Goal: Task Accomplishment & Management: Complete application form

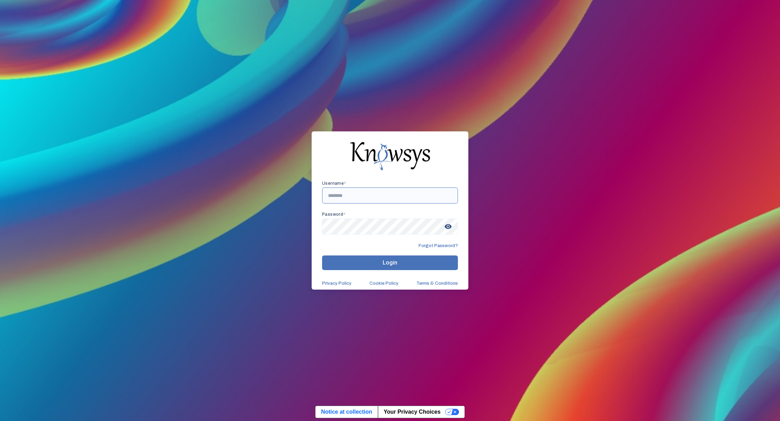
drag, startPoint x: 328, startPoint y: 195, endPoint x: 334, endPoint y: 215, distance: 20.4
type input "*"
type input "**********"
click at [448, 229] on span "visibility" at bounding box center [448, 226] width 13 height 13
click at [413, 257] on button "Login" at bounding box center [390, 262] width 136 height 15
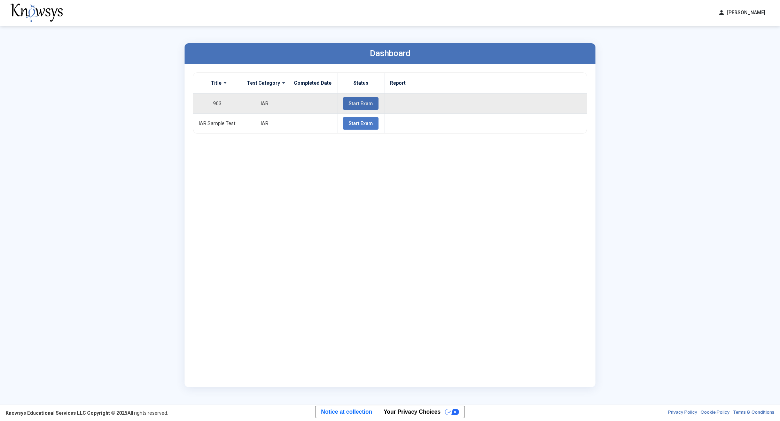
click at [349, 102] on span "Start Exam" at bounding box center [361, 104] width 24 height 6
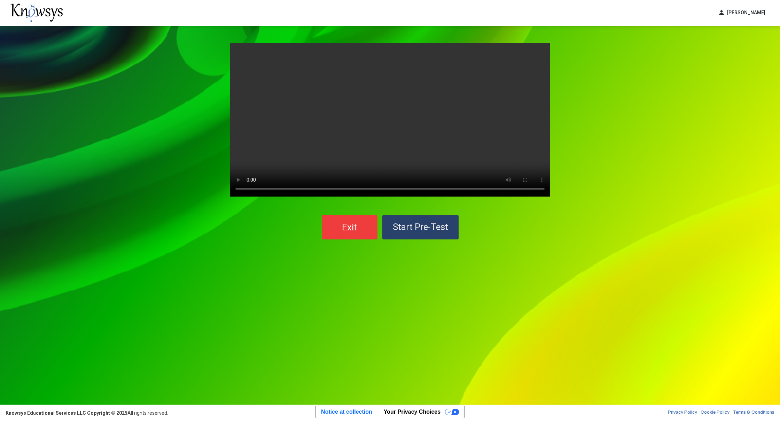
click at [430, 221] on button "Start Pre-Test" at bounding box center [420, 227] width 76 height 24
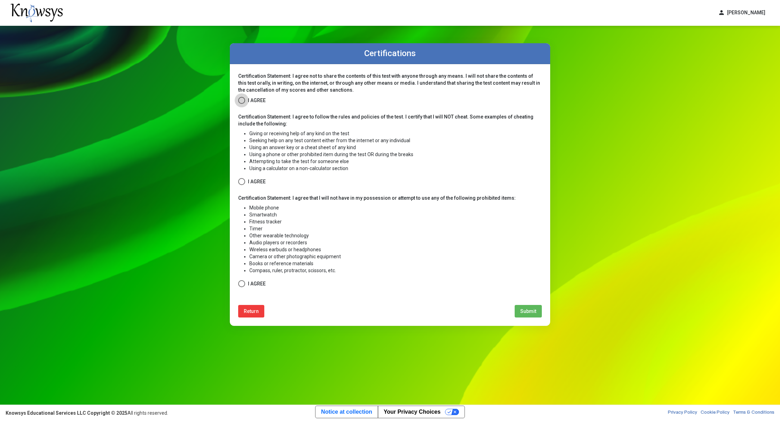
click at [243, 101] on span at bounding box center [241, 100] width 7 height 7
click at [243, 184] on span at bounding box center [241, 181] width 7 height 7
click at [241, 281] on span at bounding box center [241, 283] width 7 height 7
click at [525, 305] on div "Certification Statement: I agree not to share the contents of this test with an…" at bounding box center [390, 194] width 304 height 245
click at [524, 310] on span "Submit" at bounding box center [528, 311] width 16 height 6
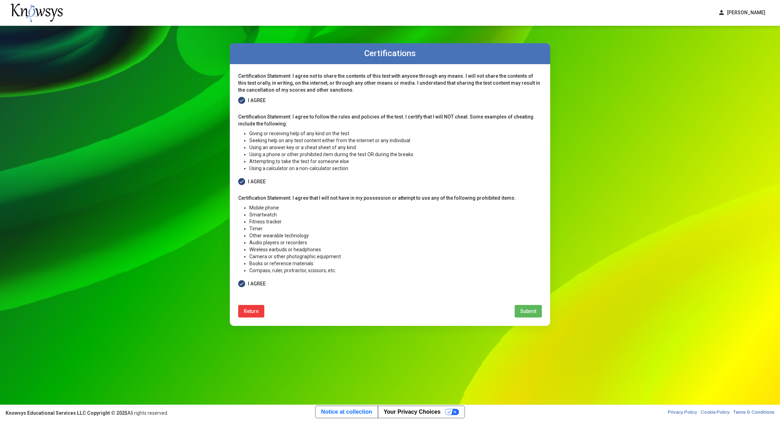
select select
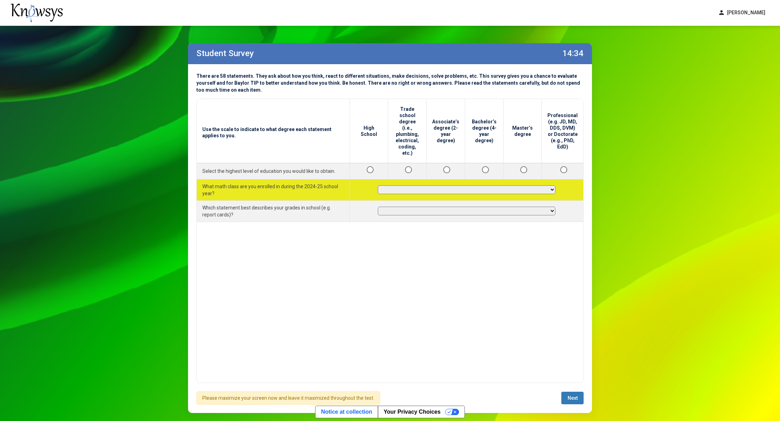
drag, startPoint x: 520, startPoint y: 187, endPoint x: 518, endPoint y: 181, distance: 6.1
click at [520, 187] on td "**********" at bounding box center [467, 189] width 234 height 21
select select "**********"
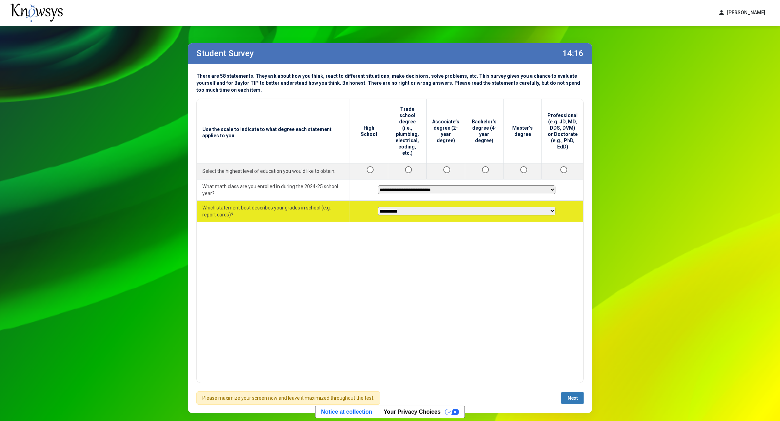
select select "********"
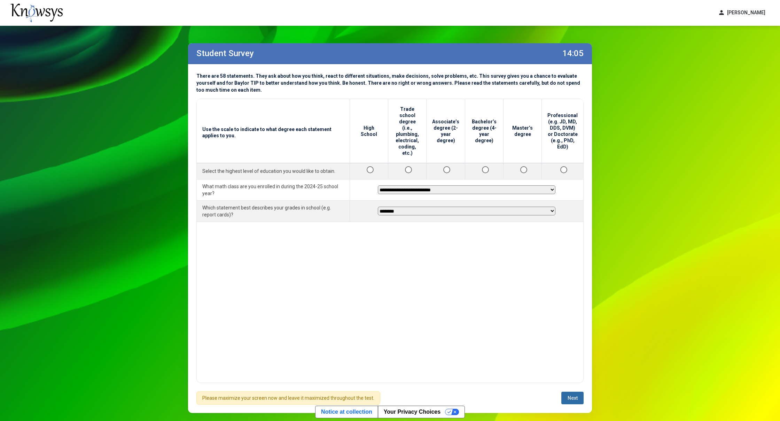
click at [570, 398] on span "Next" at bounding box center [573, 398] width 10 height 6
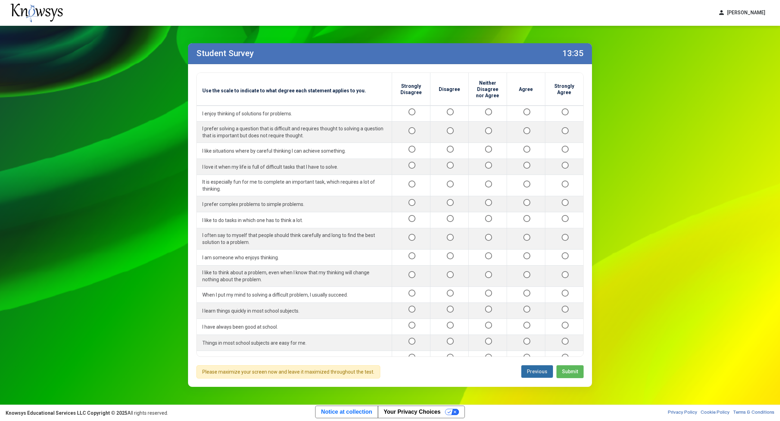
click at [537, 365] on button "Previous" at bounding box center [537, 371] width 32 height 13
select select "**********"
select select "********"
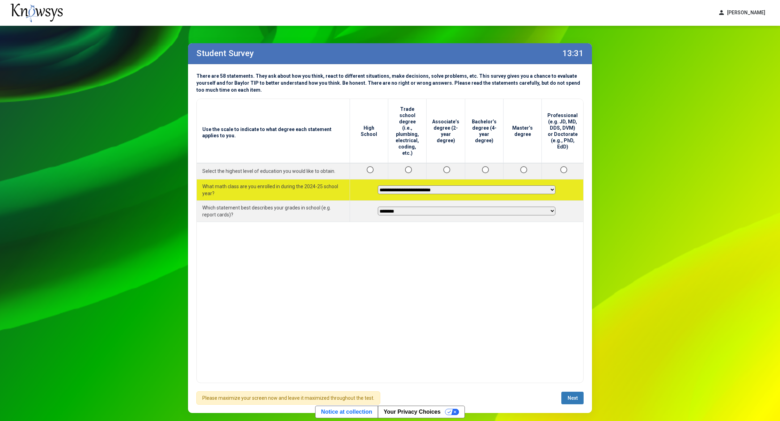
select select "**********"
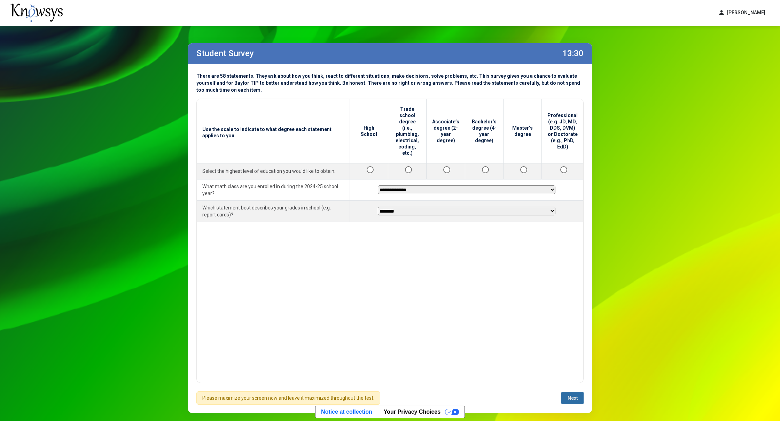
click at [569, 392] on button "Next" at bounding box center [572, 397] width 22 height 13
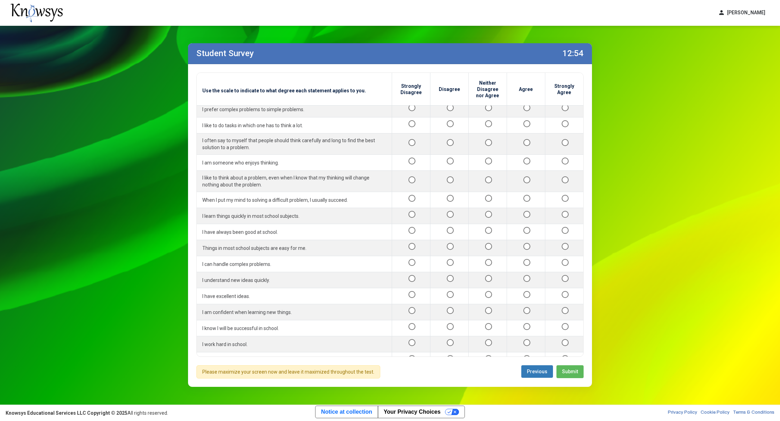
scroll to position [97, 0]
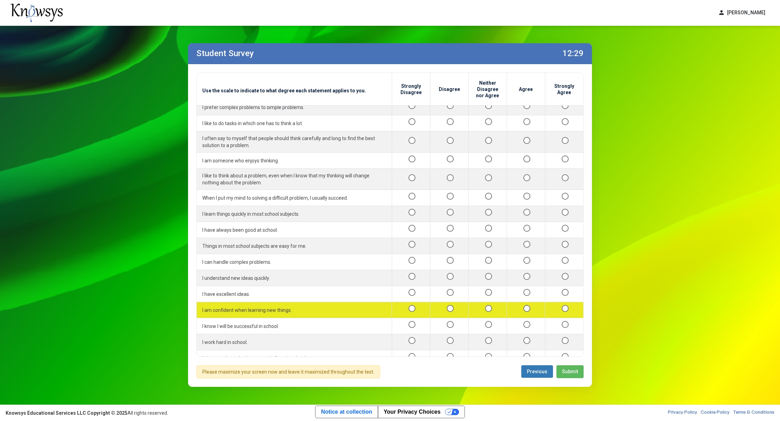
click at [525, 305] on div at bounding box center [526, 309] width 27 height 9
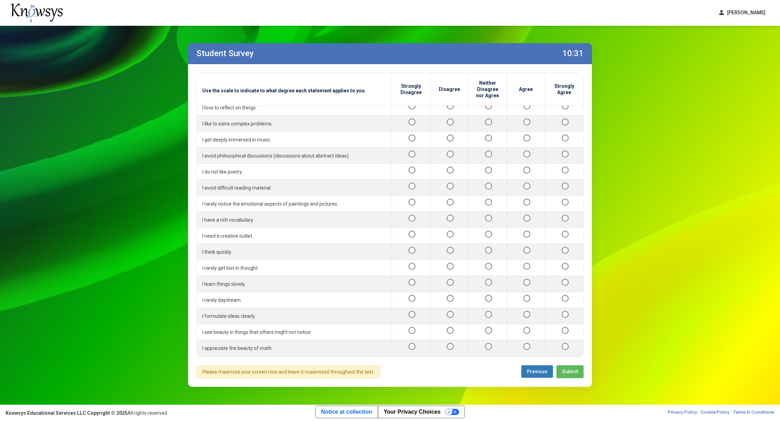
scroll to position [545, 0]
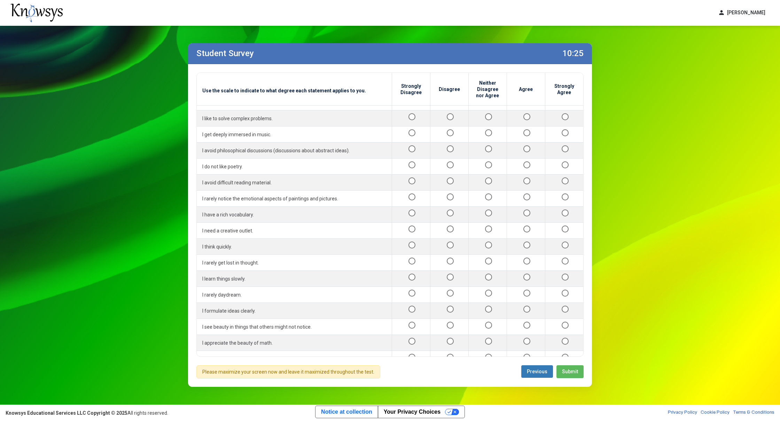
click at [518, 386] on div at bounding box center [526, 390] width 27 height 9
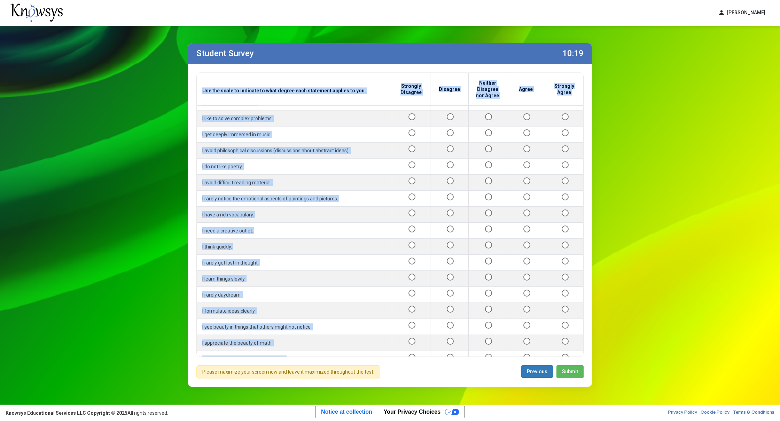
click at [579, 315] on div "Use the scale to indicate to what degree each statement applies to you. Strongl…" at bounding box center [389, 214] width 387 height 284
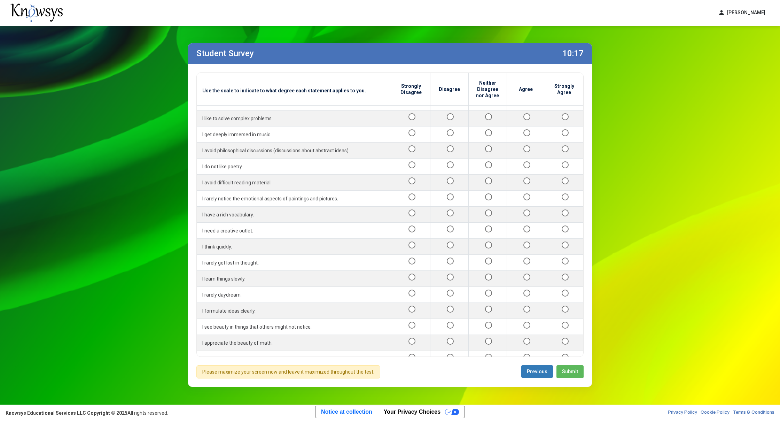
click at [361, 383] on td "I believe in the importance of science." at bounding box center [294, 391] width 195 height 16
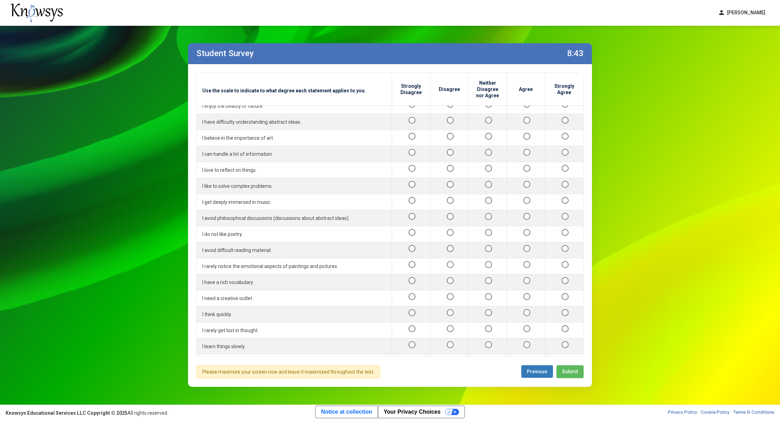
scroll to position [562, 0]
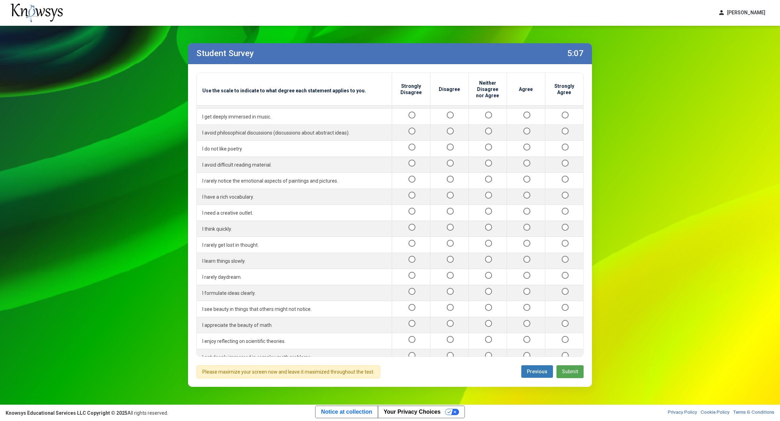
click at [562, 376] on button "Submit" at bounding box center [569, 371] width 27 height 13
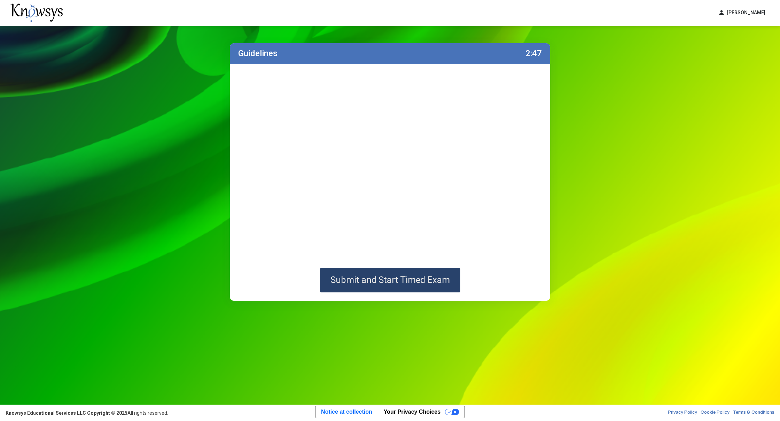
click at [393, 283] on span "Submit and Start Timed Exam" at bounding box center [389, 279] width 119 height 10
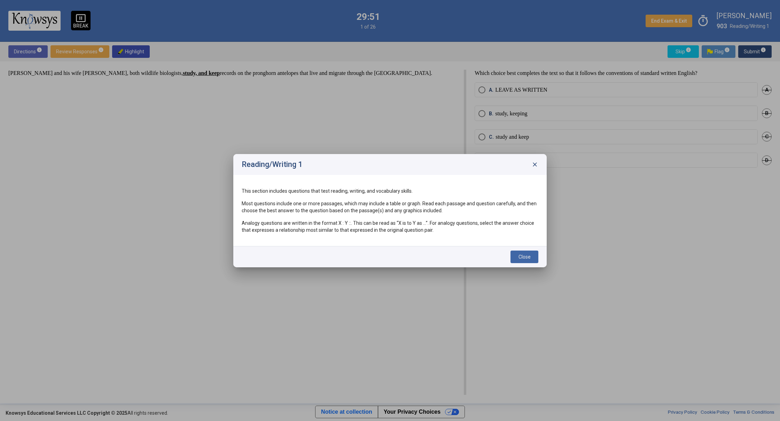
click at [520, 251] on button "Close" at bounding box center [524, 256] width 28 height 13
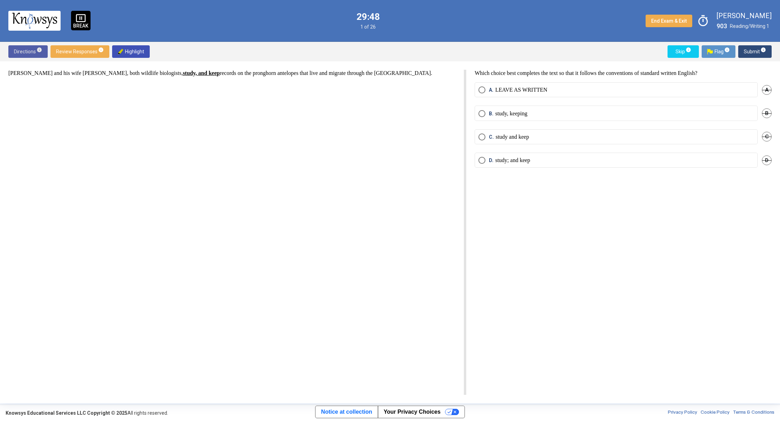
click at [32, 47] on span "Directions info" at bounding box center [28, 51] width 28 height 13
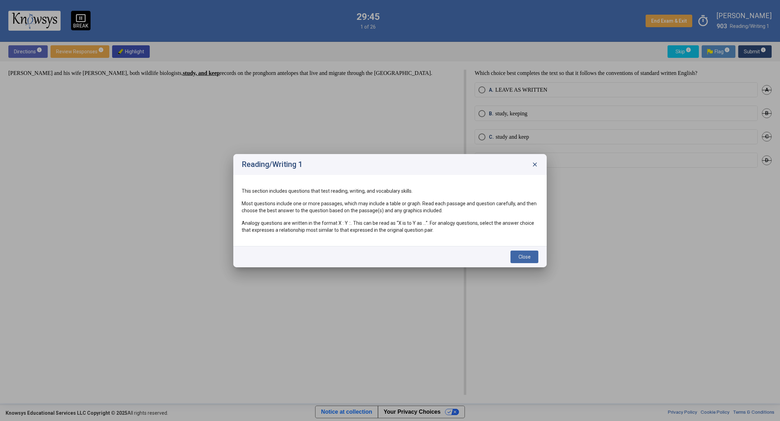
click at [524, 252] on button "Close" at bounding box center [524, 256] width 28 height 13
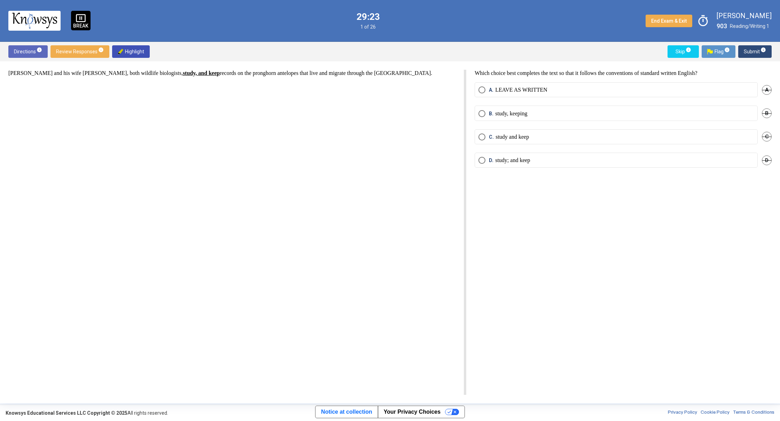
click at [514, 135] on p "study and keep" at bounding box center [511, 136] width 33 height 7
click at [759, 50] on span "Submit info" at bounding box center [755, 51] width 22 height 13
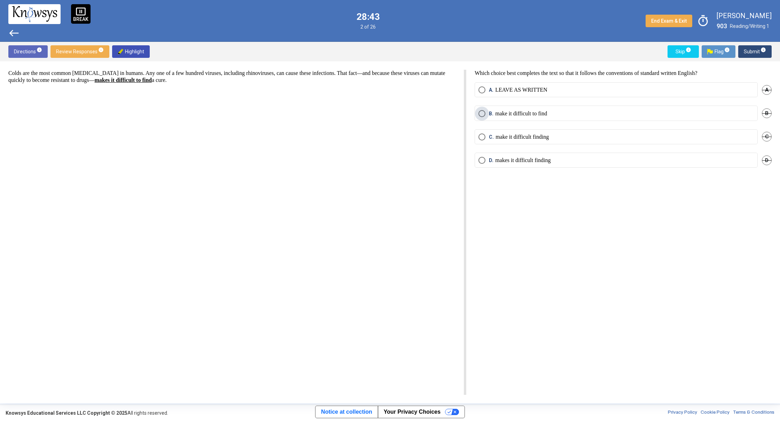
click at [523, 115] on p "make it difficult to find" at bounding box center [521, 113] width 52 height 7
click at [523, 88] on p "LEAVE AS WRITTEN" at bounding box center [521, 89] width 52 height 7
click at [761, 51] on span "info" at bounding box center [763, 50] width 6 height 6
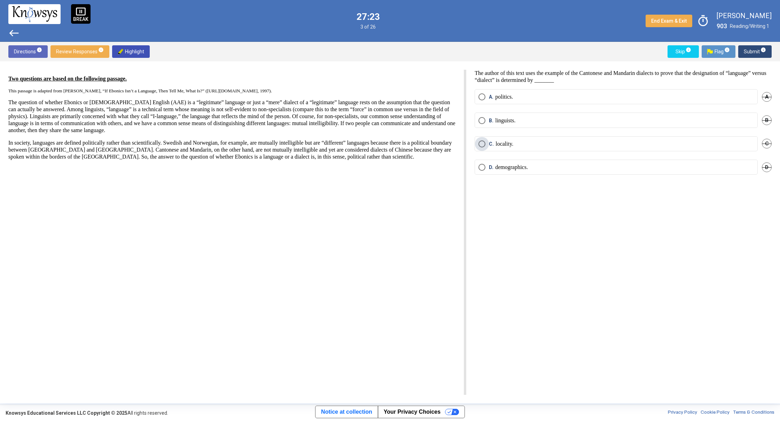
click at [510, 142] on p "locality." at bounding box center [504, 143] width 18 height 7
click at [750, 50] on span "Submit info" at bounding box center [755, 51] width 22 height 13
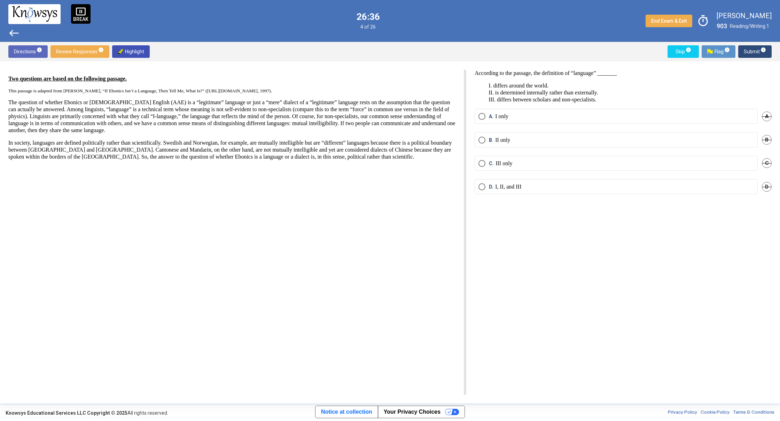
click at [80, 52] on span "Review Responses info" at bounding box center [80, 51] width 48 height 13
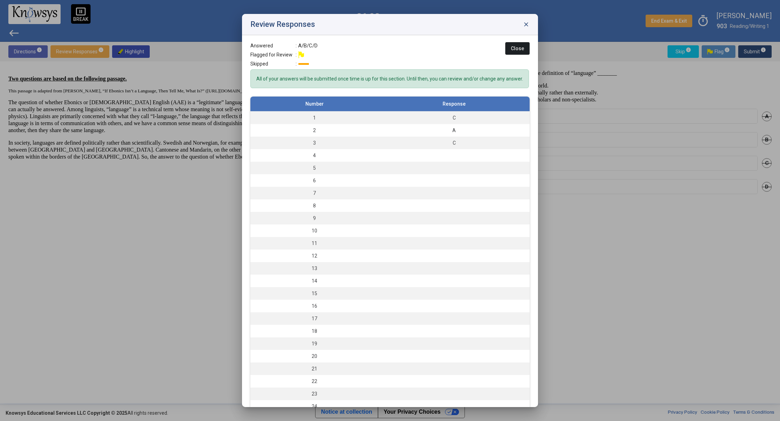
click at [517, 49] on span "Close" at bounding box center [517, 49] width 13 height 6
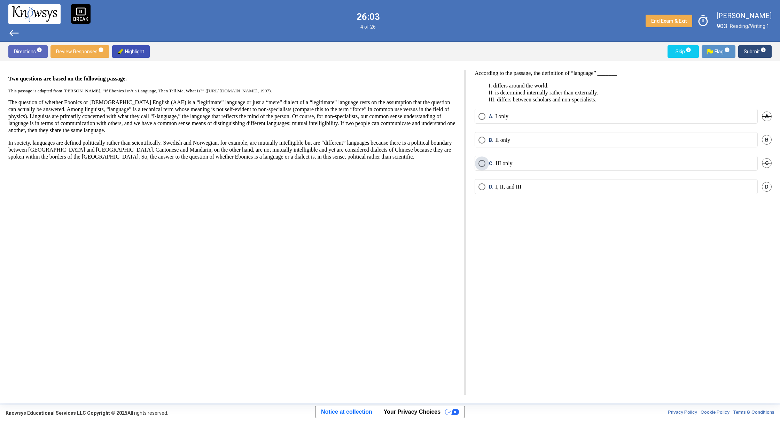
click at [496, 164] on p "III only" at bounding box center [503, 163] width 17 height 7
click at [757, 49] on span "Submit info" at bounding box center [755, 51] width 22 height 13
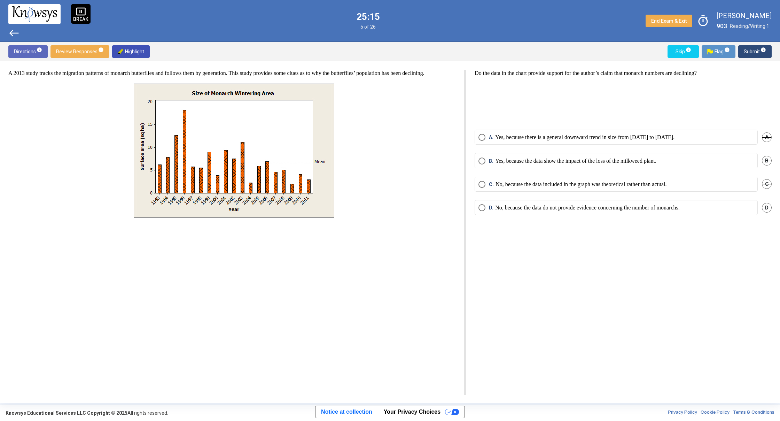
click at [477, 138] on mat-radio-button "A. Yes, because there is a general downward trend in size from [DATE] to [DATE]." at bounding box center [616, 137] width 283 height 15
click at [482, 137] on span "Select an option" at bounding box center [481, 137] width 7 height 7
click at [755, 50] on span "Submit info" at bounding box center [755, 51] width 22 height 13
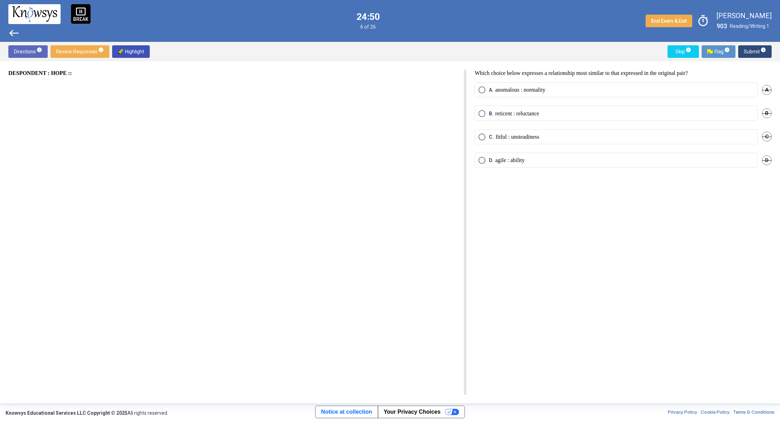
click at [505, 111] on p "reticent : reluctance" at bounding box center [517, 113] width 44 height 7
click at [754, 50] on span "Submit info" at bounding box center [755, 51] width 22 height 13
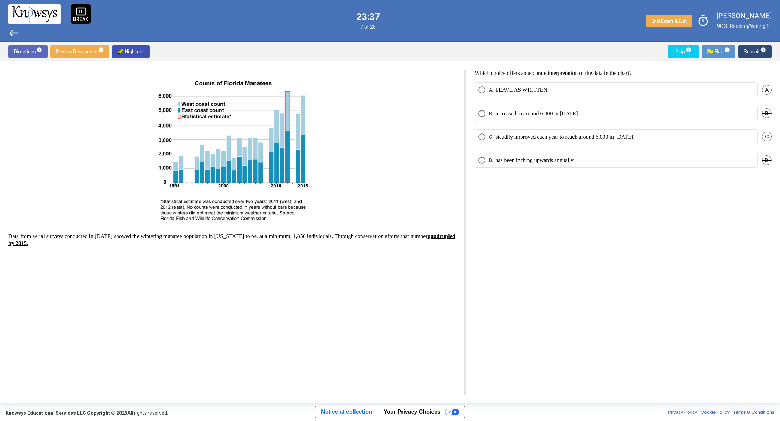
click at [518, 87] on p "LEAVE AS WRITTEN" at bounding box center [521, 89] width 52 height 7
click at [758, 49] on span "Submit info" at bounding box center [755, 51] width 22 height 13
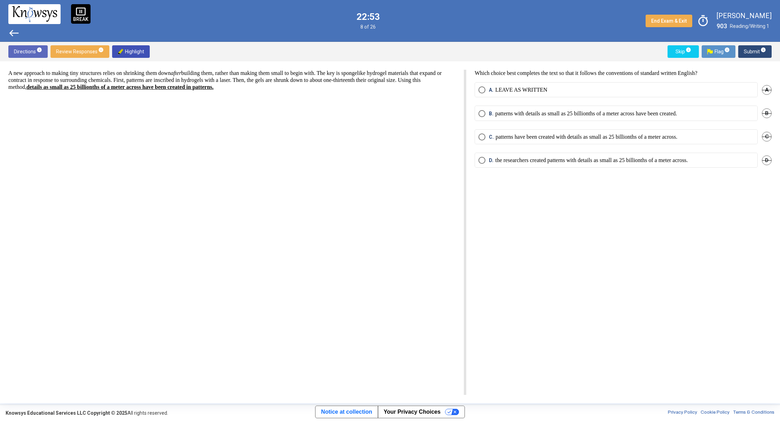
click at [526, 136] on p "patterns have been created with details as small as 25 billionths of a meter ac…" at bounding box center [586, 136] width 182 height 7
click at [759, 49] on span "Submit info" at bounding box center [755, 51] width 22 height 13
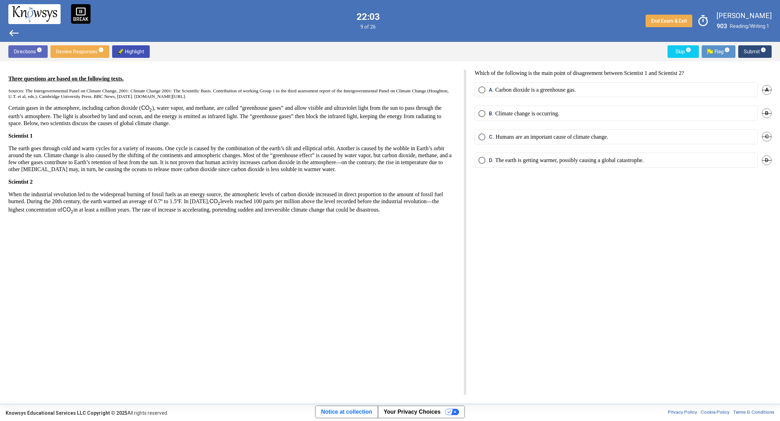
click at [565, 127] on div "B. Climate change is occurring. B" at bounding box center [623, 117] width 297 height 23
click at [560, 141] on mat-radio-button "C. Humans are an important cause of climate change." at bounding box center [616, 136] width 283 height 15
click at [480, 136] on span "Select an option" at bounding box center [481, 136] width 7 height 7
click at [752, 50] on span "Submit info" at bounding box center [755, 51] width 22 height 13
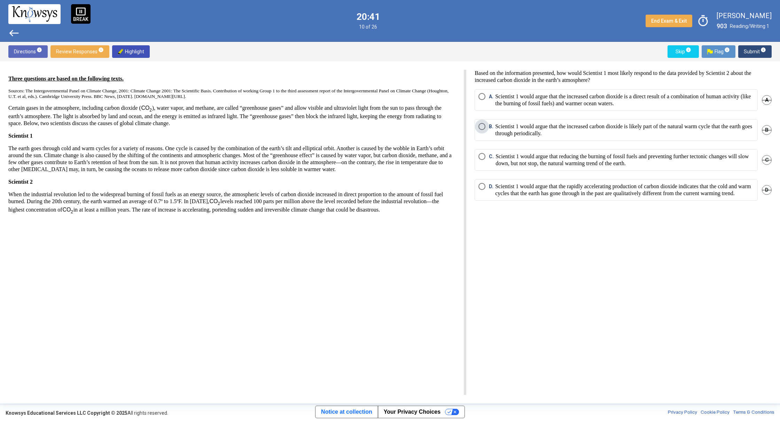
click at [633, 128] on p "Scientist 1 would argue that the increased carbon dioxide is likely part of the…" at bounding box center [624, 130] width 259 height 14
click at [749, 48] on span "Submit info" at bounding box center [755, 51] width 22 height 13
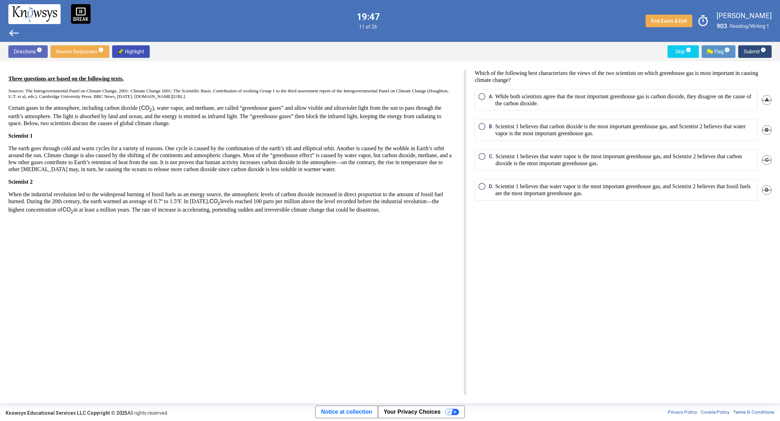
click at [513, 190] on p "Scientist 1 believes that water vapor is the most important greenhouse gas, and…" at bounding box center [624, 190] width 259 height 14
click at [531, 103] on p "While both scientists agree that the most important greenhouse gas is carbon di…" at bounding box center [624, 100] width 259 height 14
click at [499, 193] on p "Scientist 1 believes that water vapor is the most important greenhouse gas, and…" at bounding box center [624, 190] width 259 height 14
click at [525, 94] on p "While both scientists agree that the most important greenhouse gas is carbon di…" at bounding box center [624, 100] width 259 height 14
click at [544, 186] on p "Scientist 1 believes that water vapor is the most important greenhouse gas, and…" at bounding box center [624, 190] width 259 height 14
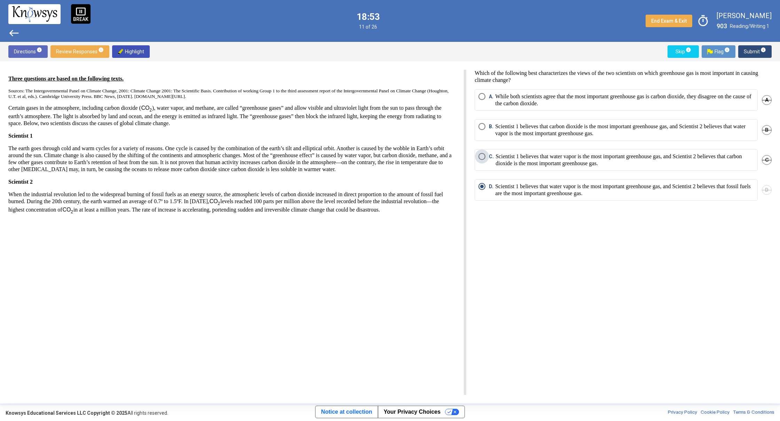
click at [573, 156] on p "Scientist 1 believes that water vapor is the most important greenhouse gas, and…" at bounding box center [624, 160] width 258 height 14
click at [757, 49] on span "Submit info" at bounding box center [755, 51] width 22 height 13
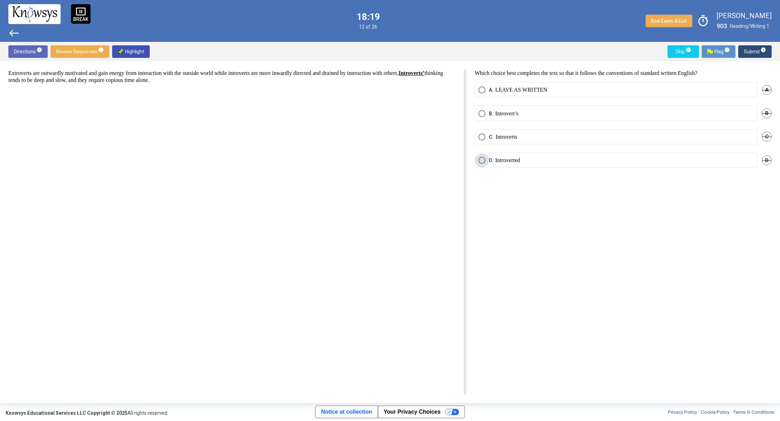
click at [492, 163] on span "D." at bounding box center [492, 160] width 6 height 7
click at [757, 48] on span "Submit info" at bounding box center [755, 51] width 22 height 13
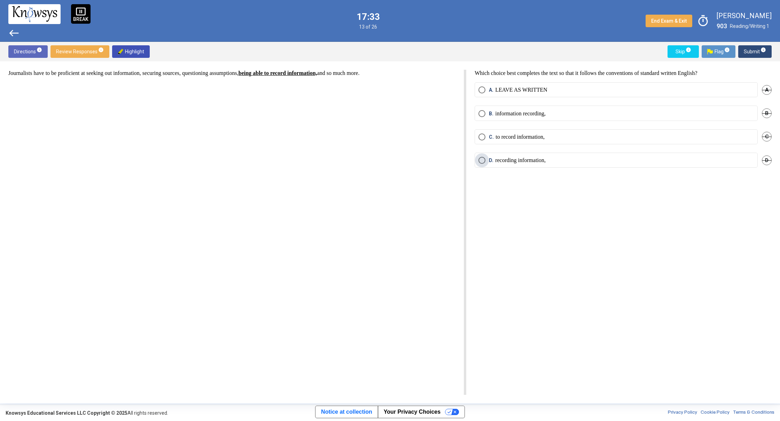
click at [501, 163] on p "recording information," at bounding box center [520, 160] width 50 height 7
click at [762, 51] on span "info" at bounding box center [763, 50] width 6 height 6
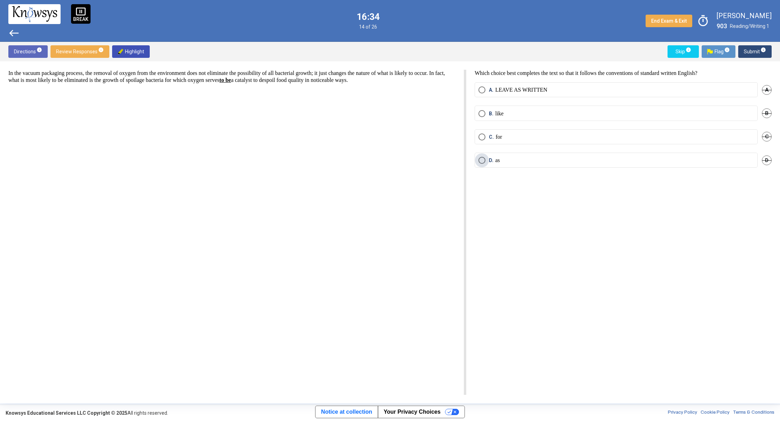
click at [508, 159] on label "D. as" at bounding box center [615, 160] width 275 height 7
click at [748, 49] on span "Submit info" at bounding box center [755, 51] width 22 height 13
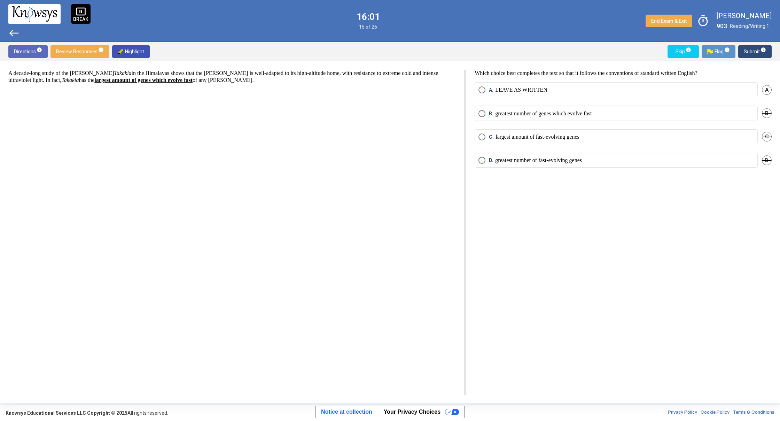
click at [514, 131] on mat-radio-button "C. largest amount of fast-evolving genes" at bounding box center [616, 136] width 283 height 15
click at [516, 133] on p "largest amount of fast-evolving genes" at bounding box center [537, 136] width 84 height 7
click at [757, 47] on span "Submit info" at bounding box center [755, 51] width 22 height 13
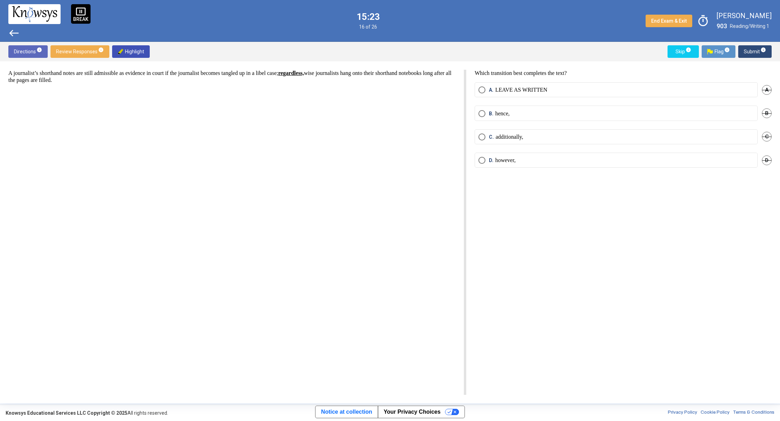
click at [523, 135] on p "additionally," at bounding box center [509, 136] width 28 height 7
click at [763, 47] on span "info" at bounding box center [763, 50] width 6 height 6
click at [509, 161] on p "highly conductive." at bounding box center [515, 160] width 41 height 7
click at [748, 52] on span "Submit info" at bounding box center [755, 51] width 22 height 13
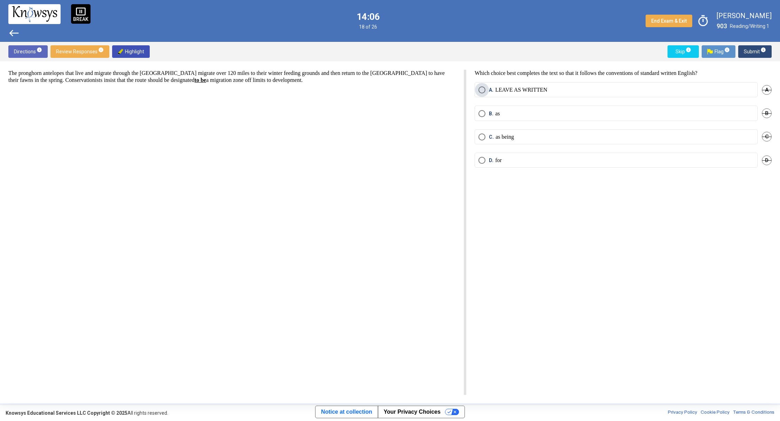
click at [681, 88] on label "A. LEAVE AS WRITTEN" at bounding box center [615, 89] width 275 height 7
click at [753, 52] on span "Submit info" at bounding box center [755, 51] width 22 height 13
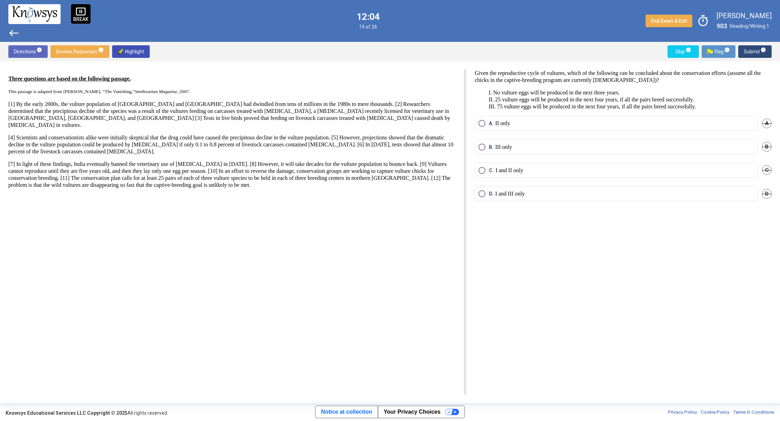
click at [522, 141] on mat-radio-button "B. III only" at bounding box center [616, 146] width 283 height 15
click at [522, 145] on label "B. III only" at bounding box center [615, 146] width 275 height 7
click at [520, 173] on p "I and II only" at bounding box center [509, 170] width 28 height 7
click at [755, 44] on div "Directions info Review Responses info Highlight Skip info Flag info Submit info" at bounding box center [390, 51] width 780 height 19
click at [750, 50] on span "Submit info" at bounding box center [755, 51] width 22 height 13
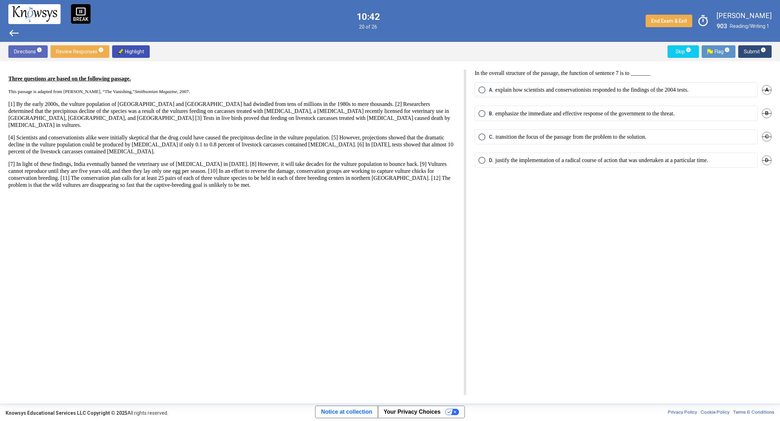
click at [603, 93] on mat-radio-button "A. explain how scientists and conservationists responded to the findings of the…" at bounding box center [616, 89] width 283 height 15
click at [626, 219] on div "In the overall structure of the passage, the function of sentence 7 is to _____…" at bounding box center [618, 232] width 305 height 325
click at [502, 136] on p "transition the focus of the passage from the problem to the solution." at bounding box center [570, 136] width 151 height 7
click at [750, 50] on span "Submit info" at bounding box center [755, 51] width 22 height 13
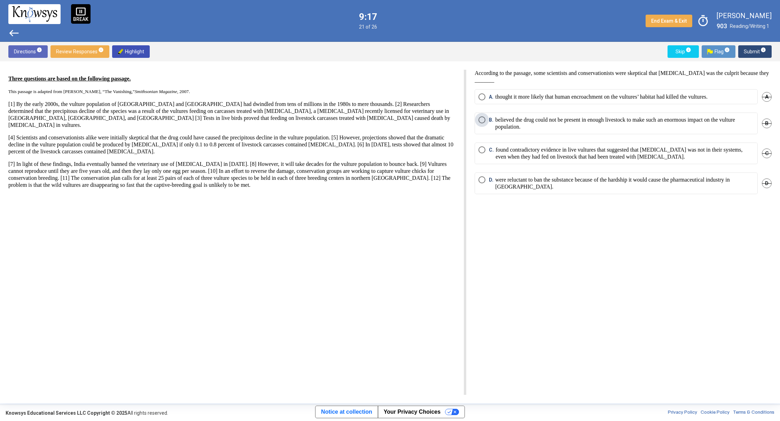
click at [576, 120] on p "believed the drug could not be present in enough livestock to make such an enor…" at bounding box center [624, 123] width 259 height 14
click at [747, 50] on span "Submit info" at bounding box center [755, 51] width 22 height 13
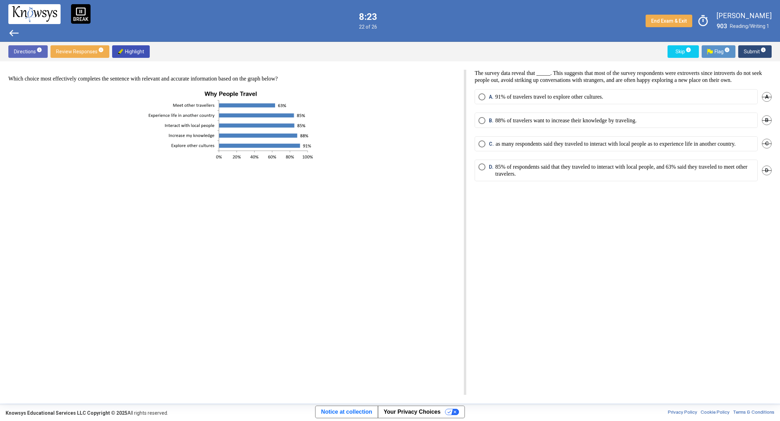
click at [501, 147] on p "as many respondents said they traveled to interact with local people as to expe…" at bounding box center [615, 143] width 240 height 7
click at [749, 51] on span "Submit info" at bounding box center [755, 51] width 22 height 13
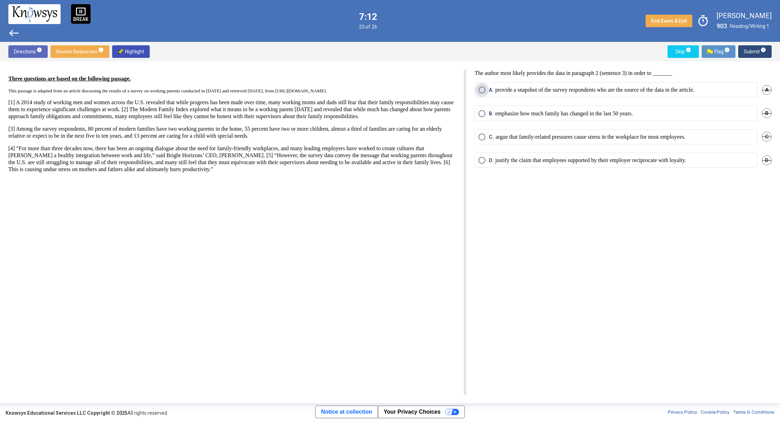
click at [523, 92] on p "provide a snapshot of the survey respondents who are the source of the data in …" at bounding box center [594, 89] width 199 height 7
click at [749, 53] on span "Submit info" at bounding box center [755, 51] width 22 height 13
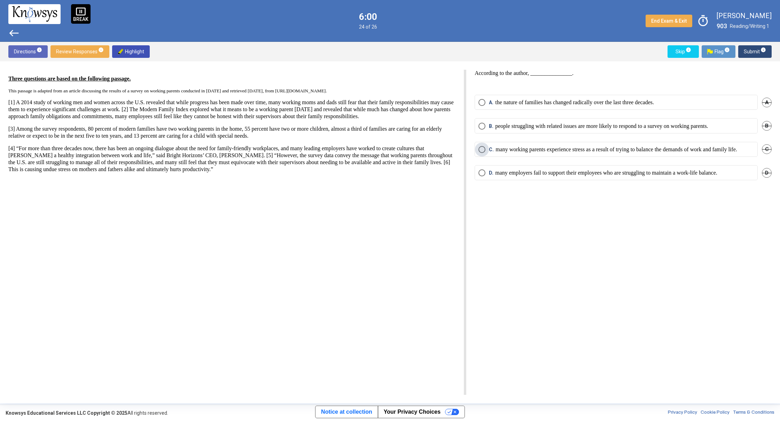
drag, startPoint x: 600, startPoint y: 149, endPoint x: 594, endPoint y: 158, distance: 10.7
click at [600, 149] on p "many working parents experience stress as a result of trying to balance the dem…" at bounding box center [616, 149] width 242 height 7
click at [751, 53] on span "Submit info" at bounding box center [755, 51] width 22 height 13
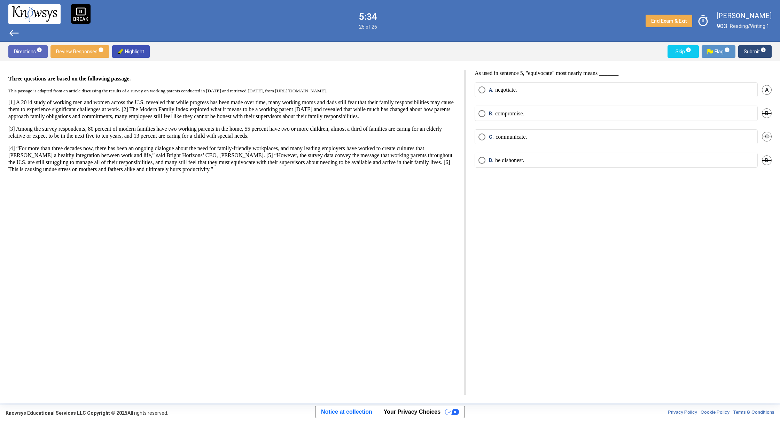
click at [485, 91] on span "Select an option" at bounding box center [481, 89] width 7 height 7
click at [754, 50] on span "Submit info" at bounding box center [755, 51] width 22 height 13
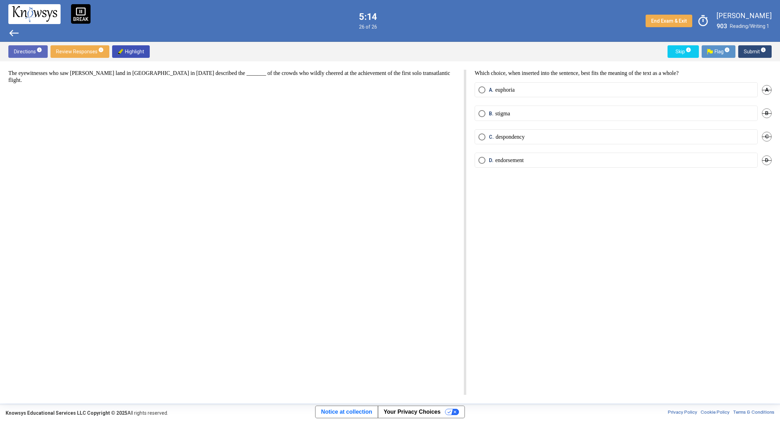
click at [567, 85] on mat-radio-button "A. euphoria" at bounding box center [616, 89] width 283 height 15
click at [543, 86] on mat-radio-button "A. euphoria" at bounding box center [616, 89] width 283 height 15
click at [509, 81] on div "Which choice, when inserted into the sentence, best fits the meaning of the tex…" at bounding box center [618, 232] width 305 height 325
click at [498, 88] on p "euphoria" at bounding box center [504, 89] width 19 height 7
click at [749, 50] on span "Submit info" at bounding box center [755, 51] width 22 height 13
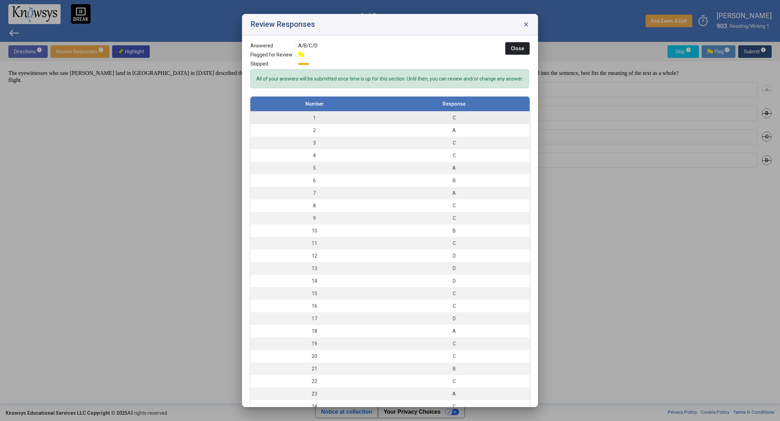
click at [475, 121] on div "C" at bounding box center [454, 117] width 144 height 7
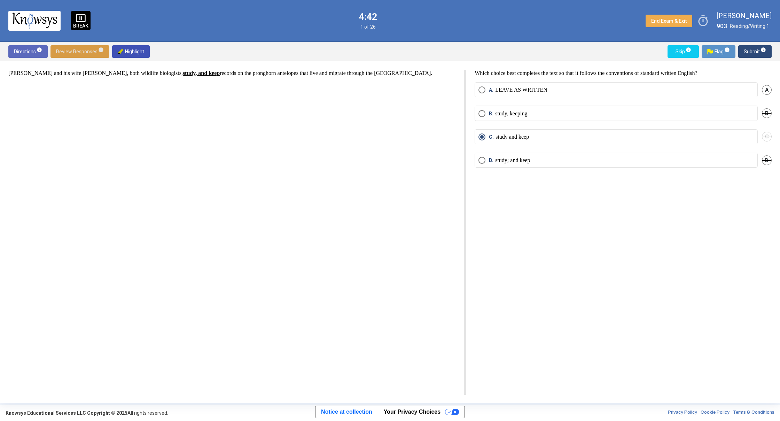
click at [69, 54] on span "Review Responses info" at bounding box center [80, 51] width 48 height 13
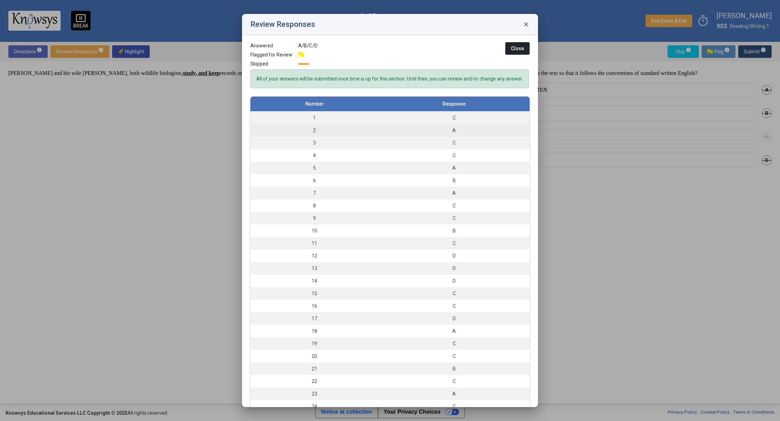
click at [459, 134] on div "A" at bounding box center [454, 130] width 144 height 7
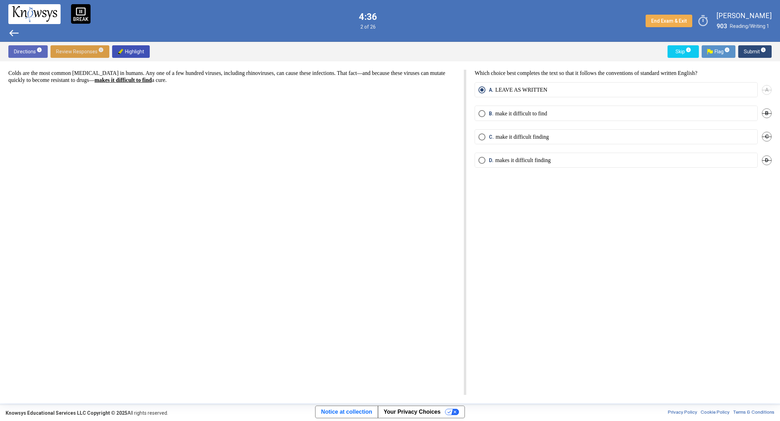
click at [92, 52] on span "Review Responses info" at bounding box center [80, 51] width 48 height 13
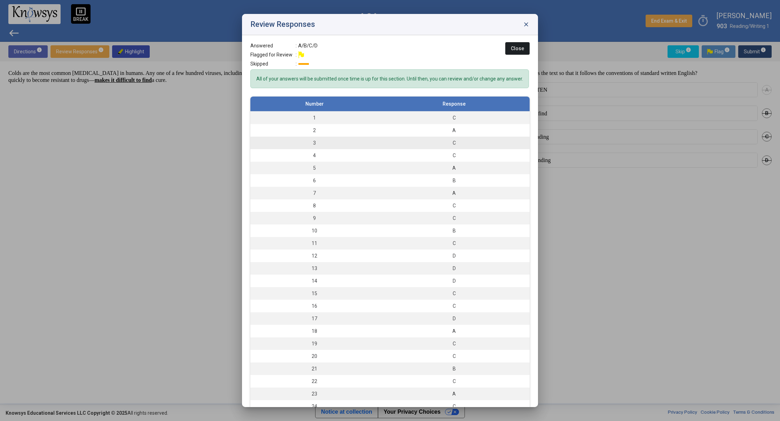
click at [461, 146] on div "C" at bounding box center [454, 142] width 144 height 7
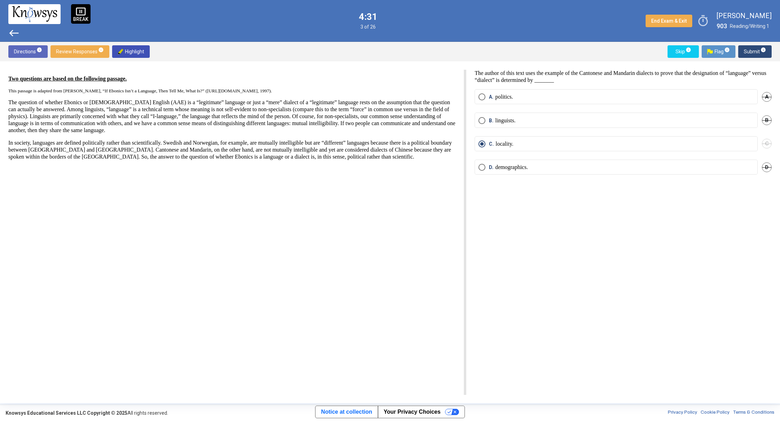
click at [520, 96] on label "A. politics." at bounding box center [615, 96] width 275 height 7
drag, startPoint x: 515, startPoint y: 141, endPoint x: 517, endPoint y: 150, distance: 9.2
click at [513, 141] on p "locality." at bounding box center [504, 143] width 18 height 7
click at [93, 53] on mat-tooltip-component "Click to see, review, change, and/or submit your responses." at bounding box center [100, 65] width 97 height 25
click at [98, 50] on span "info" at bounding box center [101, 50] width 6 height 6
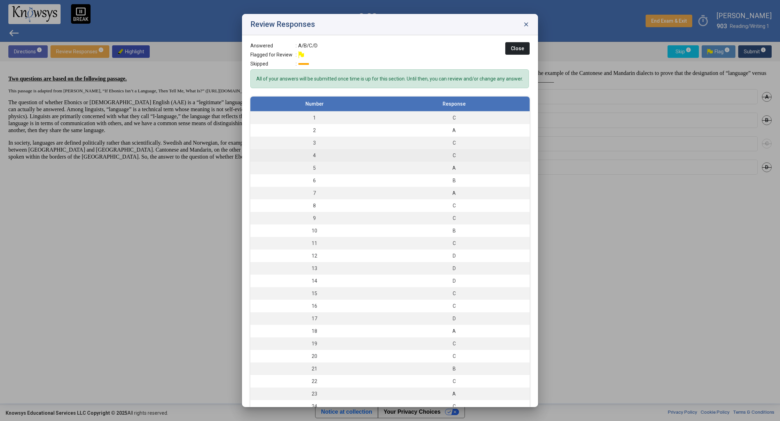
click at [444, 159] on div "C" at bounding box center [454, 155] width 144 height 7
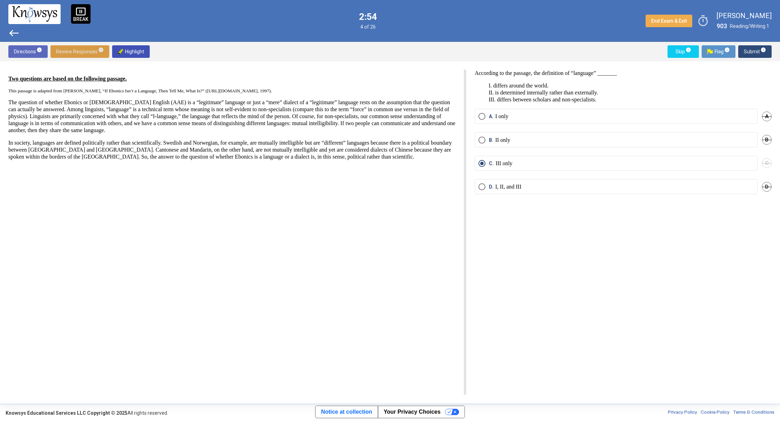
click at [75, 50] on span "Review Responses info" at bounding box center [80, 51] width 48 height 13
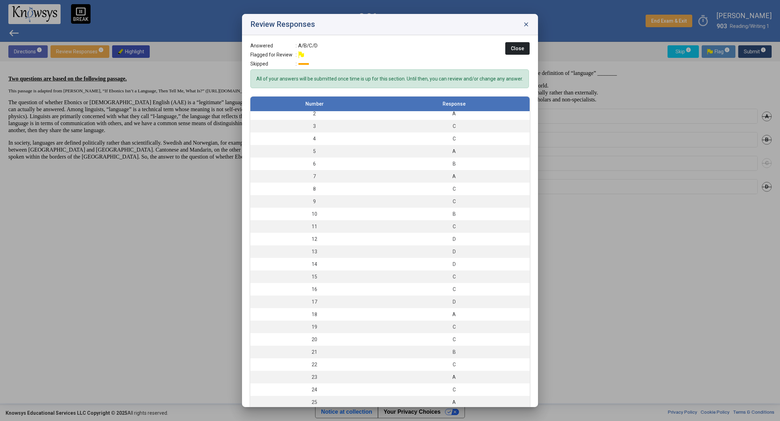
scroll to position [19, 0]
click at [476, 400] on td "A" at bounding box center [453, 399] width 151 height 13
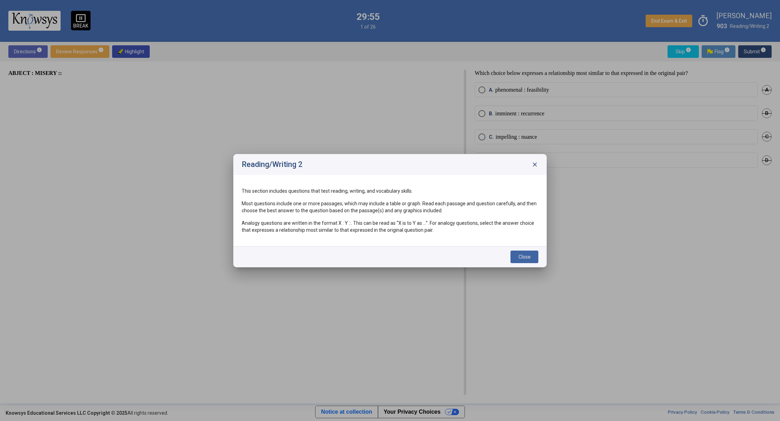
click at [526, 254] on span "Close" at bounding box center [524, 257] width 12 height 6
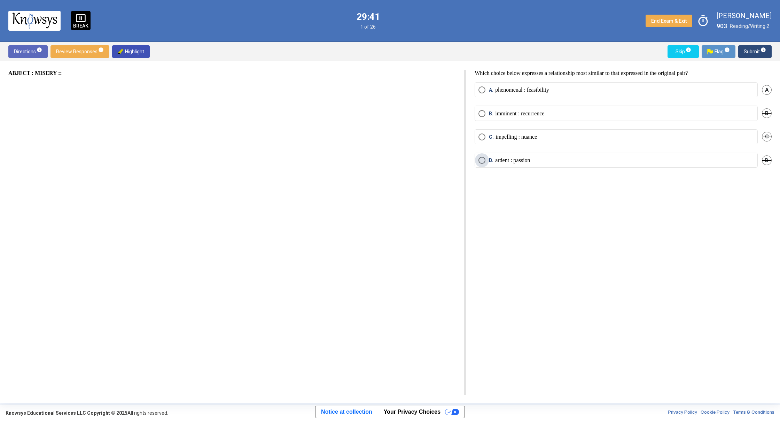
click at [514, 162] on p "ardent : passion" at bounding box center [512, 160] width 35 height 7
click at [759, 50] on span "Submit info" at bounding box center [755, 51] width 22 height 13
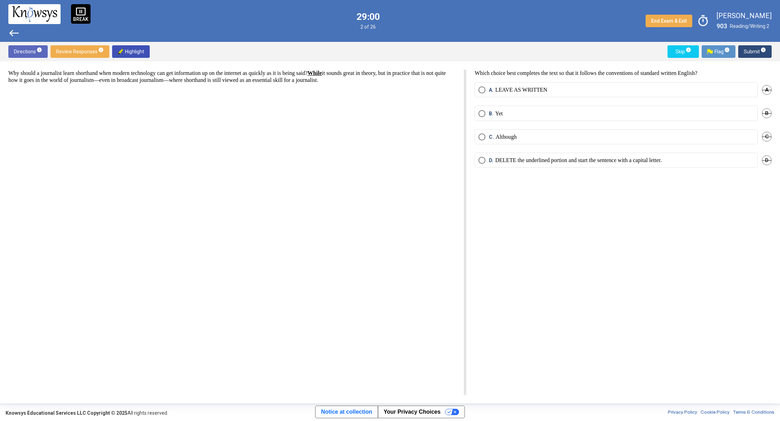
click at [516, 157] on p "DELETE the underlined portion and start the sentence with a capital letter." at bounding box center [578, 160] width 166 height 7
click at [749, 49] on span "Submit info" at bounding box center [755, 51] width 22 height 13
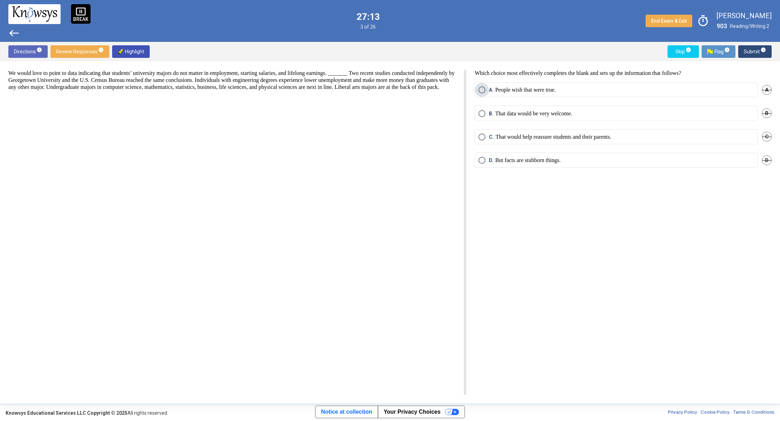
click at [508, 92] on p "People wish that were true." at bounding box center [525, 89] width 61 height 7
click at [752, 54] on span "Submit info" at bounding box center [755, 51] width 22 height 13
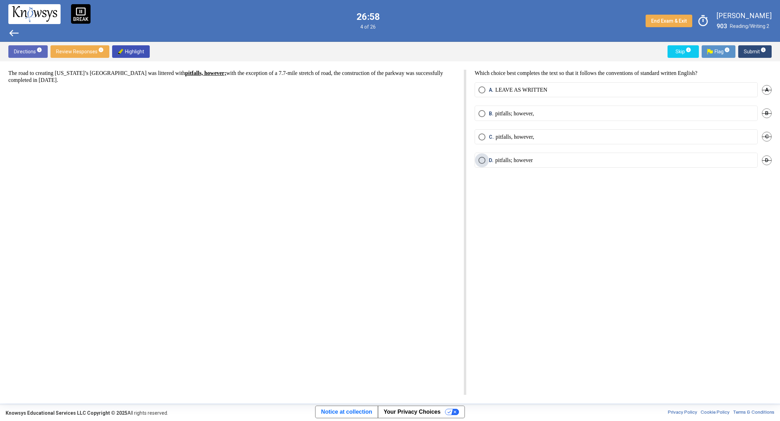
click at [499, 160] on p "pitfalls; however" at bounding box center [514, 160] width 38 height 7
click at [500, 115] on p "pitfalls; however," at bounding box center [514, 113] width 39 height 7
click at [753, 50] on span "Submit info" at bounding box center [755, 51] width 22 height 13
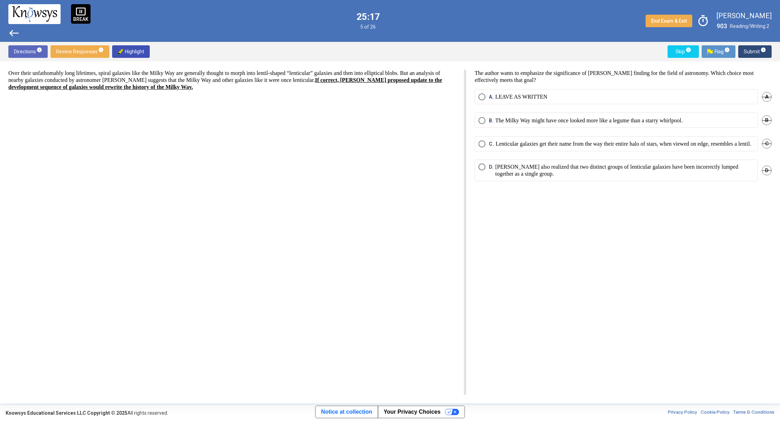
click at [565, 93] on label "A. LEAVE AS WRITTEN" at bounding box center [615, 96] width 275 height 7
click at [759, 52] on span "Submit info" at bounding box center [755, 51] width 22 height 13
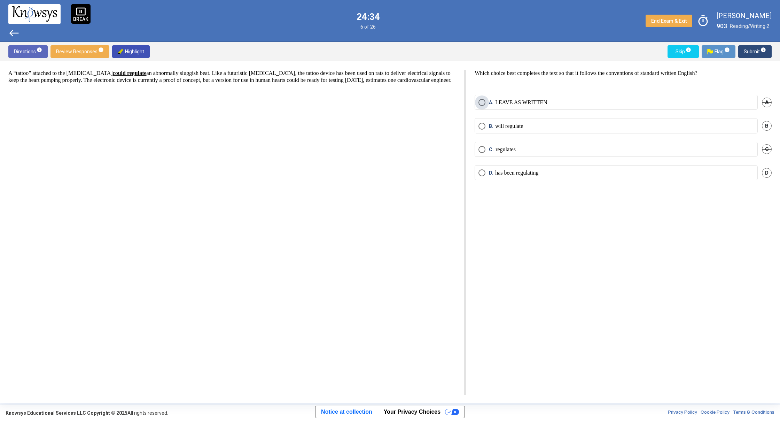
click at [600, 100] on label "A. LEAVE AS WRITTEN" at bounding box center [615, 102] width 275 height 7
click at [763, 50] on span "info" at bounding box center [763, 50] width 6 height 6
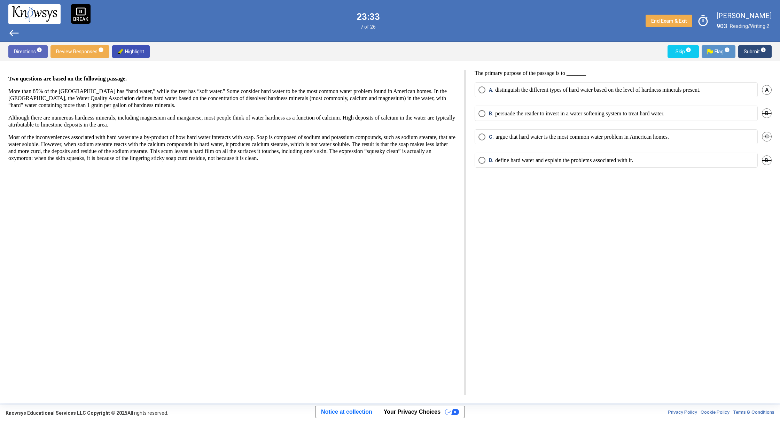
click at [524, 156] on mat-radio-button "D. define hard water and explain the problems associated with it." at bounding box center [616, 160] width 283 height 15
click at [496, 159] on p "define hard water and explain the problems associated with it." at bounding box center [564, 160] width 138 height 7
click at [747, 52] on span "Submit info" at bounding box center [755, 51] width 22 height 13
click at [528, 137] on p "Sodium stearate leaves a film of soap scum on the surfaces that it touches." at bounding box center [577, 136] width 165 height 7
click at [746, 47] on span "Submit info" at bounding box center [755, 51] width 22 height 13
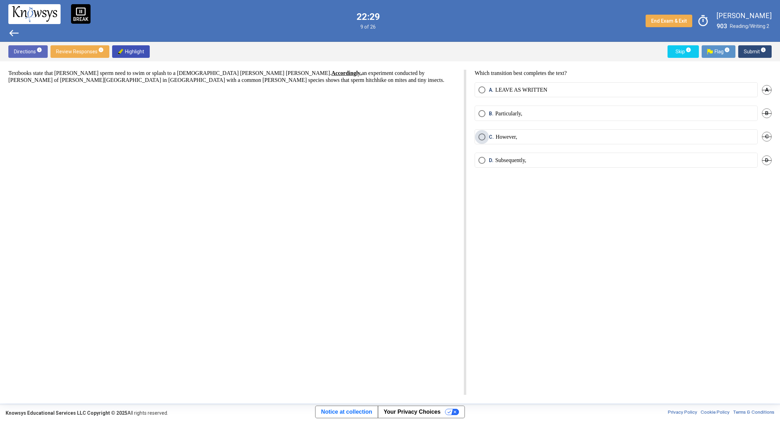
click at [531, 136] on label "C. However," at bounding box center [615, 136] width 275 height 7
click at [752, 53] on span "Submit info" at bounding box center [755, 51] width 22 height 13
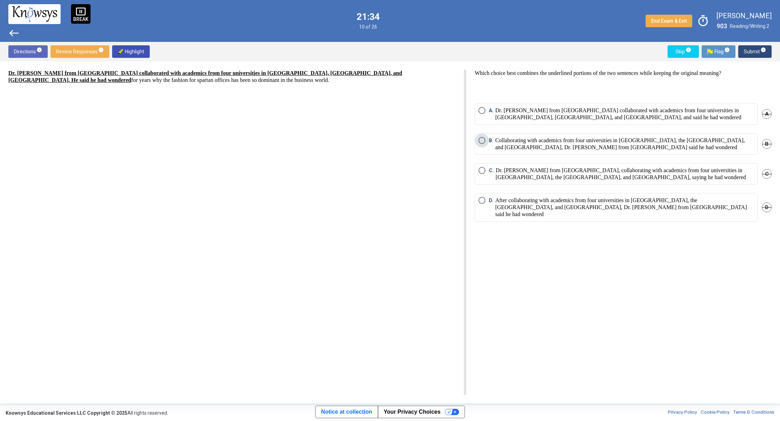
click at [510, 142] on p "Collaborating with academics from four universities in [GEOGRAPHIC_DATA], the […" at bounding box center [624, 144] width 259 height 14
click at [551, 201] on p "After collaborating with academics from four universities in [GEOGRAPHIC_DATA],…" at bounding box center [624, 207] width 259 height 21
click at [745, 47] on span "Submit info" at bounding box center [755, 51] width 22 height 13
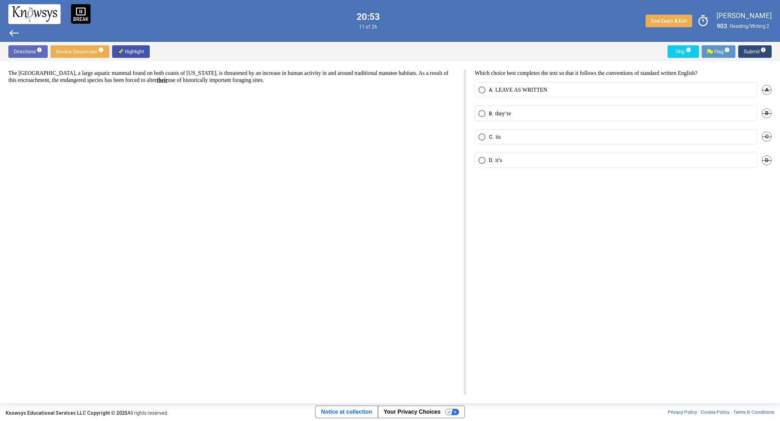
click at [495, 141] on mat-radio-button "C. its" at bounding box center [616, 136] width 283 height 15
click at [496, 138] on p "its" at bounding box center [497, 136] width 5 height 7
click at [498, 92] on p "LEAVE AS WRITTEN" at bounding box center [521, 89] width 52 height 7
click at [752, 48] on span "Submit info" at bounding box center [755, 51] width 22 height 13
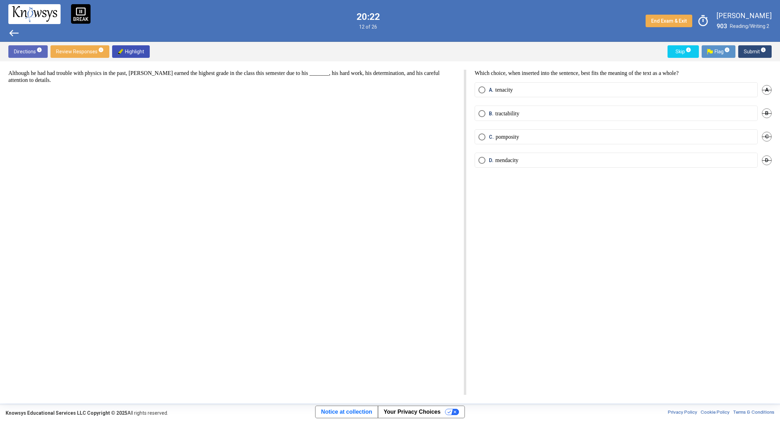
click at [528, 110] on label "B. tractability" at bounding box center [615, 113] width 275 height 7
click at [754, 48] on span "Submit info" at bounding box center [755, 51] width 22 height 13
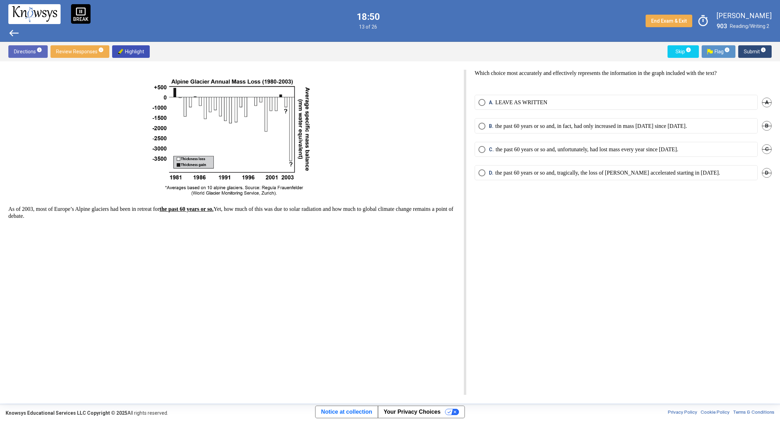
click at [661, 124] on p "the past 60 years or so and, in fact, had only increased in mass [DATE] since […" at bounding box center [591, 126] width 192 height 7
click at [748, 50] on span "Submit info" at bounding box center [755, 51] width 22 height 13
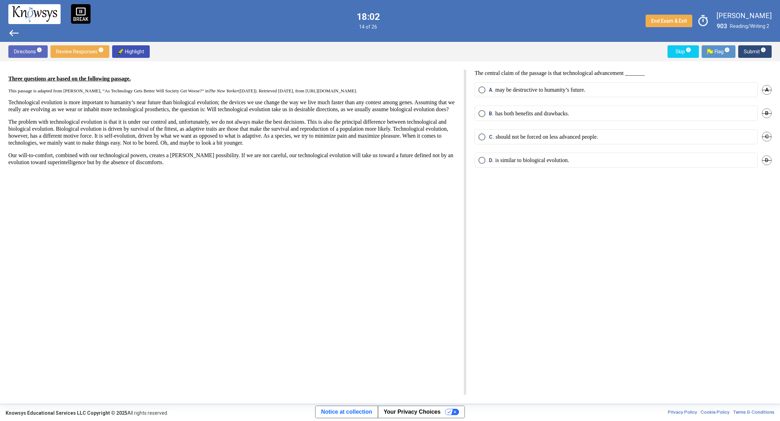
click at [527, 108] on mat-radio-button "B. has both benefits and drawbacks." at bounding box center [616, 113] width 283 height 15
click at [526, 116] on p "has both benefits and drawbacks." at bounding box center [532, 113] width 74 height 7
click at [516, 91] on p "may be destructive to humanity’s future." at bounding box center [540, 89] width 90 height 7
click at [755, 48] on span "Submit info" at bounding box center [755, 51] width 22 height 13
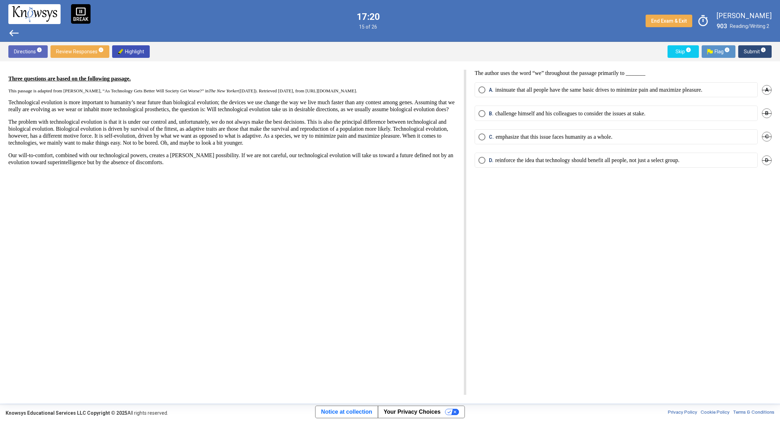
click at [513, 135] on p "emphasize that this issue faces humanity as a whole." at bounding box center [553, 136] width 117 height 7
click at [758, 51] on span "Submit info" at bounding box center [755, 51] width 22 height 13
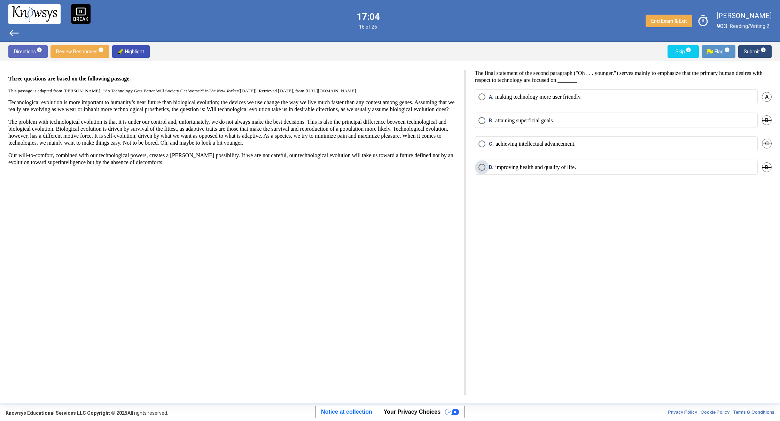
click at [656, 165] on label "D. improving health and quality of life." at bounding box center [615, 167] width 275 height 7
click at [504, 123] on p "attaining superficial goals." at bounding box center [524, 120] width 59 height 7
click at [753, 49] on span "Submit info" at bounding box center [755, 51] width 22 height 13
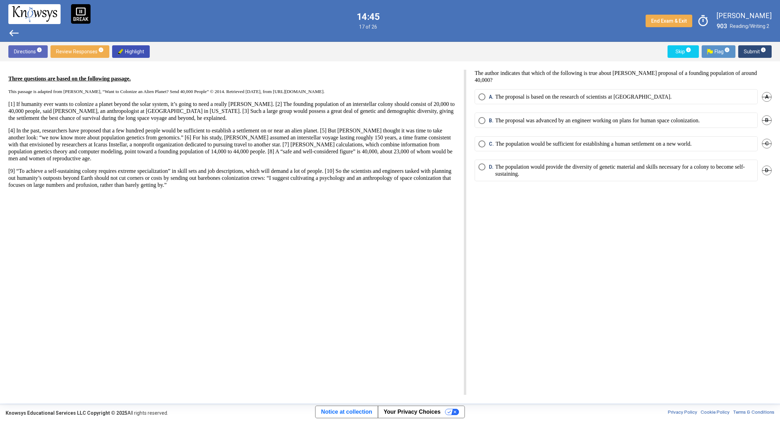
click at [564, 102] on mat-radio-button "A. The proposal is based on the research of scientists at [GEOGRAPHIC_DATA]." at bounding box center [616, 96] width 283 height 15
click at [568, 102] on mat-radio-button "A. The proposal is based on the research of scientists at [GEOGRAPHIC_DATA]." at bounding box center [616, 96] width 283 height 15
drag, startPoint x: 541, startPoint y: 242, endPoint x: 537, endPoint y: 241, distance: 4.6
click at [537, 242] on div "The author indicates that which of the following is true about [PERSON_NAME] pr…" at bounding box center [618, 232] width 305 height 325
click at [525, 99] on p "The proposal is based on the research of scientists at [GEOGRAPHIC_DATA]." at bounding box center [583, 96] width 177 height 7
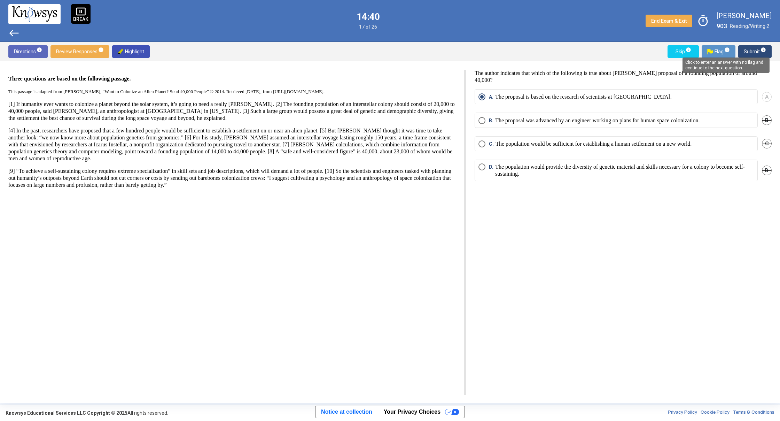
drag, startPoint x: 750, startPoint y: 54, endPoint x: 748, endPoint y: 63, distance: 9.3
click at [750, 54] on mat-tooltip-component "Click to enter an answer with no flag and continue to the next question." at bounding box center [726, 65] width 97 height 25
click at [749, 52] on span "Submit info" at bounding box center [755, 51] width 22 height 13
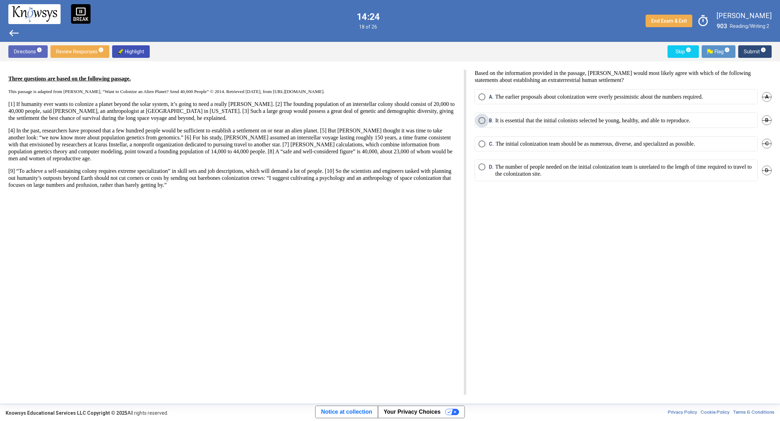
click at [690, 119] on p "It is essential that the initial colonists selected be young, healthy, and able…" at bounding box center [592, 120] width 195 height 7
click at [749, 50] on span "Submit info" at bounding box center [755, 51] width 22 height 13
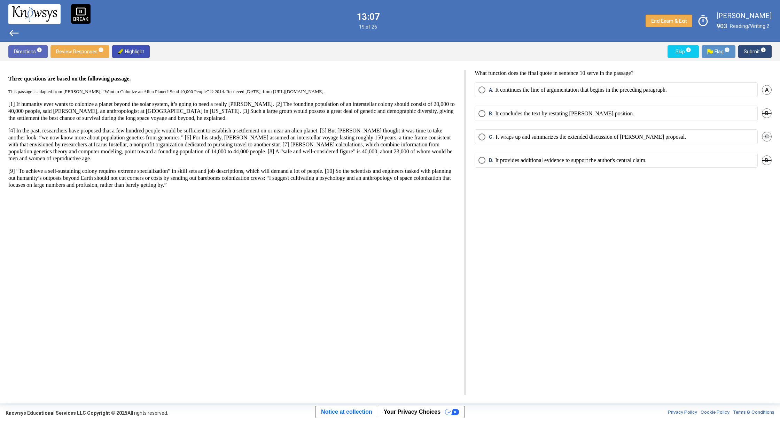
click at [561, 141] on mat-radio-button "C. It wraps up and summarizes the extended discussion of [PERSON_NAME] proposal." at bounding box center [616, 136] width 283 height 15
click at [576, 139] on p "It wraps up and summarizes the extended discussion of [PERSON_NAME] proposal." at bounding box center [590, 136] width 190 height 7
drag, startPoint x: 747, startPoint y: 46, endPoint x: 754, endPoint y: 52, distance: 9.1
click at [754, 52] on span "Submit info" at bounding box center [755, 51] width 22 height 13
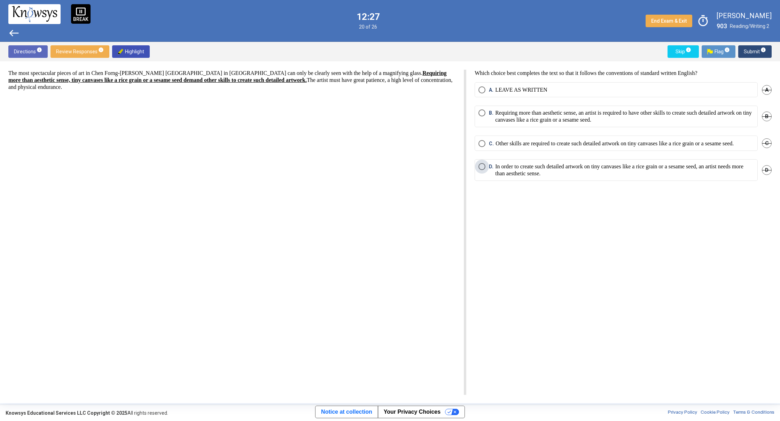
click at [632, 177] on p "In order to create such detailed artwork on tiny canvases like a rice grain or …" at bounding box center [624, 170] width 259 height 14
click at [752, 48] on span "Submit info" at bounding box center [755, 51] width 22 height 13
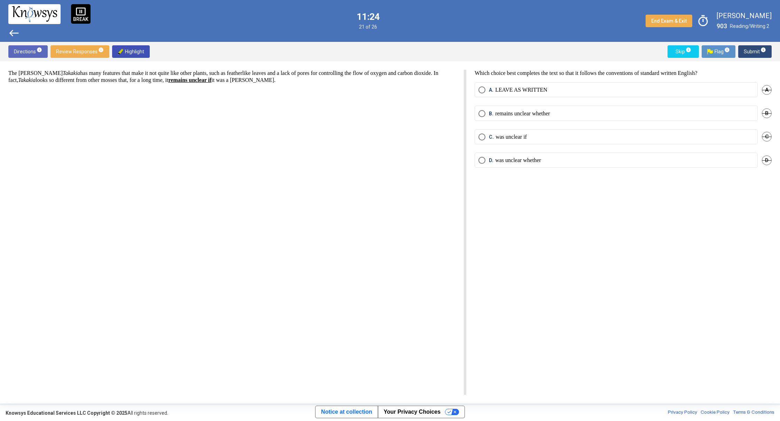
click at [506, 94] on mat-radio-button "A. LEAVE AS WRITTEN" at bounding box center [616, 89] width 283 height 15
drag, startPoint x: 536, startPoint y: 88, endPoint x: 535, endPoint y: 85, distance: 3.6
click at [535, 84] on mat-radio-button "A. LEAVE AS WRITTEN" at bounding box center [616, 89] width 283 height 15
drag, startPoint x: 677, startPoint y: 207, endPoint x: 631, endPoint y: 131, distance: 88.9
click at [676, 207] on div "Which choice best completes the text so that it follows the conventions of stan…" at bounding box center [618, 232] width 305 height 325
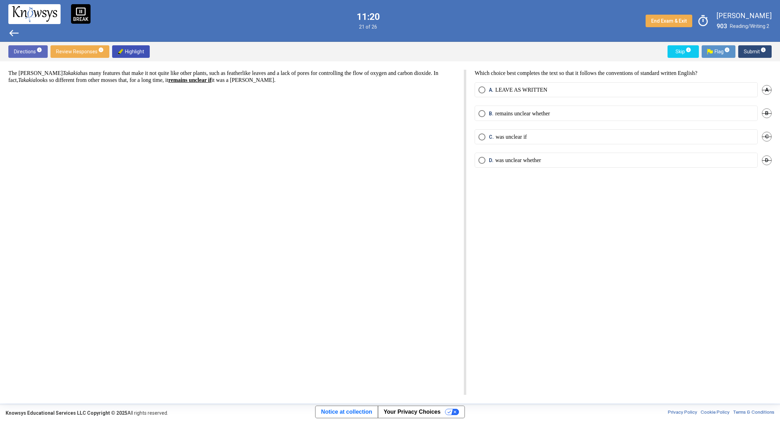
click at [479, 91] on span "Select an option" at bounding box center [481, 89] width 7 height 7
click at [745, 54] on span "Submit info" at bounding box center [755, 51] width 22 height 13
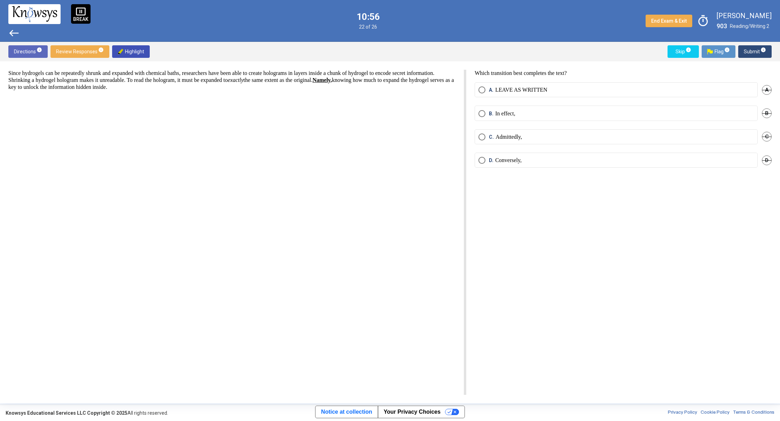
drag, startPoint x: 499, startPoint y: 92, endPoint x: 497, endPoint y: 87, distance: 5.3
click at [499, 92] on p "LEAVE AS WRITTEN" at bounding box center [521, 89] width 52 height 7
click at [744, 52] on span "Submit info" at bounding box center [755, 51] width 22 height 13
click at [529, 144] on label "C. As a result," at bounding box center [615, 143] width 275 height 7
click at [533, 88] on p "LEAVE AS WRITTEN" at bounding box center [521, 89] width 52 height 7
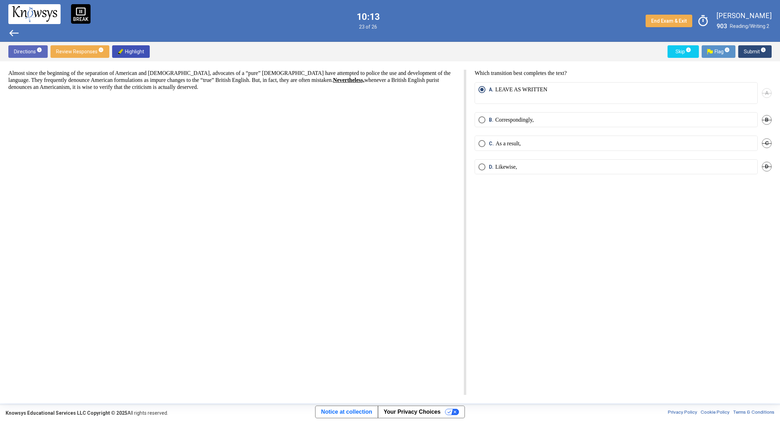
click at [748, 53] on span "Submit info" at bounding box center [755, 51] width 22 height 13
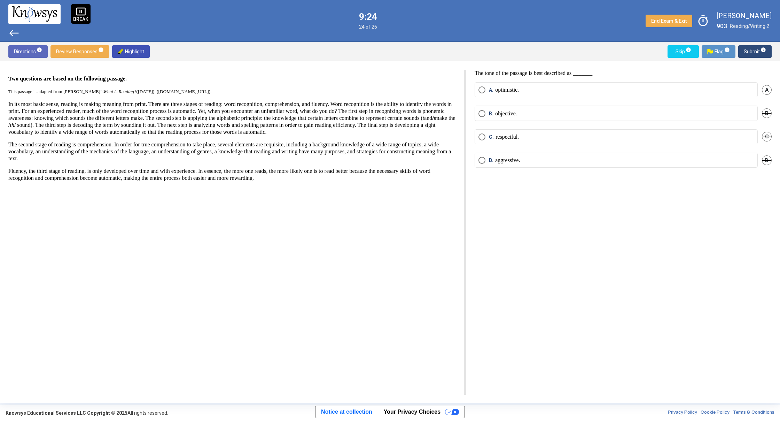
drag, startPoint x: 590, startPoint y: 121, endPoint x: 594, endPoint y: 115, distance: 7.2
click at [592, 119] on div "B. objective. B" at bounding box center [623, 117] width 297 height 23
click at [594, 115] on label "B. objective." at bounding box center [615, 113] width 275 height 7
click at [748, 50] on span "Submit info" at bounding box center [755, 51] width 22 height 13
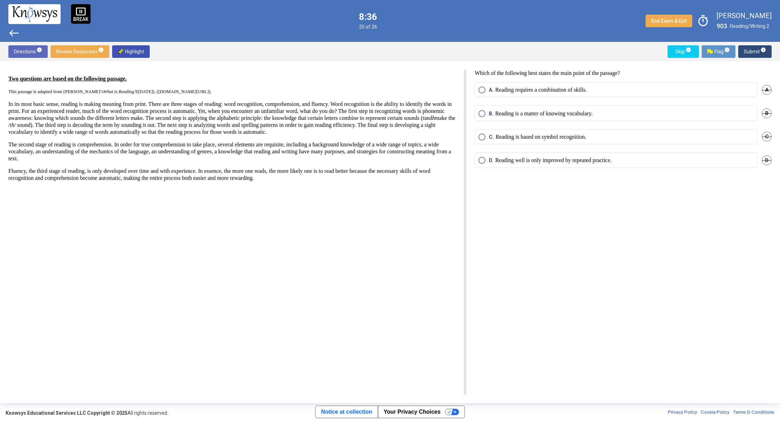
click at [528, 157] on mat-radio-button "D. Reading well is only improved by repeated practice." at bounding box center [616, 160] width 283 height 15
click at [528, 157] on p "Reading well is only improved by repeated practice." at bounding box center [553, 160] width 116 height 7
click at [753, 52] on span "Submit info" at bounding box center [755, 51] width 22 height 13
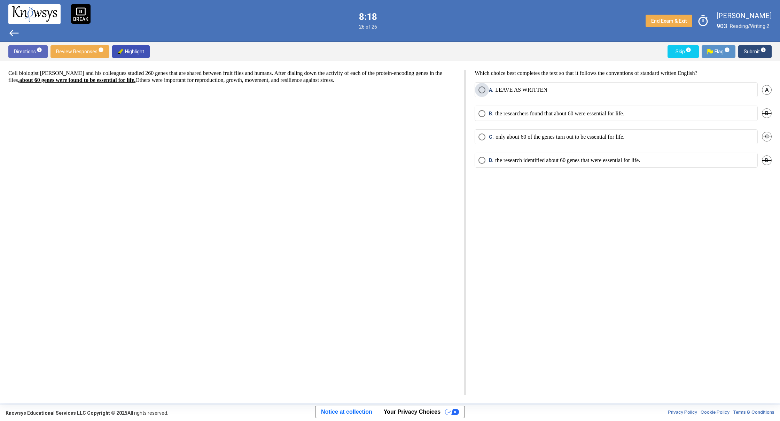
click at [520, 87] on p "LEAVE AS WRITTEN" at bounding box center [521, 89] width 52 height 7
click at [750, 52] on span "Submit info" at bounding box center [755, 51] width 22 height 13
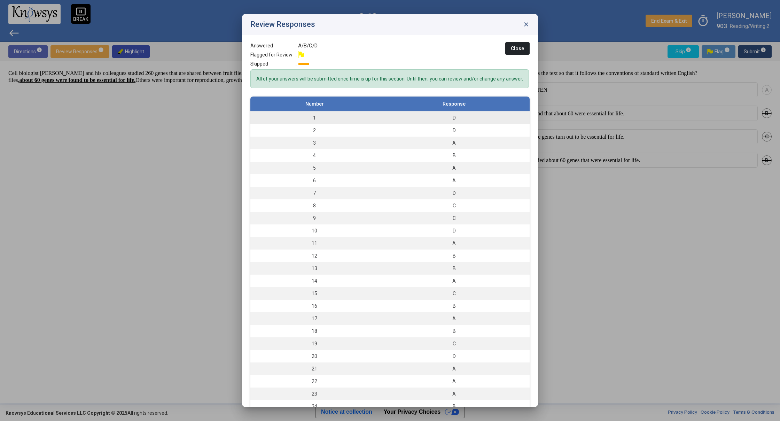
click at [426, 121] on div "D" at bounding box center [454, 117] width 144 height 7
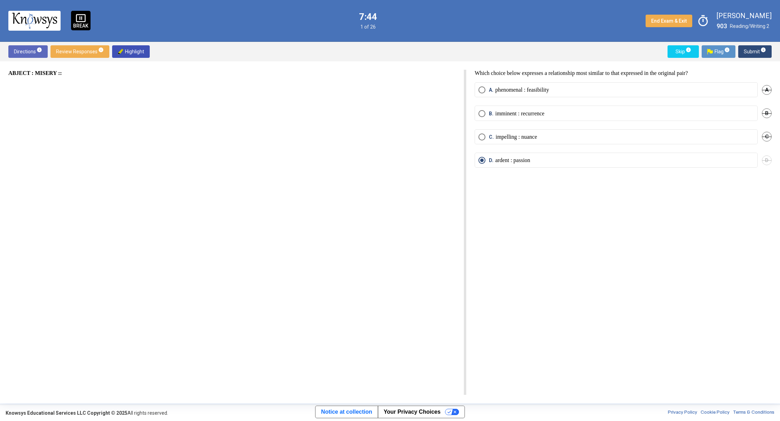
drag, startPoint x: 149, startPoint y: 74, endPoint x: 111, endPoint y: 52, distance: 43.7
click at [111, 53] on div "Directions info Review Responses info Highlight Skip info Flag info Submit info…" at bounding box center [390, 222] width 780 height 361
click at [86, 55] on span "Review Responses info" at bounding box center [80, 51] width 48 height 13
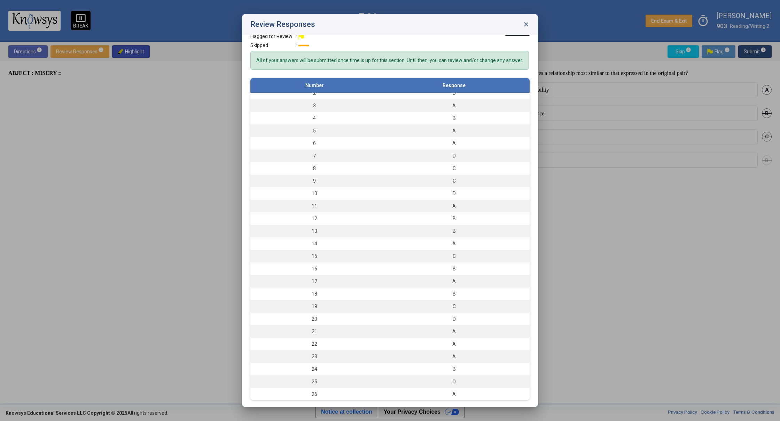
scroll to position [19, 0]
click at [503, 392] on div "A" at bounding box center [454, 393] width 144 height 7
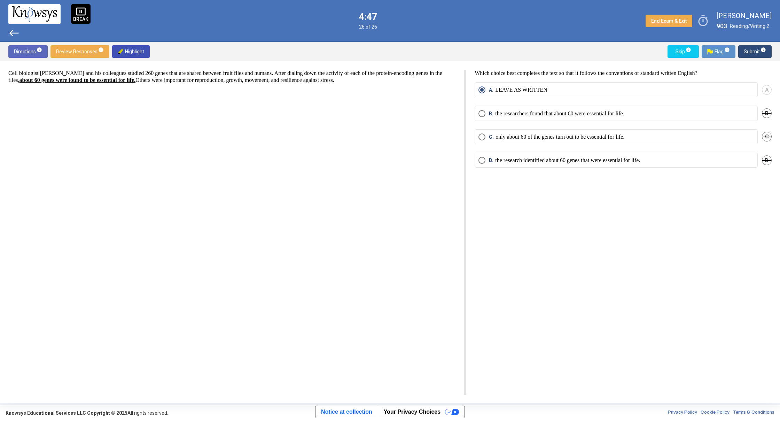
click at [76, 48] on span "Review Responses info" at bounding box center [80, 51] width 48 height 13
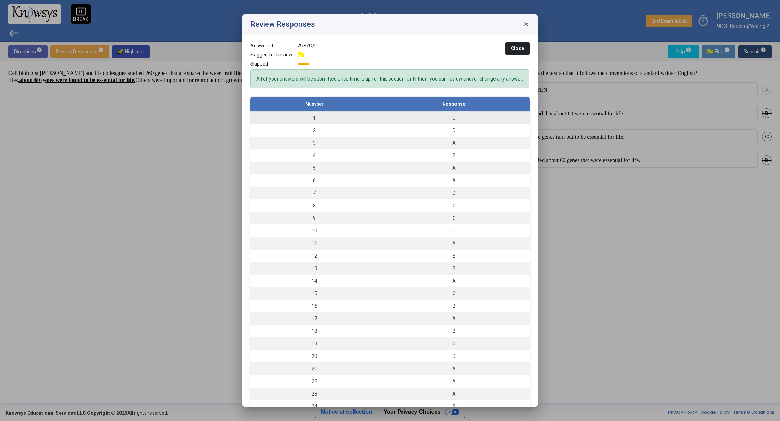
click at [334, 124] on td "1" at bounding box center [314, 117] width 128 height 13
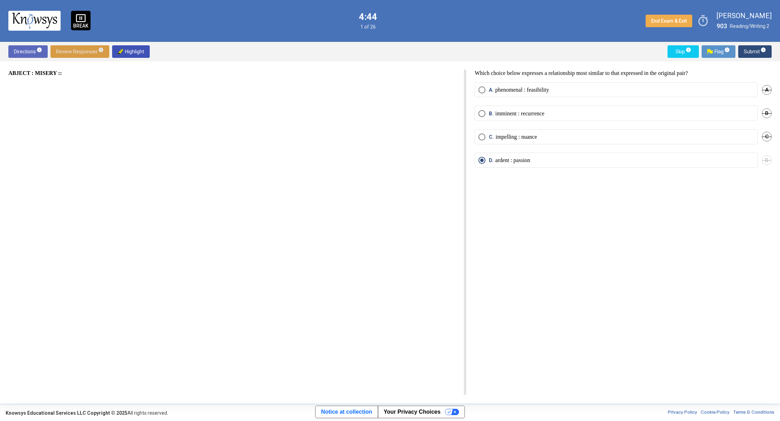
click at [73, 50] on span "Review Responses info" at bounding box center [80, 51] width 48 height 13
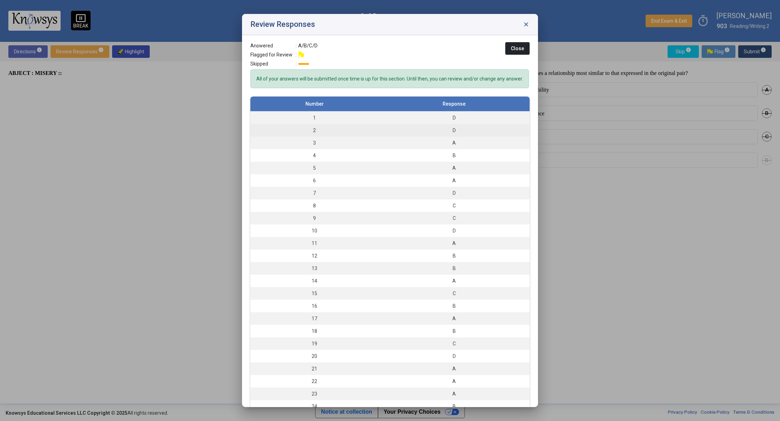
click at [325, 136] on td "2" at bounding box center [314, 130] width 128 height 13
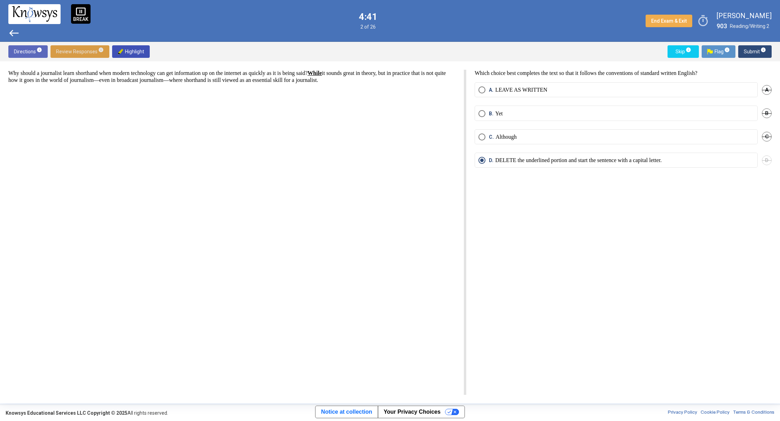
click at [92, 50] on span "Review Responses info" at bounding box center [80, 51] width 48 height 13
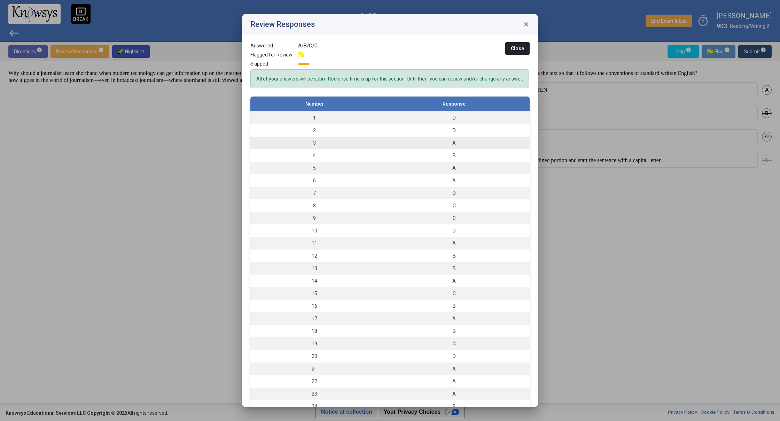
click at [299, 149] on td "3" at bounding box center [314, 142] width 128 height 13
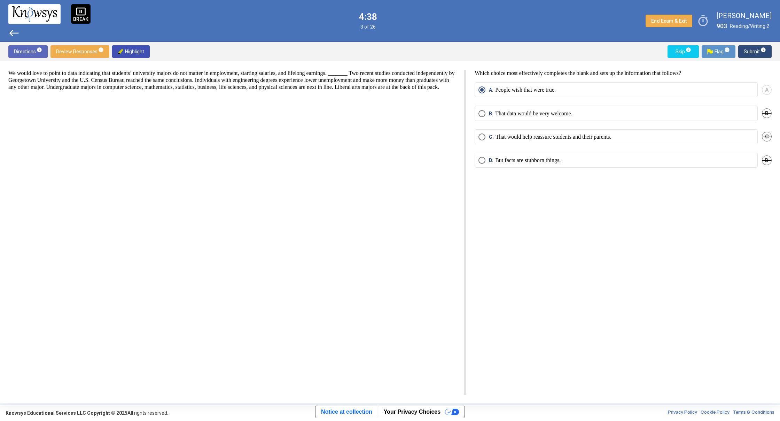
click at [78, 56] on span "Review Responses info" at bounding box center [80, 51] width 48 height 13
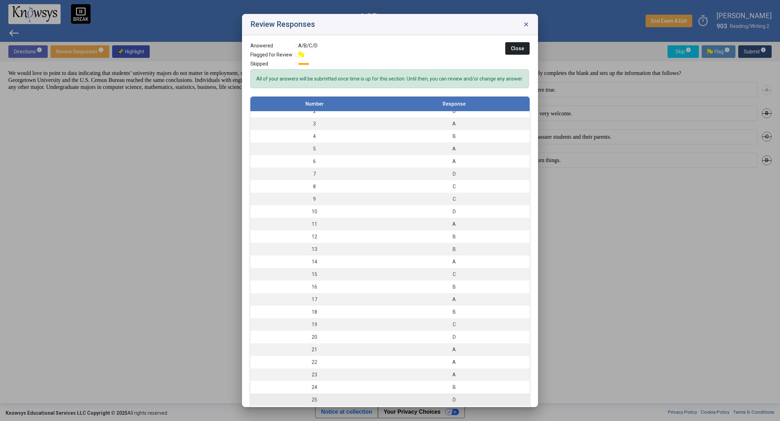
click at [383, 401] on td "D" at bounding box center [453, 399] width 151 height 13
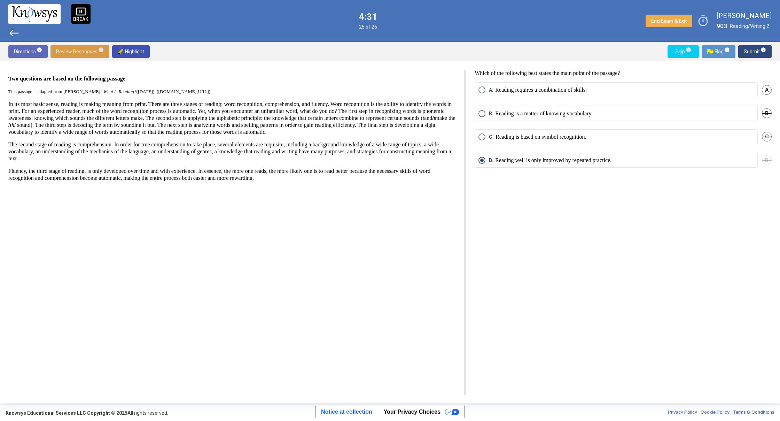
click at [95, 50] on span "Review Responses info" at bounding box center [80, 51] width 48 height 13
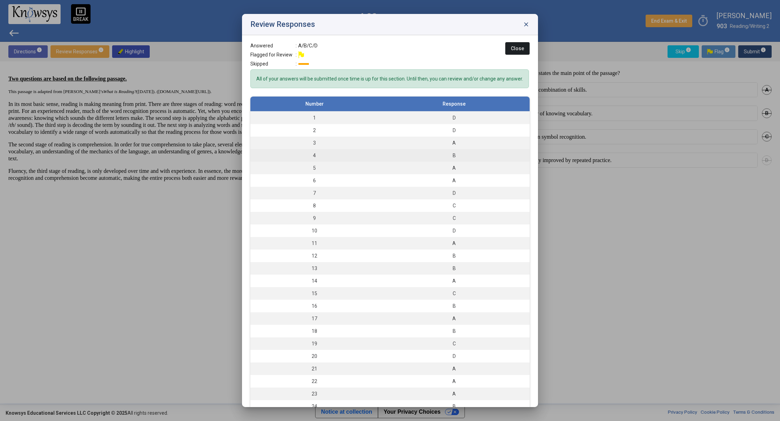
click at [335, 159] on td "4" at bounding box center [314, 155] width 128 height 13
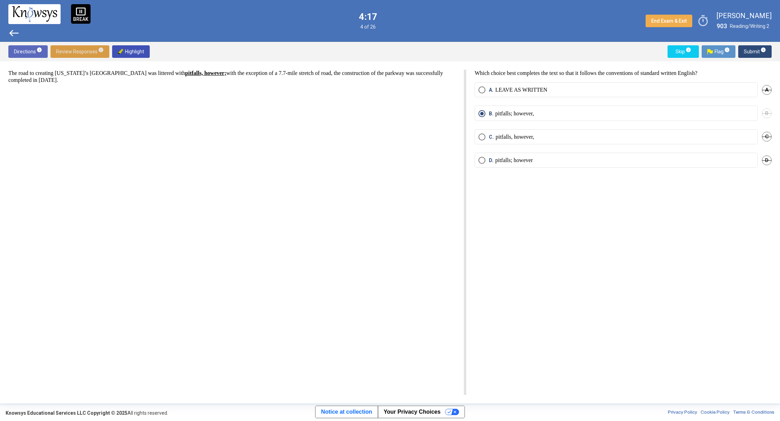
click at [84, 48] on span "Review Responses info" at bounding box center [80, 51] width 48 height 13
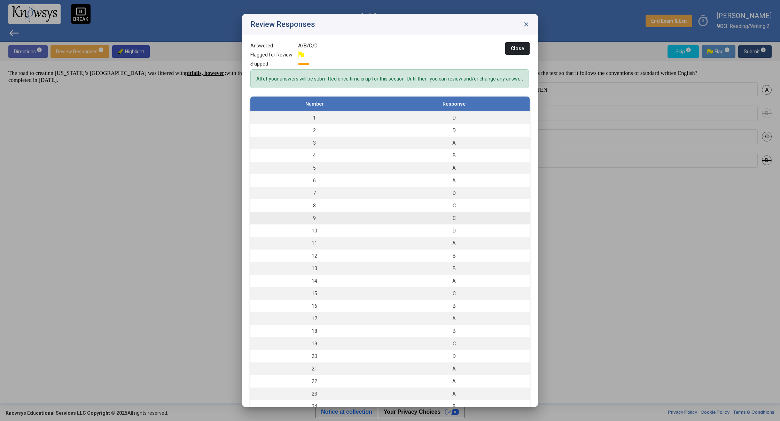
click at [347, 221] on td "9" at bounding box center [314, 218] width 128 height 13
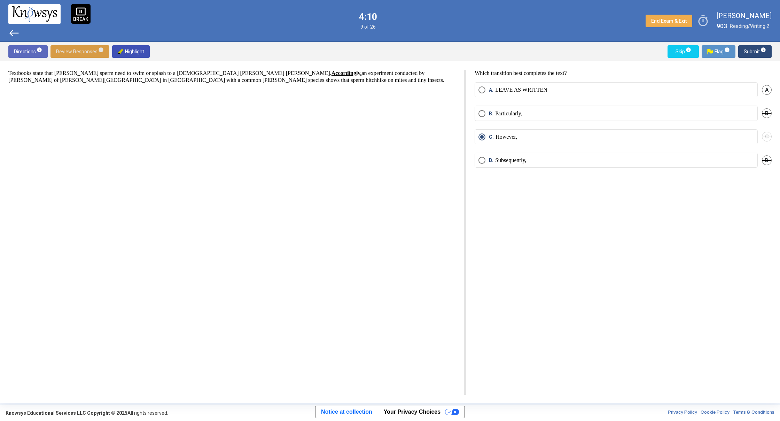
click at [80, 49] on span "Review Responses info" at bounding box center [80, 51] width 48 height 13
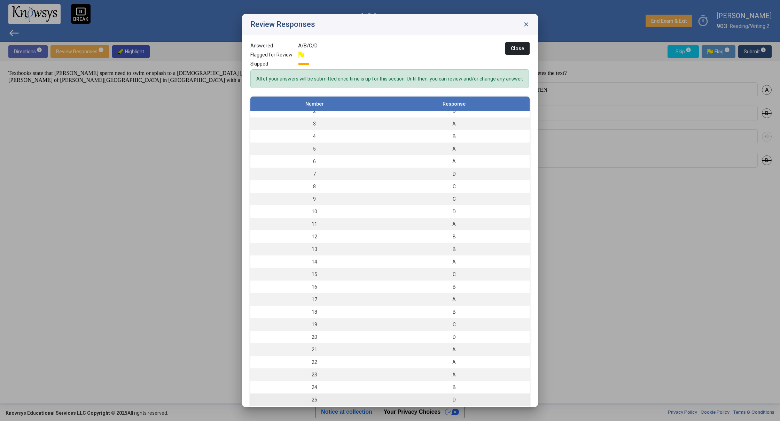
click at [410, 401] on td "D" at bounding box center [453, 399] width 151 height 13
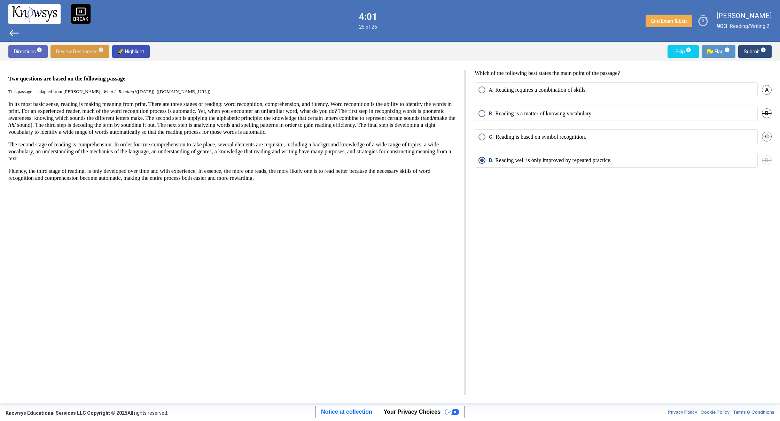
click at [87, 46] on span "Review Responses info" at bounding box center [80, 51] width 48 height 13
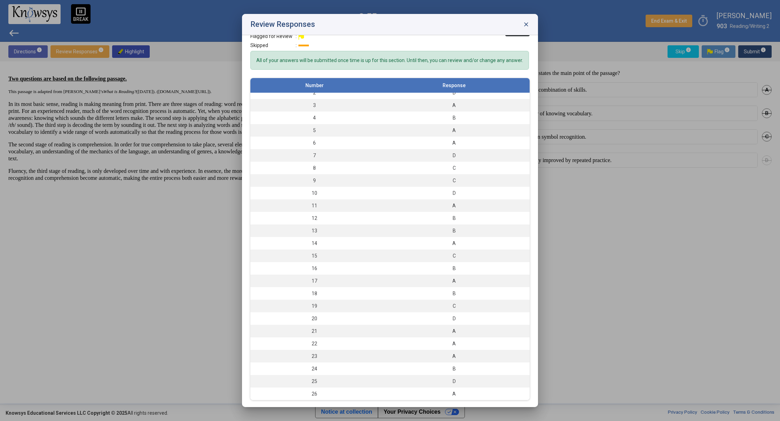
scroll to position [25, 0]
click at [486, 395] on div "A" at bounding box center [454, 393] width 144 height 7
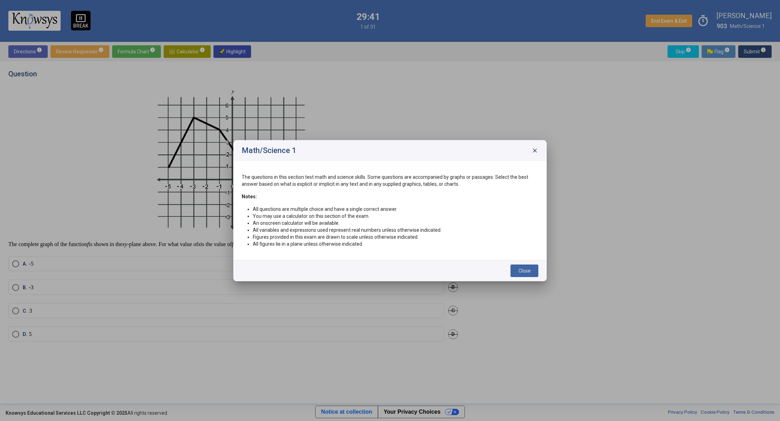
click at [529, 265] on button "Close" at bounding box center [524, 270] width 28 height 13
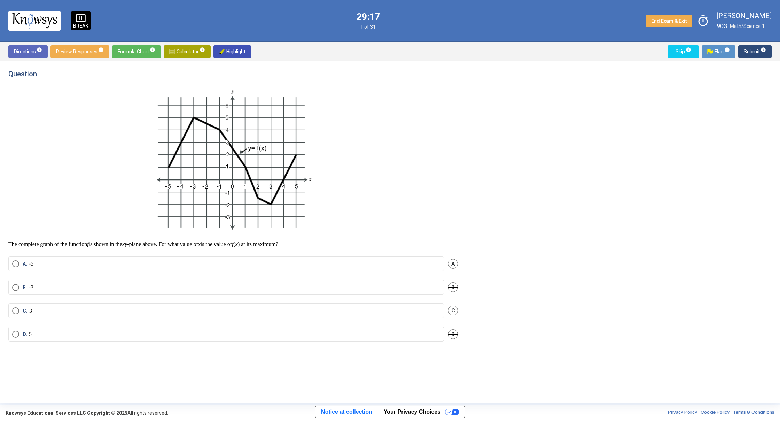
click at [23, 334] on span "D." at bounding box center [26, 333] width 6 height 7
click at [176, 49] on span "Calculator info" at bounding box center [187, 51] width 36 height 13
drag, startPoint x: 673, startPoint y: 129, endPoint x: 671, endPoint y: 195, distance: 65.9
click at [671, 195] on div "Desmos Graphing Calculator" at bounding box center [681, 143] width 182 height 146
click at [690, 140] on div "Desmos Graphing Calculator" at bounding box center [681, 143] width 182 height 146
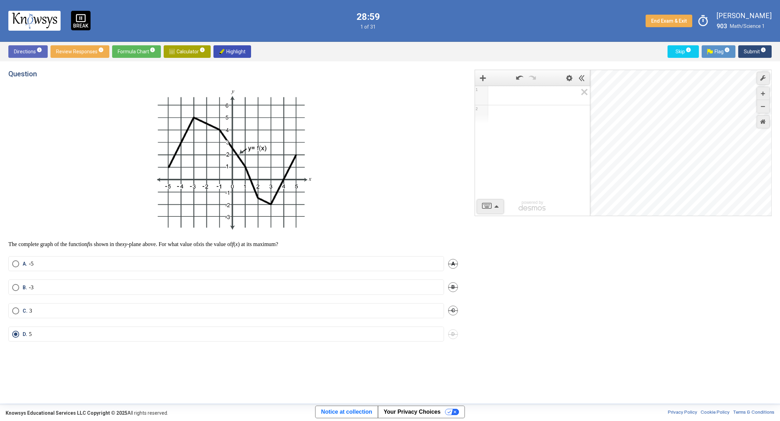
drag, startPoint x: 689, startPoint y: 140, endPoint x: 683, endPoint y: 93, distance: 48.1
click at [683, 93] on div "Desmos Graphing Calculator" at bounding box center [681, 143] width 182 height 146
drag, startPoint x: 682, startPoint y: 97, endPoint x: 677, endPoint y: 114, distance: 16.8
click at [677, 114] on div "Desmos Graphing Calculator" at bounding box center [681, 143] width 182 height 146
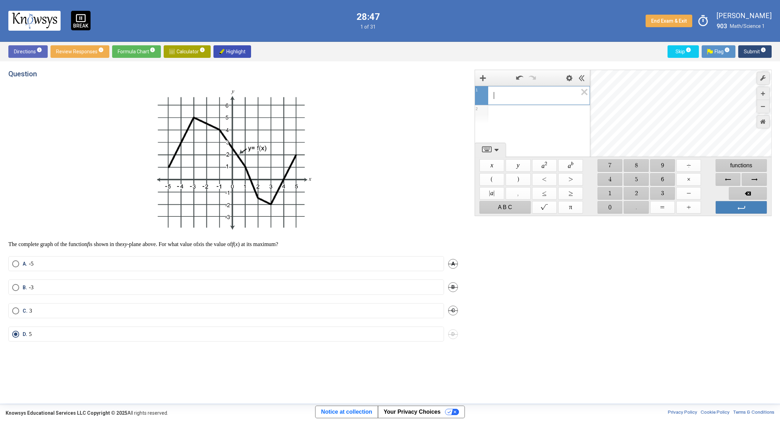
click at [193, 50] on span "Calculator info" at bounding box center [187, 51] width 36 height 13
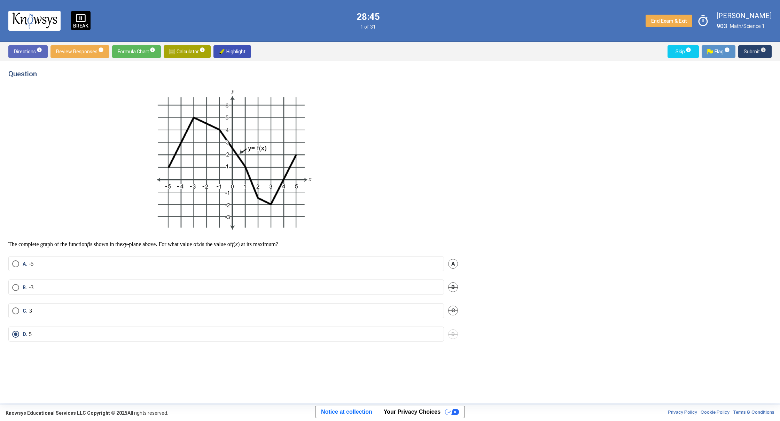
click at [751, 51] on span "Submit info" at bounding box center [755, 51] width 22 height 13
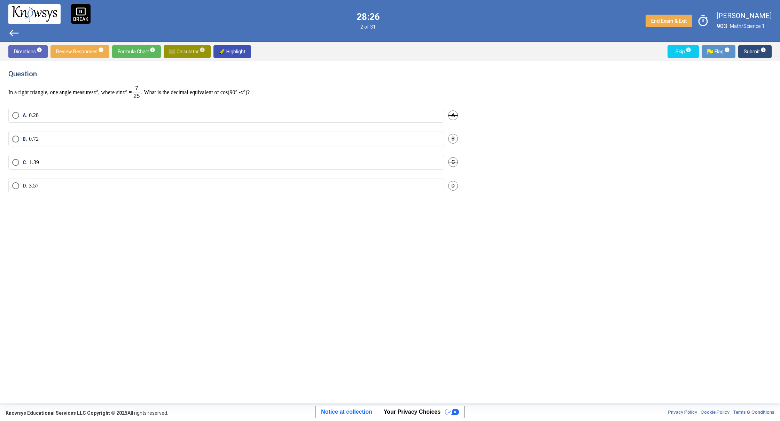
click at [181, 52] on span "Calculator info" at bounding box center [187, 51] width 36 height 13
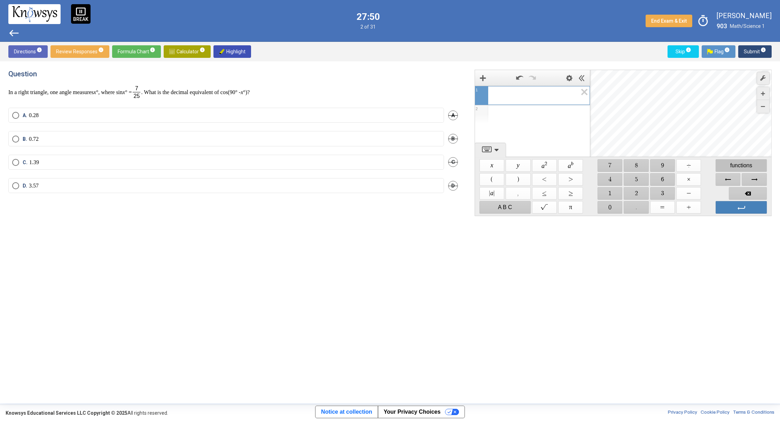
click at [747, 165] on span "functions" at bounding box center [741, 165] width 51 height 13
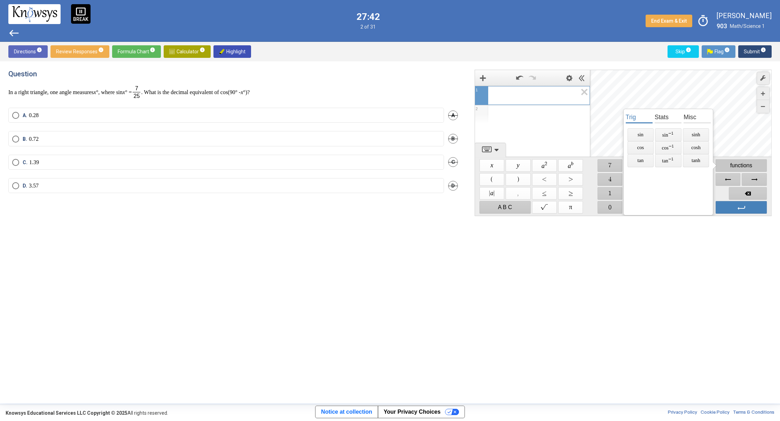
click at [738, 162] on span "functions" at bounding box center [741, 165] width 51 height 13
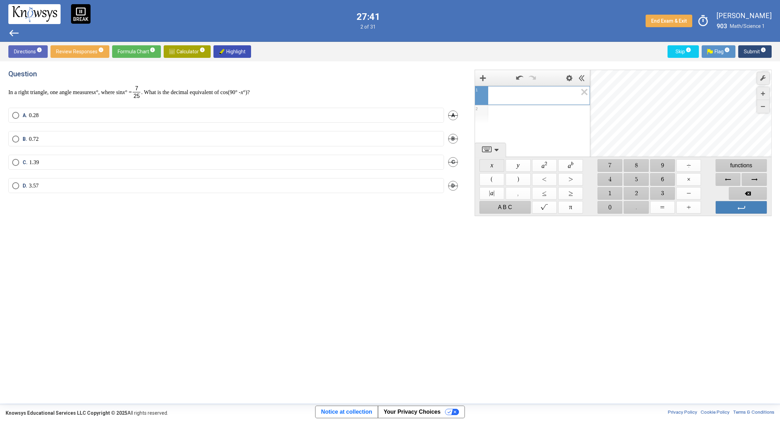
click at [494, 164] on span "$$ x" at bounding box center [491, 165] width 25 height 13
click at [670, 208] on span "$$ =" at bounding box center [662, 207] width 25 height 13
click at [604, 165] on span "$$ 7" at bounding box center [610, 165] width 25 height 13
click at [748, 192] on span "Backspace" at bounding box center [748, 193] width 38 height 13
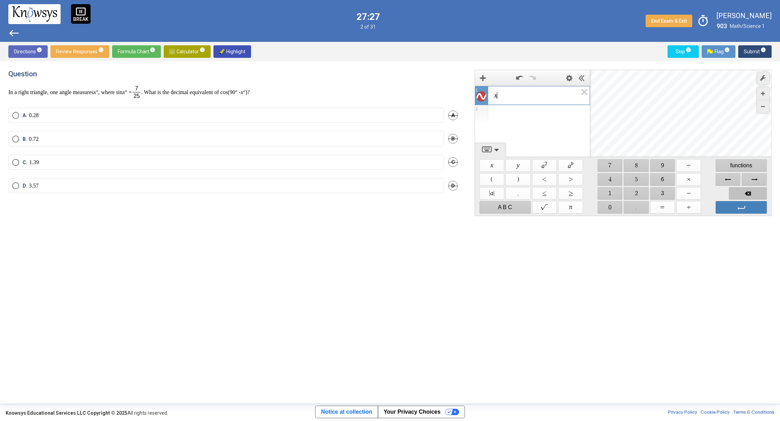
drag, startPoint x: 748, startPoint y: 192, endPoint x: 746, endPoint y: 184, distance: 8.4
click at [746, 184] on div "$$ x $$ y $$ a 2 $$ a b $$ 7 $$ 8 $$ 9 $$ ÷ functions $$ ( $$ ) $$ < $$ > $$ 4 …" at bounding box center [623, 186] width 291 height 58
click at [746, 189] on span "Backspace" at bounding box center [748, 193] width 38 height 13
drag, startPoint x: 445, startPoint y: 243, endPoint x: 417, endPoint y: 234, distance: 29.2
click at [438, 240] on div "Question In a right triangle, one angle measures x °, where sin x ° = . What is…" at bounding box center [237, 232] width 458 height 325
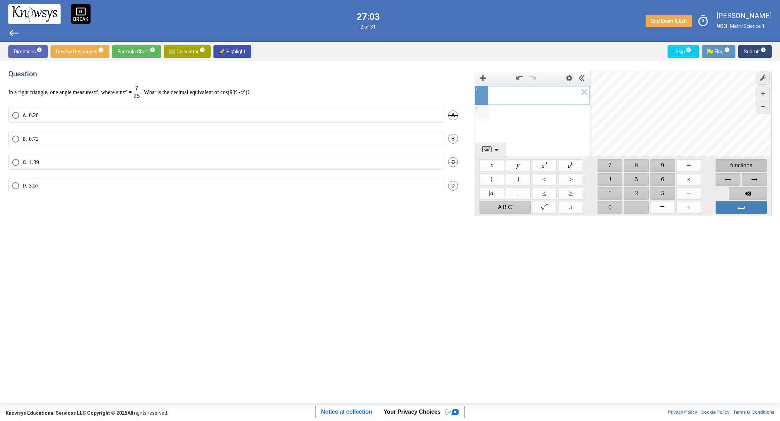
click at [732, 162] on span "functions" at bounding box center [741, 165] width 51 height 13
click at [495, 175] on span "$$ (" at bounding box center [491, 179] width 25 height 13
click at [663, 166] on span "$$ 9" at bounding box center [662, 165] width 25 height 13
click at [607, 208] on span "$$ 0" at bounding box center [610, 207] width 25 height 13
click at [690, 191] on span "$$ −" at bounding box center [688, 193] width 25 height 13
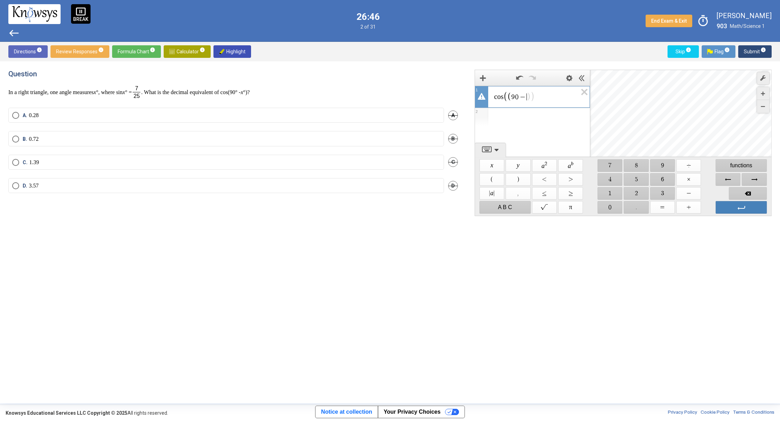
click at [615, 164] on span "$$ 7" at bounding box center [610, 165] width 25 height 13
click at [755, 190] on span "Backspace" at bounding box center [748, 193] width 38 height 13
click at [638, 192] on span "$$ 2" at bounding box center [636, 193] width 25 height 13
click at [633, 179] on span "$$ 5" at bounding box center [636, 179] width 25 height 13
click at [687, 165] on span "$$ ÷" at bounding box center [688, 165] width 25 height 13
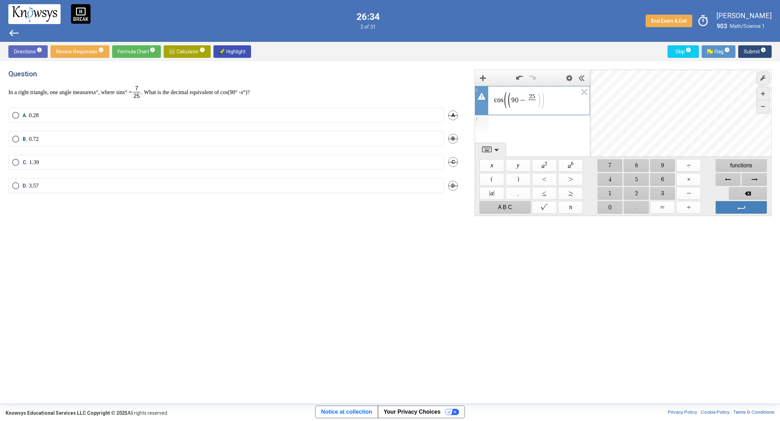
click at [612, 166] on span "$$ 7" at bounding box center [610, 165] width 25 height 13
click at [750, 192] on span "Backspace" at bounding box center [748, 193] width 38 height 13
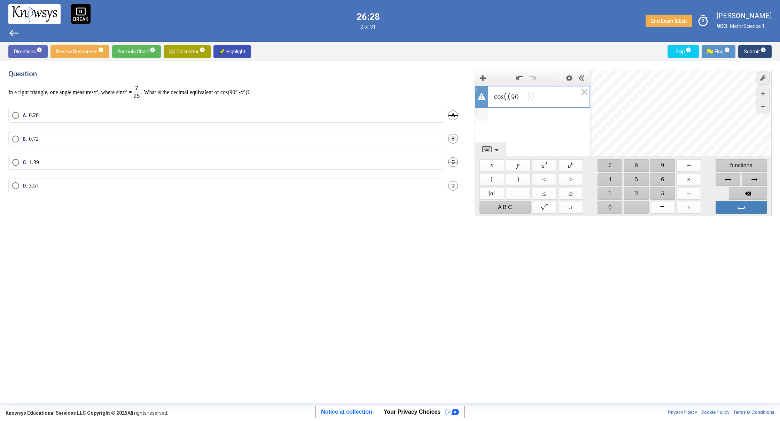
click at [615, 165] on span "$$ 7" at bounding box center [610, 165] width 25 height 13
click at [696, 162] on span "$$ ÷" at bounding box center [688, 165] width 25 height 13
click at [640, 194] on span "$$ 2" at bounding box center [636, 193] width 25 height 13
click at [635, 175] on span "$$ 5" at bounding box center [636, 179] width 25 height 13
click at [664, 201] on span "$$ =" at bounding box center [662, 207] width 25 height 13
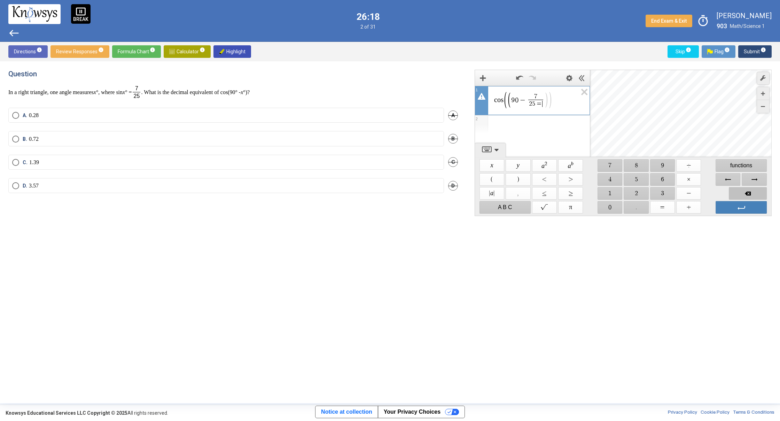
click at [755, 189] on span "Backspace" at bounding box center [748, 193] width 38 height 13
click at [750, 205] on span "Enter" at bounding box center [741, 207] width 51 height 13
click at [394, 118] on mat-radio-button "A. 0.28" at bounding box center [226, 115] width 436 height 15
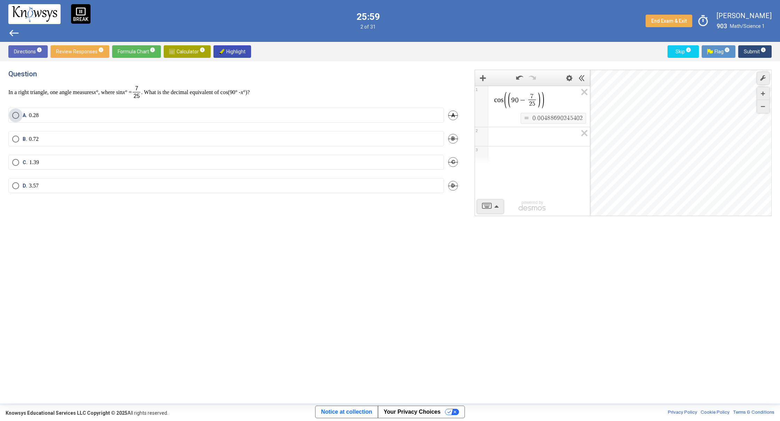
click at [397, 113] on label "A. 0.28" at bounding box center [226, 115] width 428 height 7
click at [750, 47] on span "Submit info" at bounding box center [755, 51] width 22 height 13
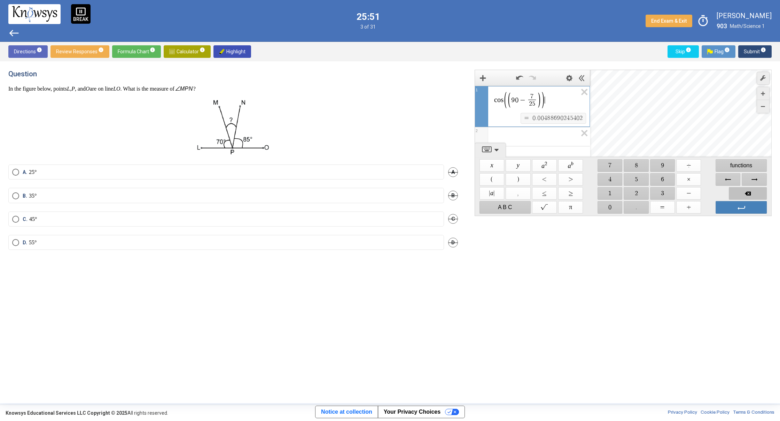
click at [743, 189] on span "Backspace" at bounding box center [748, 193] width 38 height 13
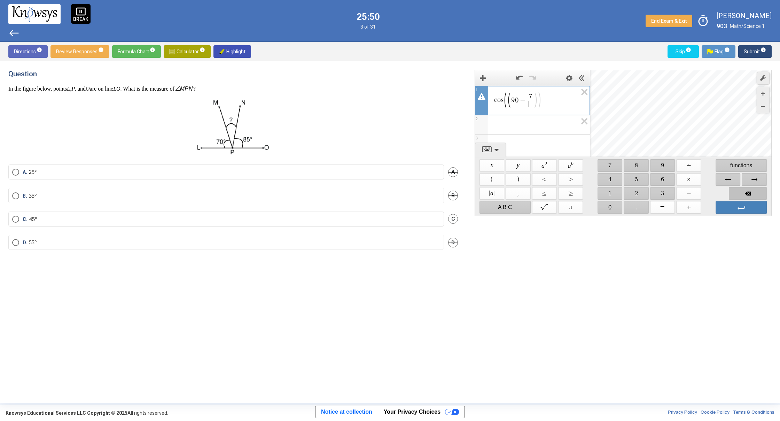
click at [743, 189] on span "Backspace" at bounding box center [748, 193] width 38 height 13
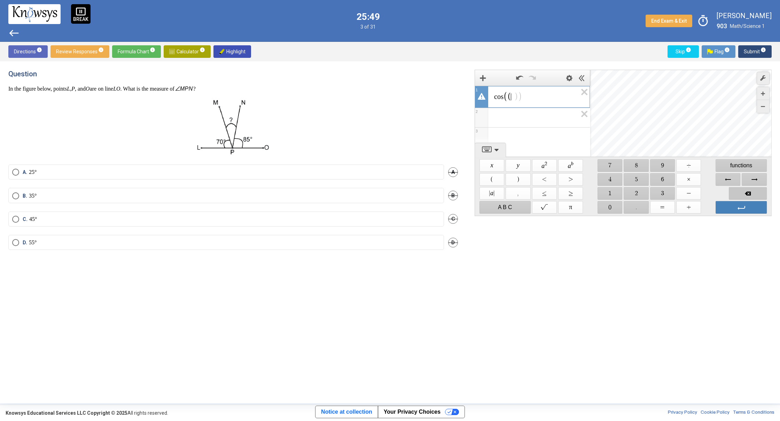
click at [743, 189] on span "Backspace" at bounding box center [748, 193] width 38 height 13
click at [743, 190] on span "Backspace" at bounding box center [748, 193] width 38 height 13
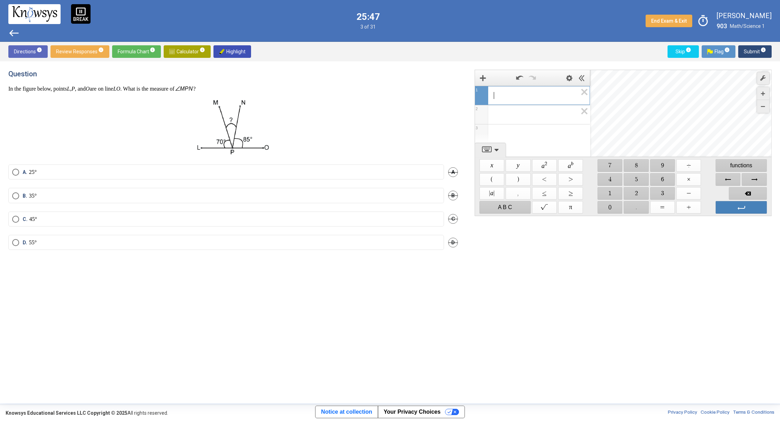
click at [567, 254] on div "​ 1 2 3 powered by powered by $$ x $$ y $$ a 2 $$ a b $$ 7 $$ 8 $$ 9 $$ ÷ funct…" at bounding box center [618, 232] width 305 height 325
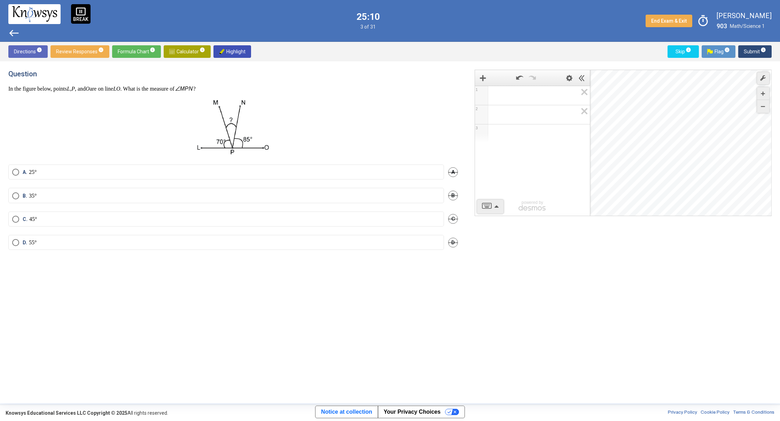
click at [300, 216] on label "C. 45°" at bounding box center [226, 219] width 428 height 7
click at [748, 50] on span "Submit info" at bounding box center [755, 51] width 22 height 13
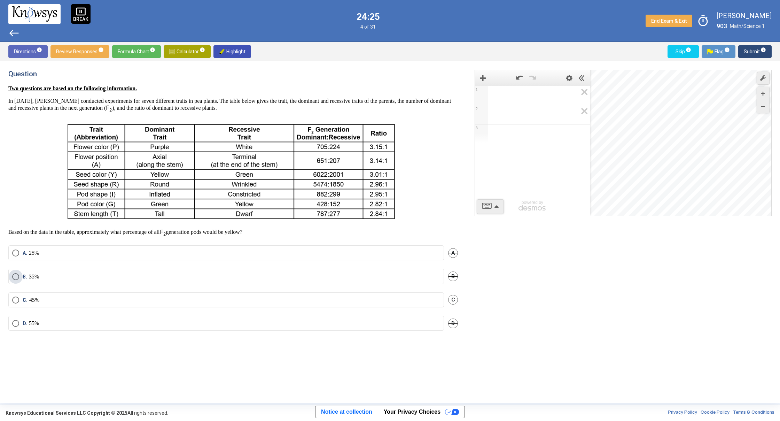
click at [255, 274] on label "B. 35%" at bounding box center [226, 276] width 428 height 7
click at [345, 349] on div "Question Two questions are based on the following information. In [DATE], [PERS…" at bounding box center [237, 232] width 458 height 325
click at [753, 52] on span "Submit info" at bounding box center [755, 51] width 22 height 13
click at [150, 259] on mat-radio-button "A. Flower position" at bounding box center [226, 265] width 436 height 15
click at [155, 246] on div "Question Two questions are based on the following information. In [DATE], [PERS…" at bounding box center [237, 232] width 458 height 325
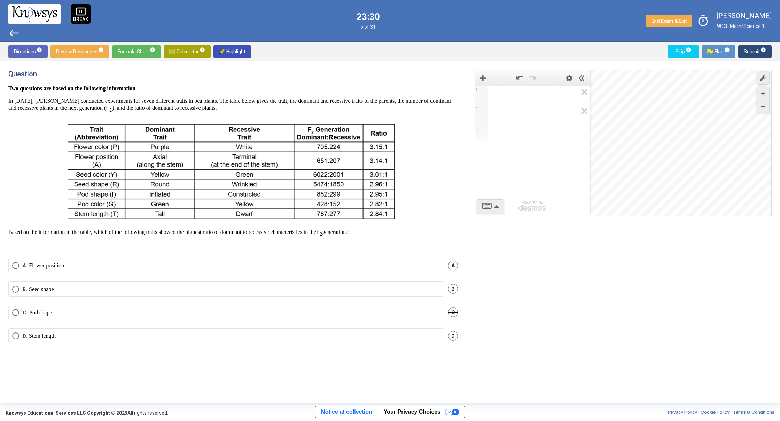
drag, startPoint x: 519, startPoint y: 328, endPoint x: 460, endPoint y: 326, distance: 58.5
click at [518, 328] on div "1 2 3 powered by powered by $$ x $$ y $$ a 2 $$ a b $$ 7 $$ 8 $$ 9 $$ ÷ functio…" at bounding box center [618, 232] width 305 height 325
click at [344, 268] on label "A. Flower position" at bounding box center [226, 265] width 428 height 7
click at [760, 48] on sup "info" at bounding box center [763, 50] width 6 height 6
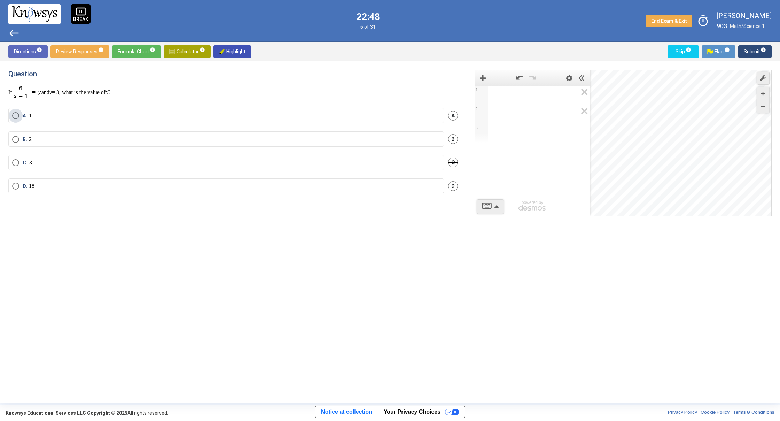
click at [376, 115] on label "A. 1" at bounding box center [226, 115] width 428 height 7
click at [748, 50] on span "Submit info" at bounding box center [755, 51] width 22 height 13
click at [237, 119] on label "A." at bounding box center [226, 118] width 428 height 15
click at [207, 213] on label "D." at bounding box center [226, 210] width 428 height 15
click at [209, 147] on label "B." at bounding box center [226, 149] width 428 height 15
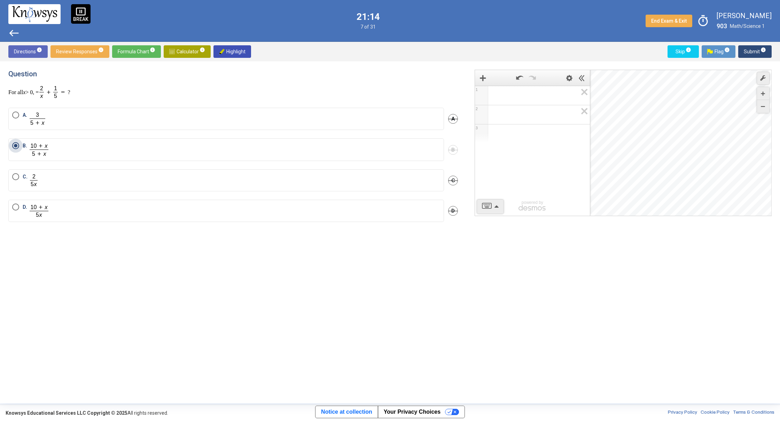
click at [209, 147] on label "B." at bounding box center [226, 149] width 428 height 15
drag, startPoint x: 744, startPoint y: 50, endPoint x: 720, endPoint y: 62, distance: 26.9
click at [743, 50] on button "Submit info" at bounding box center [754, 51] width 33 height 13
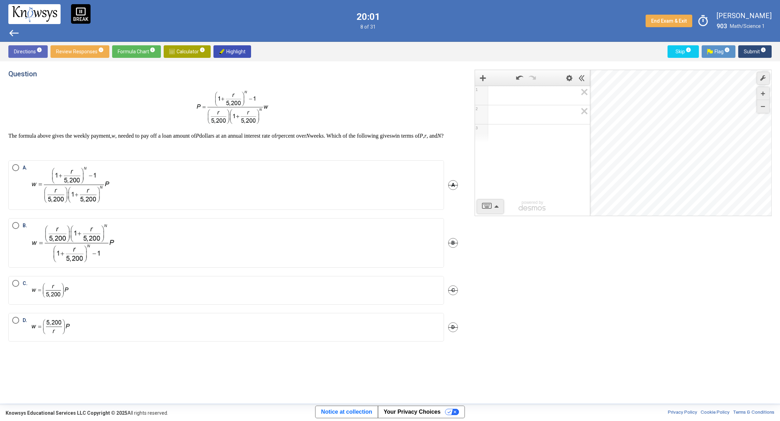
click at [367, 327] on label "D." at bounding box center [226, 327] width 428 height 21
click at [411, 181] on label "A." at bounding box center [226, 185] width 428 height 42
drag, startPoint x: 373, startPoint y: 240, endPoint x: 372, endPoint y: 243, distance: 3.8
click at [372, 243] on label "B." at bounding box center [226, 243] width 428 height 42
click at [742, 53] on button "Submit info" at bounding box center [754, 51] width 33 height 13
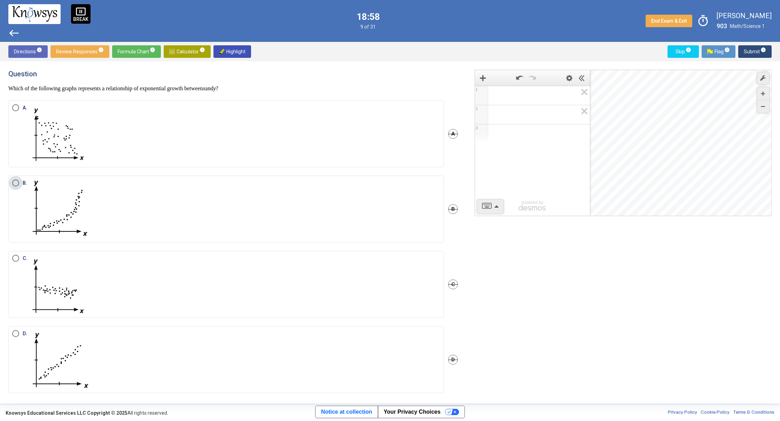
click at [383, 235] on label "B." at bounding box center [226, 208] width 428 height 59
click at [754, 56] on span "Submit info" at bounding box center [755, 51] width 22 height 13
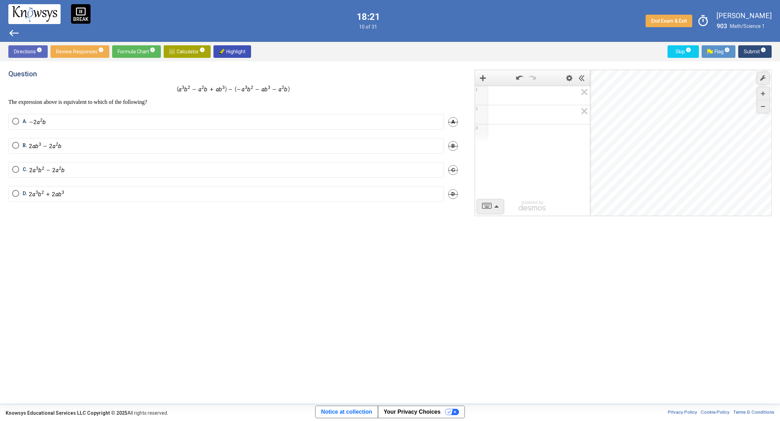
click at [345, 200] on mat-radio-button "D." at bounding box center [226, 194] width 436 height 16
click at [266, 193] on label "D." at bounding box center [226, 194] width 428 height 8
click at [97, 195] on mat-radio-button "D." at bounding box center [226, 194] width 436 height 16
click at [90, 169] on label "C." at bounding box center [226, 170] width 428 height 8
click at [748, 51] on span "Submit info" at bounding box center [755, 51] width 22 height 13
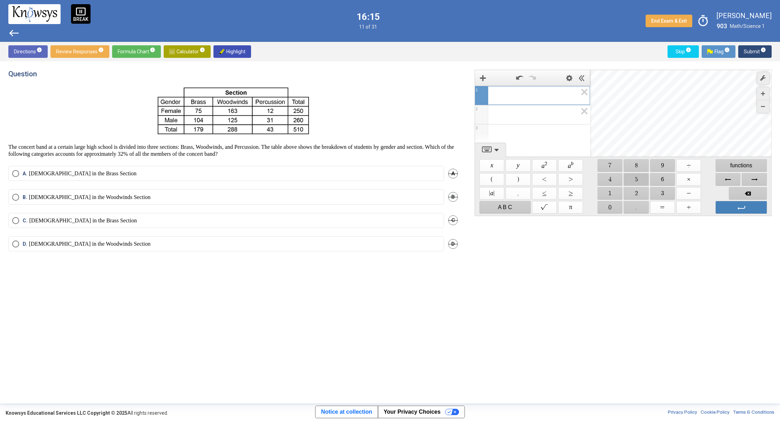
click at [635, 174] on span "$$ 5" at bounding box center [636, 179] width 25 height 13
click at [601, 194] on span "$$ 1" at bounding box center [610, 193] width 25 height 13
click at [607, 206] on span "$$ 0" at bounding box center [610, 207] width 25 height 13
click at [690, 168] on span "$$ ÷" at bounding box center [688, 165] width 25 height 13
click at [664, 193] on span "$$ 3" at bounding box center [662, 193] width 25 height 13
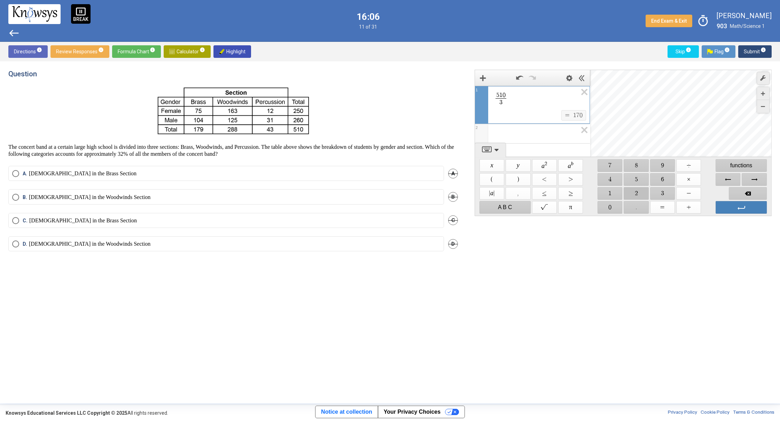
click at [633, 192] on span "$$ 2" at bounding box center [636, 193] width 25 height 13
click at [753, 190] on span "Backspace" at bounding box center [748, 193] width 38 height 13
click at [686, 179] on span "$$ ×" at bounding box center [688, 179] width 25 height 13
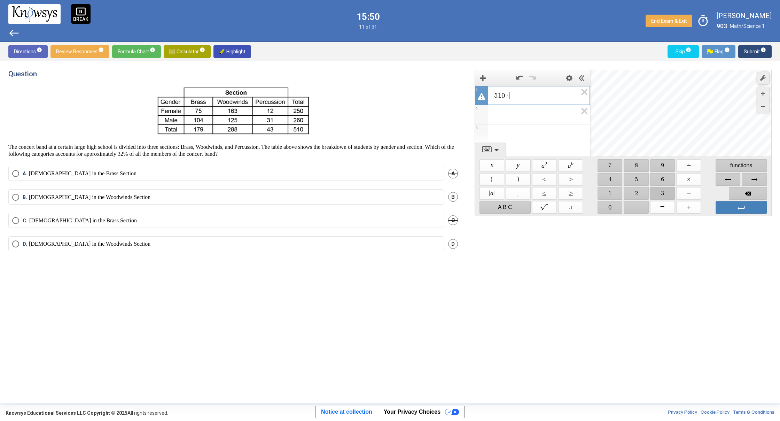
click at [662, 185] on div "$$ x $$ y $$ a 2 $$ a b $$ 7 $$ 8 $$ 9 $$ ÷ functions $$ ( $$ ) $$ < $$ > $$ 4 …" at bounding box center [623, 186] width 291 height 58
click at [665, 192] on span "$$ 3" at bounding box center [662, 193] width 25 height 13
click at [633, 189] on span "$$ 2" at bounding box center [636, 193] width 25 height 13
click at [683, 162] on span "$$ ÷" at bounding box center [688, 165] width 25 height 13
click at [612, 192] on span "$$ 1" at bounding box center [610, 193] width 25 height 13
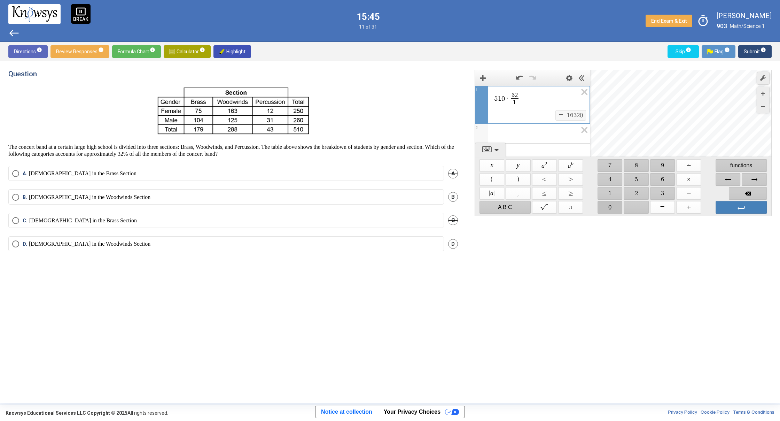
click at [612, 200] on div "$$ x $$ y $$ a 2 $$ a b $$ 7 $$ 8 $$ 9 $$ ÷ functions $$ ( $$ ) $$ < $$ > $$ 4 …" at bounding box center [623, 186] width 291 height 58
click at [612, 197] on div "$$ 1" at bounding box center [610, 193] width 26 height 14
click at [610, 204] on span "$$ 0" at bounding box center [610, 207] width 25 height 13
click at [609, 202] on span "$$ 0" at bounding box center [610, 207] width 25 height 13
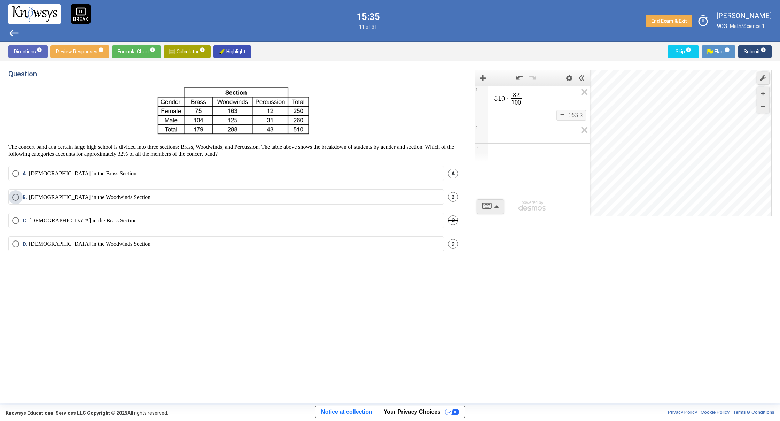
click at [142, 195] on label "B. [DEMOGRAPHIC_DATA] in the Woodwinds Section" at bounding box center [226, 197] width 428 height 7
click at [752, 54] on span "Submit info" at bounding box center [755, 51] width 22 height 13
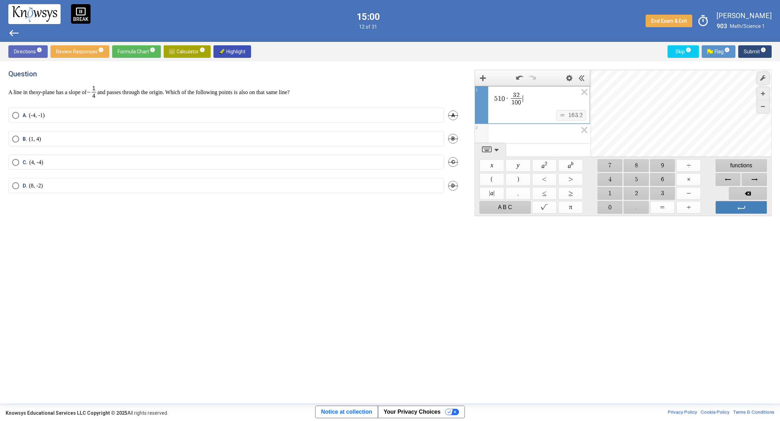
drag, startPoint x: 526, startPoint y: 90, endPoint x: 528, endPoint y: 99, distance: 9.2
click at [526, 95] on div "5 1 0 · 3 2 1 0 0 ​ ​" at bounding box center [532, 98] width 115 height 24
click at [694, 162] on span "$$ ÷" at bounding box center [688, 165] width 25 height 13
drag, startPoint x: 611, startPoint y: 177, endPoint x: 613, endPoint y: 173, distance: 3.9
click at [612, 174] on span "$$ 4" at bounding box center [610, 179] width 25 height 13
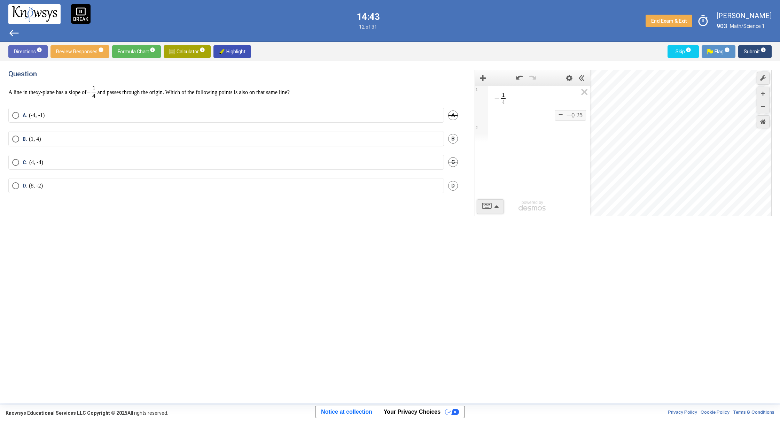
drag, startPoint x: 686, startPoint y: 95, endPoint x: 677, endPoint y: 58, distance: 37.9
click at [672, 74] on div "Desmos Graphing Calculator" at bounding box center [681, 143] width 182 height 146
drag, startPoint x: 655, startPoint y: 159, endPoint x: 674, endPoint y: 276, distance: 118.9
click at [667, 300] on div "− 1 4 ​ $$ = $$ − 0 . 2 5 1 2 powered by powered by $$ x $$ y $$ a 2 $$ a b $$ …" at bounding box center [618, 232] width 305 height 325
drag, startPoint x: 708, startPoint y: 143, endPoint x: 681, endPoint y: 32, distance: 113.9
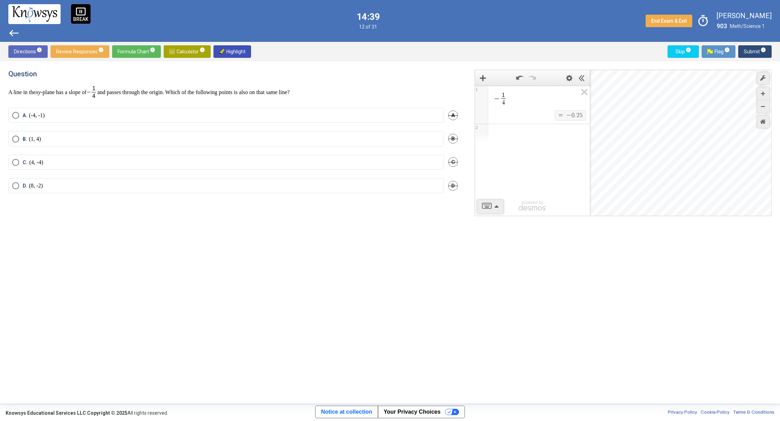
click at [685, 26] on div "pause_presentation BREAK west 14:39 12 of 31 End Exam & Exit timer [PERSON_NAME…" at bounding box center [390, 201] width 780 height 403
drag, startPoint x: 630, startPoint y: 295, endPoint x: 632, endPoint y: 290, distance: 4.8
click at [630, 294] on div "− 1 4 ​ $$ = $$ − 0 . 2 5 1 2 powered by powered by $$ x $$ y $$ a 2 $$ a b $$ …" at bounding box center [618, 232] width 305 height 325
drag, startPoint x: 669, startPoint y: 118, endPoint x: 753, endPoint y: 162, distance: 94.1
click at [753, 162] on div "Desmos Graphing Calculator" at bounding box center [681, 143] width 182 height 146
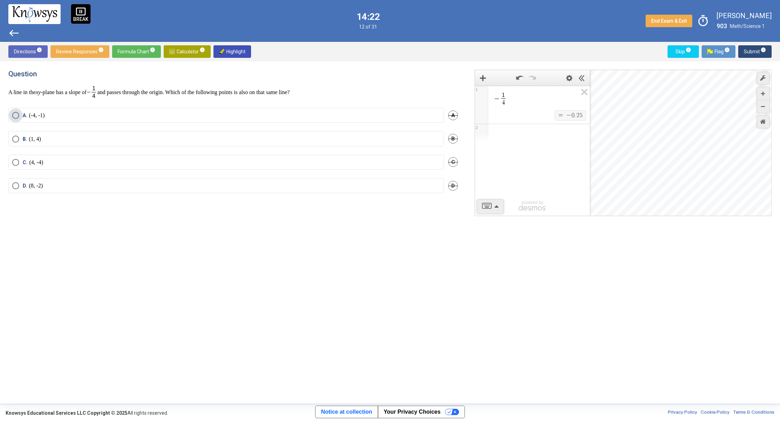
click at [64, 114] on label "A. (-4, -1)" at bounding box center [226, 115] width 428 height 7
click at [753, 54] on span "Submit info" at bounding box center [755, 51] width 22 height 13
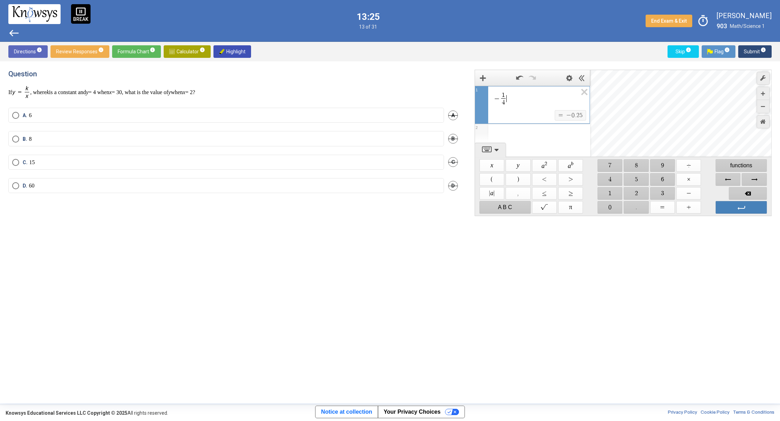
click at [508, 99] on span "− 1 4 ​ ​" at bounding box center [535, 99] width 84 height 16
click at [656, 206] on span "$$ =" at bounding box center [662, 207] width 25 height 13
click at [487, 162] on span "$$ x" at bounding box center [491, 165] width 25 height 13
click at [696, 165] on span "$$ ÷" at bounding box center [688, 165] width 25 height 13
drag, startPoint x: 661, startPoint y: 196, endPoint x: 662, endPoint y: 193, distance: 3.6
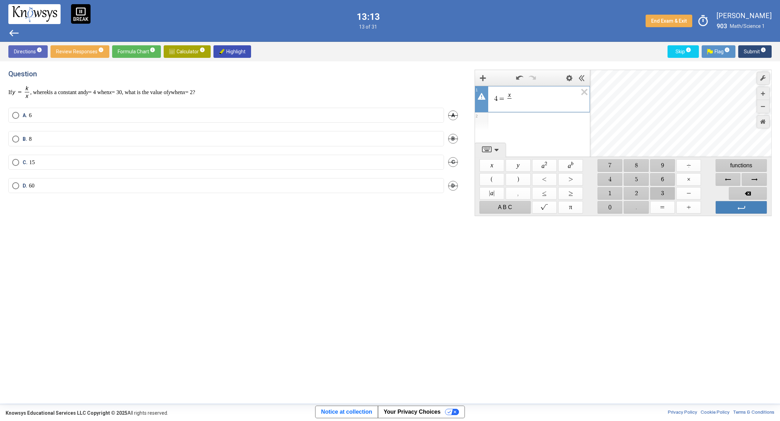
click at [662, 193] on span "$$ 3" at bounding box center [662, 193] width 25 height 13
click at [606, 206] on span "$$ 0" at bounding box center [610, 207] width 25 height 13
click at [667, 204] on span "$$ =" at bounding box center [662, 207] width 25 height 13
drag, startPoint x: 742, startPoint y: 194, endPoint x: 724, endPoint y: 177, distance: 25.4
click at [742, 194] on span "Backspace" at bounding box center [748, 193] width 38 height 13
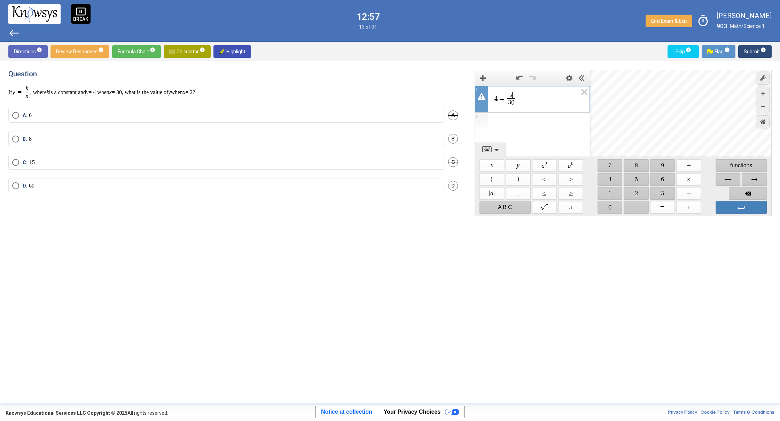
drag, startPoint x: 514, startPoint y: 96, endPoint x: 511, endPoint y: 94, distance: 3.7
click at [511, 94] on span "x ​" at bounding box center [511, 95] width 8 height 6
click at [529, 101] on span "4 = x 3 0 ​ ​" at bounding box center [535, 99] width 84 height 16
drag, startPoint x: 662, startPoint y: 188, endPoint x: 658, endPoint y: 194, distance: 7.1
click at [661, 188] on span "$$ 3" at bounding box center [662, 193] width 25 height 13
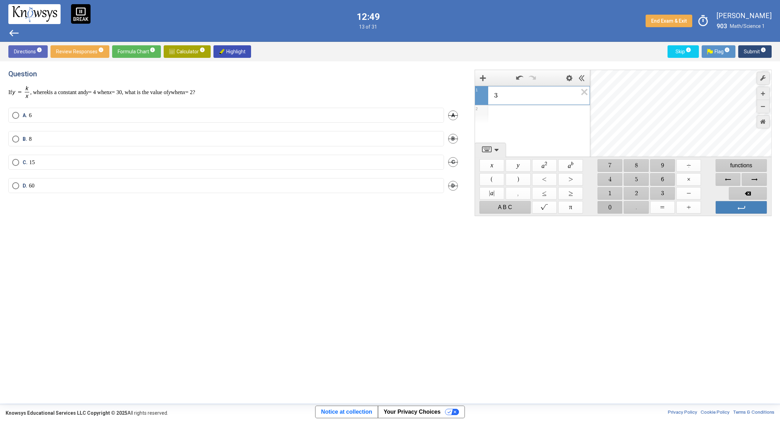
click at [610, 204] on span "$$ 0" at bounding box center [610, 207] width 25 height 13
drag, startPoint x: 689, startPoint y: 168, endPoint x: 684, endPoint y: 177, distance: 10.5
click at [689, 168] on span "$$ ÷" at bounding box center [688, 165] width 25 height 13
click at [609, 176] on span "$$ 4" at bounding box center [610, 179] width 25 height 13
click at [655, 210] on span "$$ =" at bounding box center [662, 207] width 25 height 13
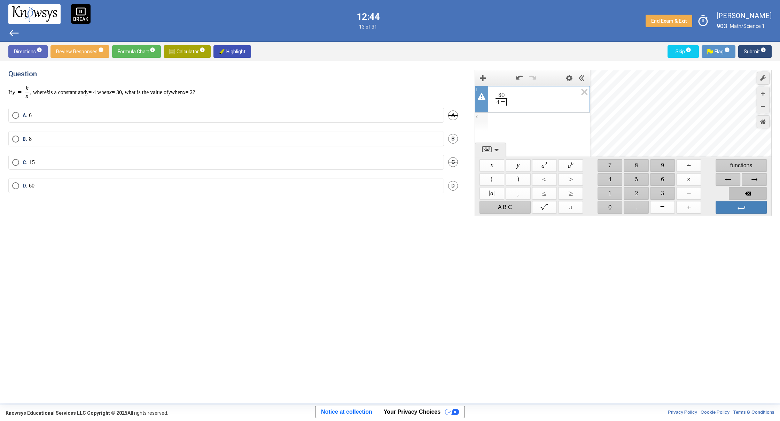
click at [741, 192] on span "Backspace" at bounding box center [748, 193] width 38 height 13
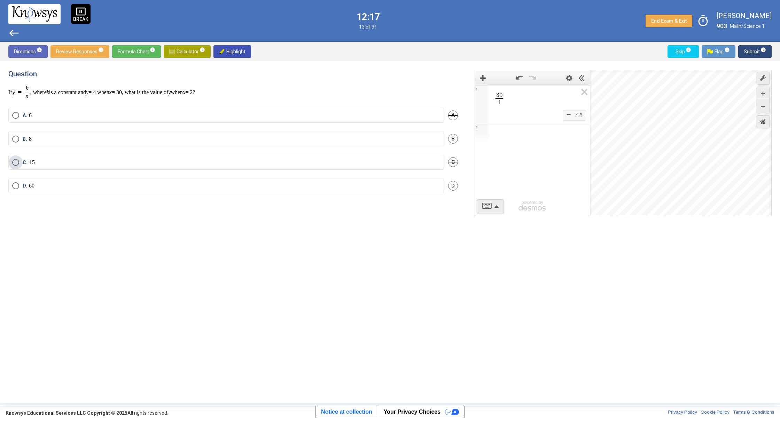
click at [73, 165] on label "C. 15" at bounding box center [226, 162] width 428 height 7
click at [744, 47] on span "Submit info" at bounding box center [755, 51] width 22 height 13
click at [512, 96] on span "3 0 4 ​" at bounding box center [535, 99] width 84 height 16
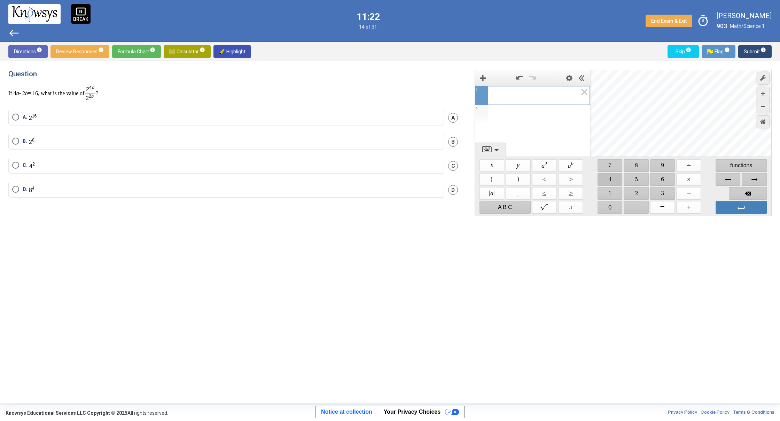
click at [609, 178] on span "$$ 4" at bounding box center [610, 179] width 25 height 13
click at [694, 181] on span "$$ ×" at bounding box center [688, 179] width 25 height 13
click at [50, 173] on div "C. C" at bounding box center [233, 170] width 450 height 24
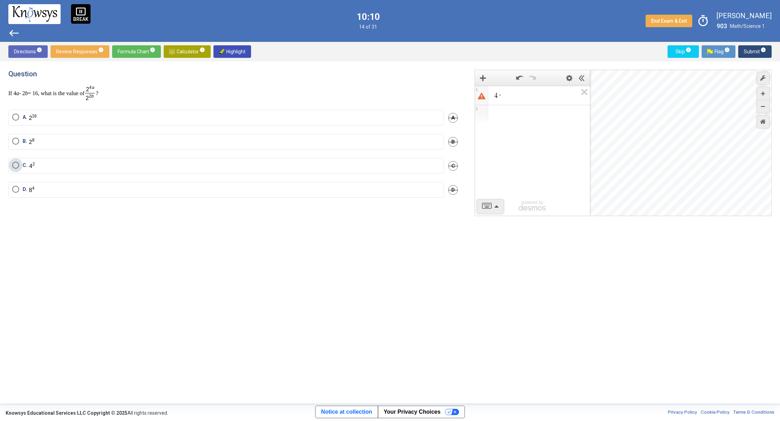
drag, startPoint x: 79, startPoint y: 166, endPoint x: 80, endPoint y: 159, distance: 7.1
click at [79, 163] on label "C." at bounding box center [226, 166] width 428 height 8
click at [747, 51] on span "Submit info" at bounding box center [755, 51] width 22 height 13
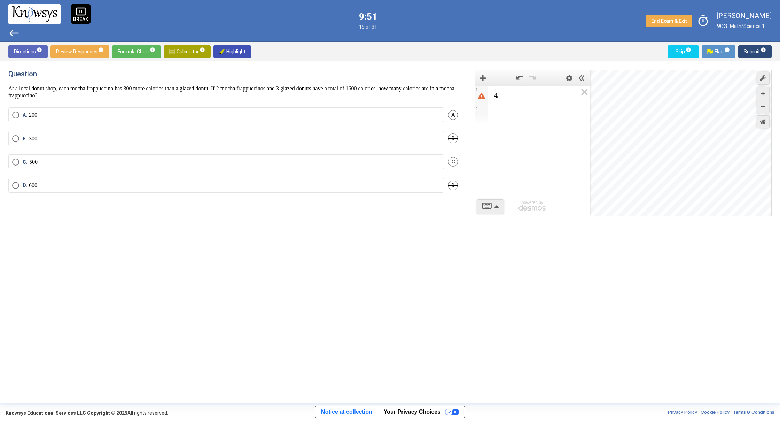
click at [521, 92] on span "4 ·" at bounding box center [535, 95] width 84 height 8
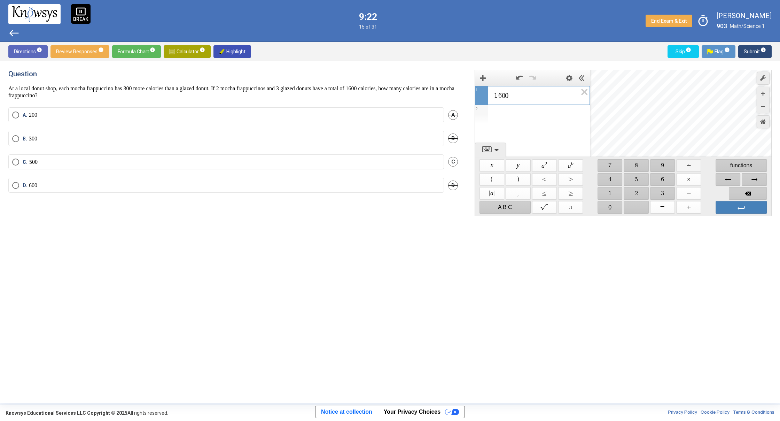
click at [696, 165] on span "$$ ÷" at bounding box center [688, 165] width 25 height 13
drag, startPoint x: 639, startPoint y: 176, endPoint x: 639, endPoint y: 182, distance: 6.3
click at [639, 182] on span "$$ 5" at bounding box center [636, 179] width 25 height 13
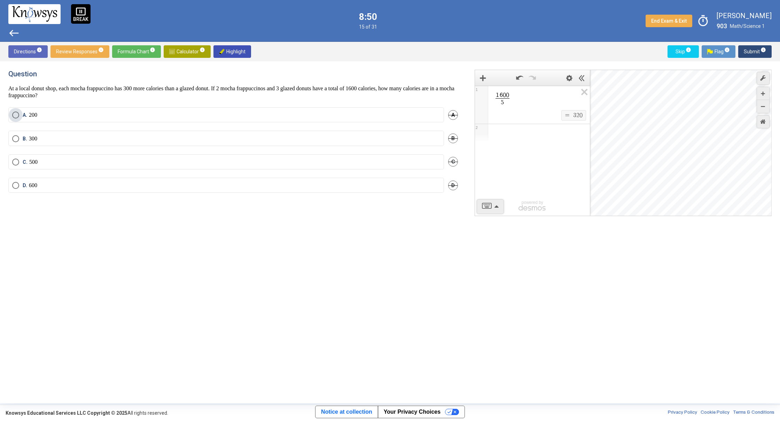
click at [27, 114] on span "A." at bounding box center [26, 114] width 6 height 7
click at [743, 48] on button "Submit info" at bounding box center [754, 51] width 33 height 13
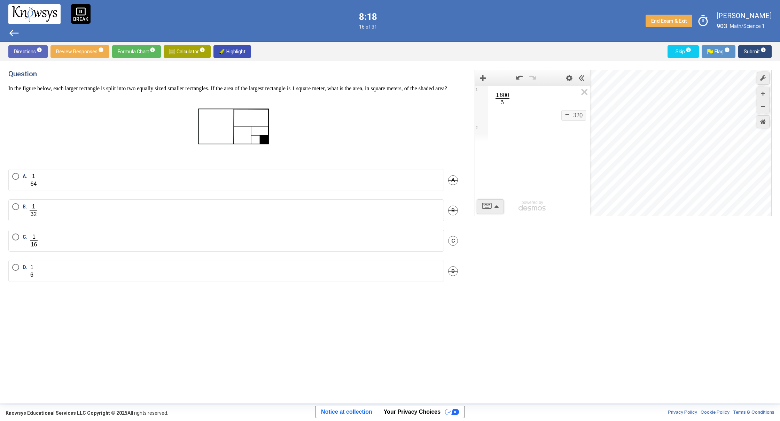
drag, startPoint x: 151, startPoint y: 223, endPoint x: 152, endPoint y: 200, distance: 23.0
click at [152, 213] on label "B." at bounding box center [226, 210] width 428 height 14
drag, startPoint x: 96, startPoint y: 246, endPoint x: 123, endPoint y: 228, distance: 32.1
click at [98, 246] on label "C." at bounding box center [226, 240] width 428 height 14
click at [749, 54] on span "Submit info" at bounding box center [755, 51] width 22 height 13
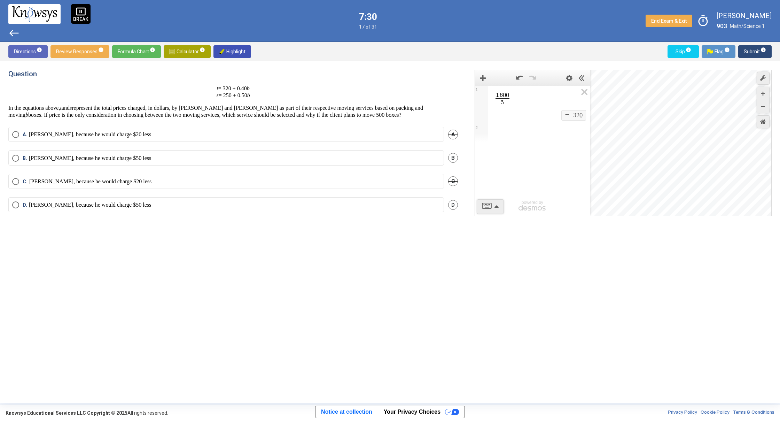
click at [86, 182] on p "[PERSON_NAME], because he would charge $20 less" at bounding box center [90, 181] width 122 height 7
click at [747, 52] on span "Submit info" at bounding box center [755, 51] width 22 height 13
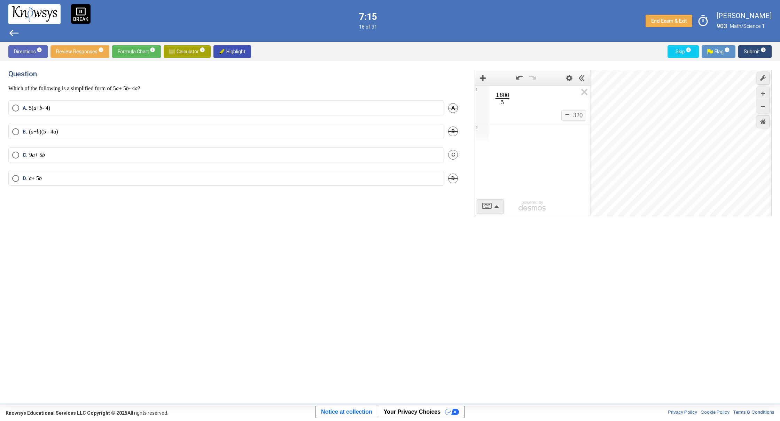
click at [91, 107] on label "A. 5( a + b - 4)" at bounding box center [226, 107] width 428 height 7
click at [58, 133] on p "( a + b )(5 - 4 a )" at bounding box center [43, 131] width 29 height 7
click at [755, 49] on span "Submit info" at bounding box center [755, 51] width 22 height 13
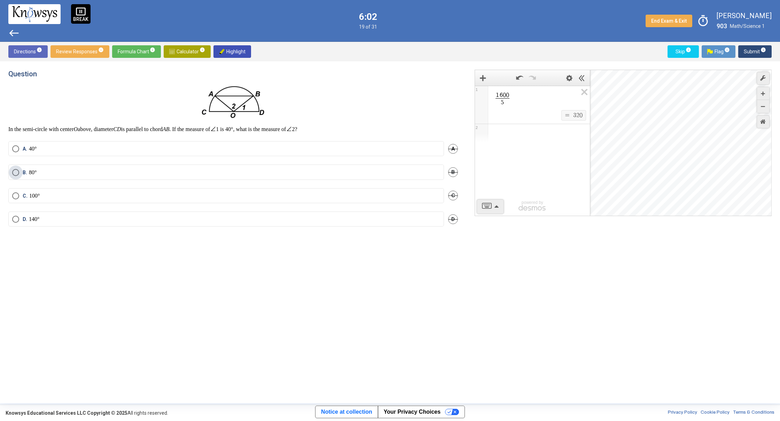
click at [57, 172] on label "B. 80°" at bounding box center [226, 172] width 428 height 7
drag, startPoint x: 29, startPoint y: 200, endPoint x: 56, endPoint y: 190, distance: 29.4
click at [30, 197] on mat-radio-button "C. 100°" at bounding box center [226, 195] width 436 height 15
drag, startPoint x: 146, startPoint y: 275, endPoint x: 111, endPoint y: 217, distance: 68.3
click at [146, 275] on div "Question In the semi-circle with center O above, diameter CD is parallel to cho…" at bounding box center [237, 232] width 458 height 325
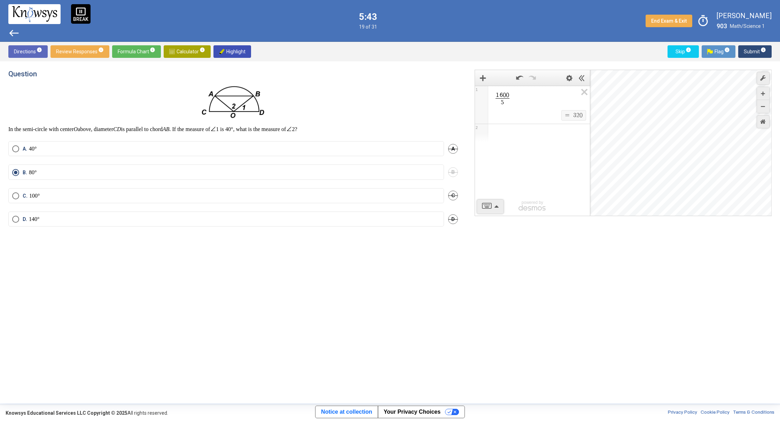
click at [79, 192] on label "C. 100°" at bounding box center [226, 195] width 428 height 7
click at [758, 52] on span "Submit info" at bounding box center [755, 51] width 22 height 13
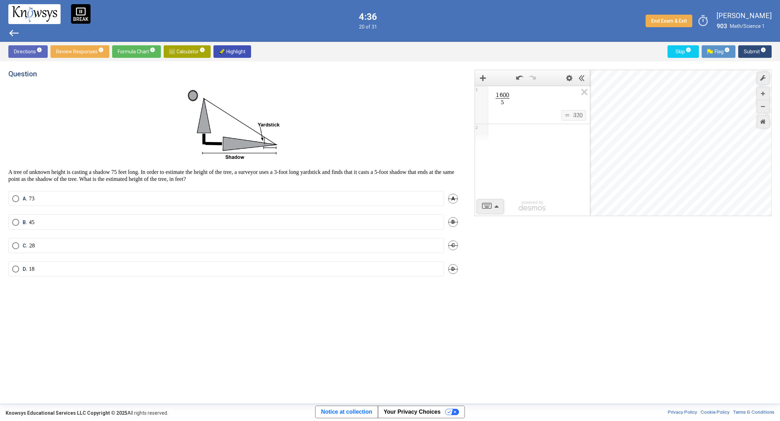
drag, startPoint x: 37, startPoint y: 226, endPoint x: 30, endPoint y: 209, distance: 18.2
click at [37, 226] on mat-radio-button "B. 45" at bounding box center [226, 221] width 436 height 15
click at [40, 220] on label "B. 45" at bounding box center [226, 222] width 428 height 7
drag, startPoint x: 230, startPoint y: 244, endPoint x: 235, endPoint y: 234, distance: 10.9
click at [231, 242] on label "C. 28" at bounding box center [226, 245] width 428 height 7
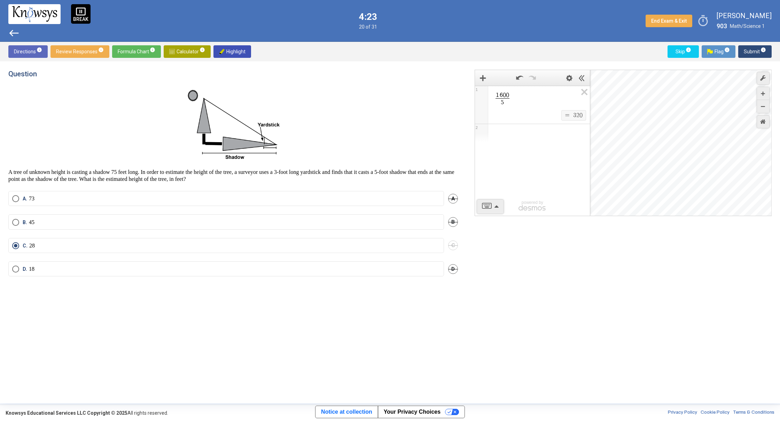
click at [746, 47] on span "Submit info" at bounding box center [755, 51] width 22 height 13
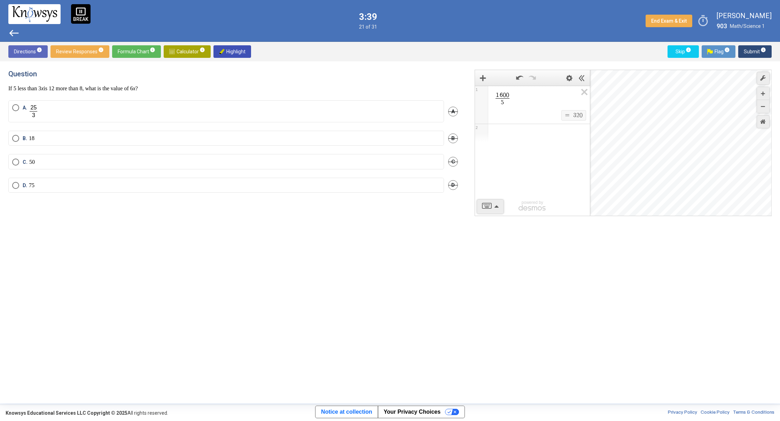
click at [57, 155] on mat-radio-button "C. 50" at bounding box center [226, 161] width 436 height 15
click at [66, 164] on label "C. 50" at bounding box center [226, 161] width 428 height 7
click at [749, 53] on span "Submit info" at bounding box center [755, 51] width 22 height 13
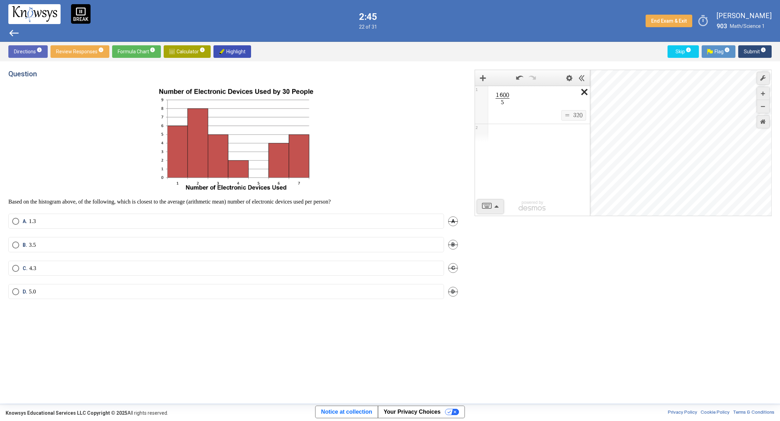
click at [587, 87] on icon "Expression List" at bounding box center [582, 94] width 16 height 16
drag, startPoint x: 529, startPoint y: 97, endPoint x: 527, endPoint y: 92, distance: 5.4
click at [527, 92] on div "Expression List" at bounding box center [532, 95] width 115 height 19
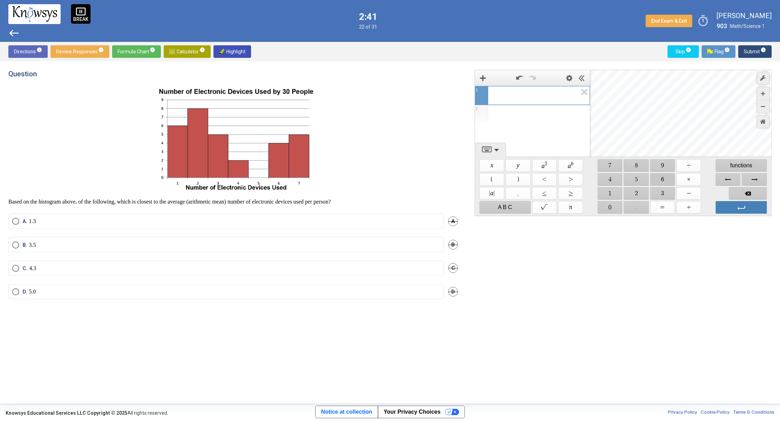
click at [661, 175] on span "$$ 6" at bounding box center [662, 179] width 25 height 13
click at [695, 208] on span "$$ +" at bounding box center [688, 207] width 25 height 13
click at [634, 165] on span "$$ 8" at bounding box center [636, 165] width 25 height 13
click at [682, 208] on span "$$ +" at bounding box center [688, 207] width 25 height 13
drag, startPoint x: 645, startPoint y: 179, endPoint x: 659, endPoint y: 192, distance: 18.7
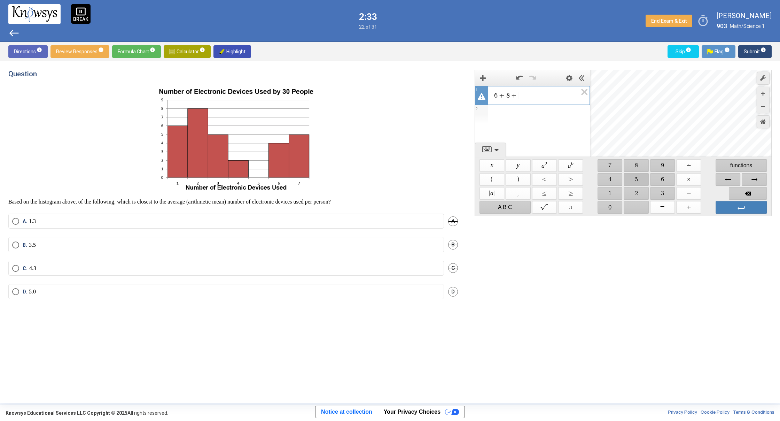
click at [645, 179] on span "$$ 5" at bounding box center [636, 179] width 25 height 13
click at [686, 205] on span "$$ +" at bounding box center [688, 207] width 25 height 13
click at [631, 191] on span "$$ 2" at bounding box center [636, 193] width 25 height 13
click at [702, 206] on div "$$ +" at bounding box center [689, 207] width 26 height 14
click at [699, 208] on span "$$ +" at bounding box center [688, 207] width 25 height 13
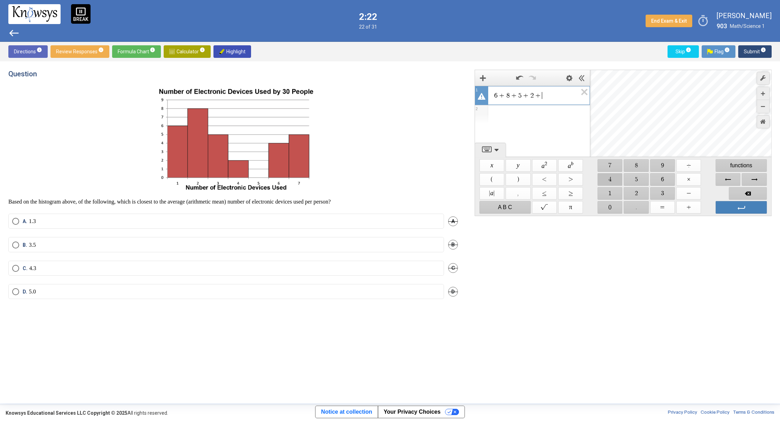
click at [602, 180] on span "$$ 4" at bounding box center [610, 179] width 25 height 13
click at [691, 204] on span "$$ +" at bounding box center [688, 207] width 25 height 13
click at [633, 178] on span "$$ 5" at bounding box center [636, 179] width 25 height 13
drag, startPoint x: 38, startPoint y: 289, endPoint x: 92, endPoint y: 301, distance: 55.3
click at [38, 289] on label "D. 5.0" at bounding box center [226, 291] width 428 height 7
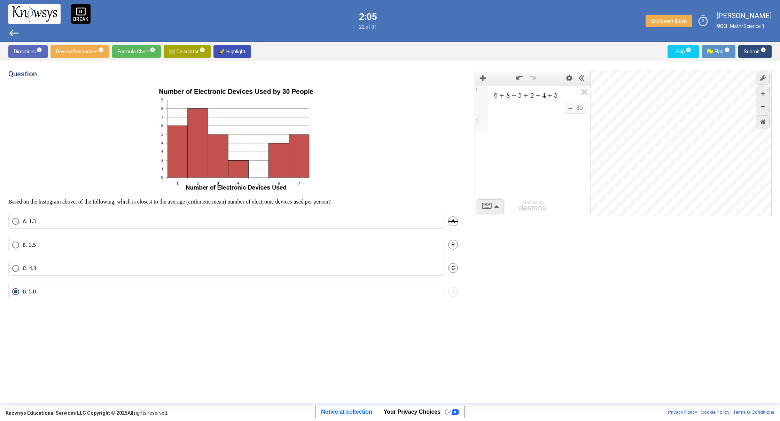
click at [743, 49] on button "Submit info" at bounding box center [754, 51] width 33 height 13
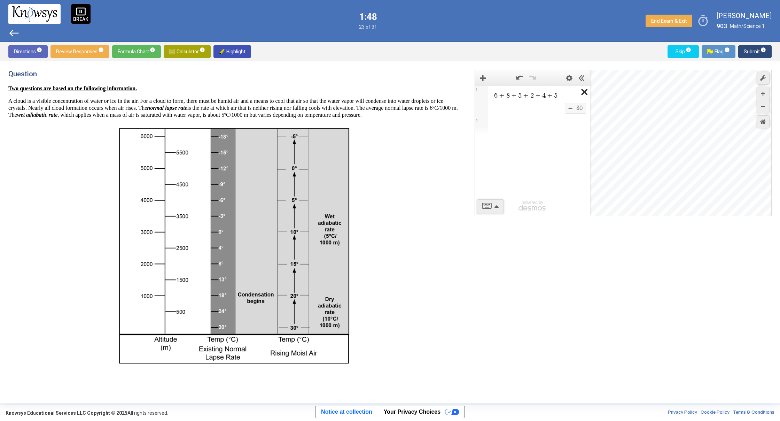
click at [582, 93] on icon "Expression List" at bounding box center [582, 94] width 16 height 16
click at [584, 97] on icon "Expression List" at bounding box center [582, 94] width 16 height 16
click at [173, 48] on span "Calculator info" at bounding box center [187, 51] width 36 height 13
drag, startPoint x: 393, startPoint y: 196, endPoint x: 394, endPoint y: 193, distance: 3.8
click at [393, 194] on p at bounding box center [233, 246] width 450 height 244
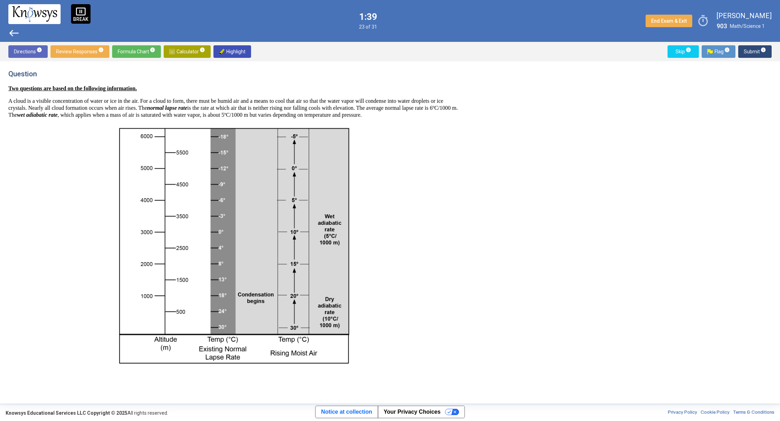
click at [71, 48] on span "Review Responses info" at bounding box center [80, 51] width 48 height 13
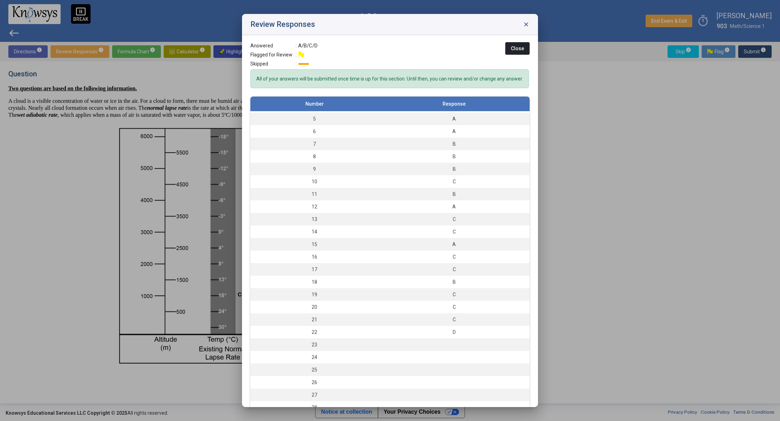
scroll to position [61, 0]
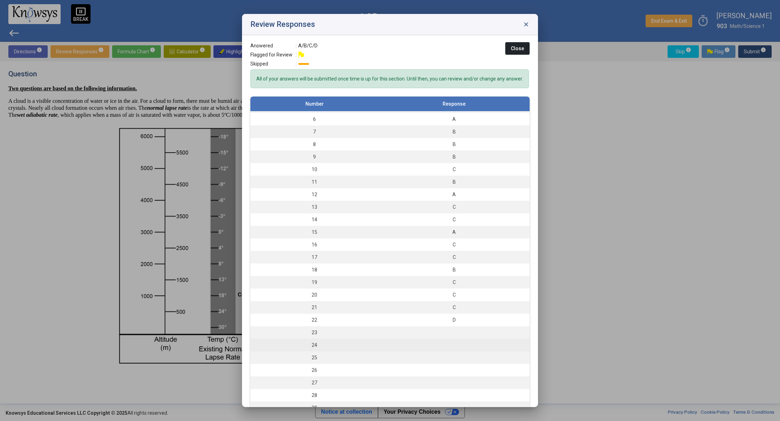
click at [368, 346] on td "24" at bounding box center [314, 344] width 128 height 13
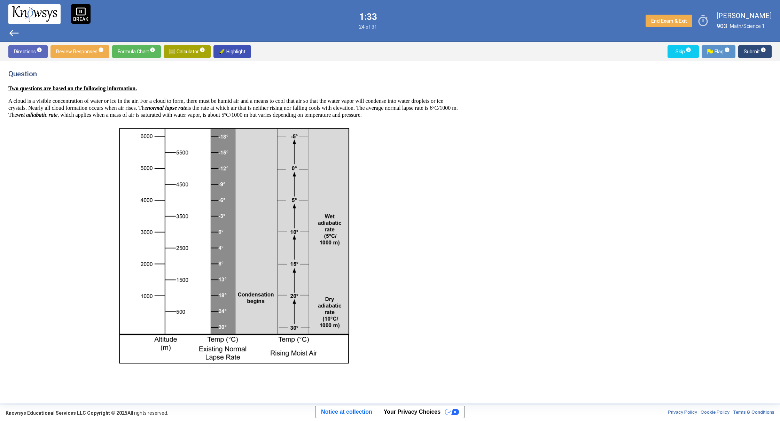
click at [87, 47] on span "Review Responses info" at bounding box center [80, 51] width 48 height 13
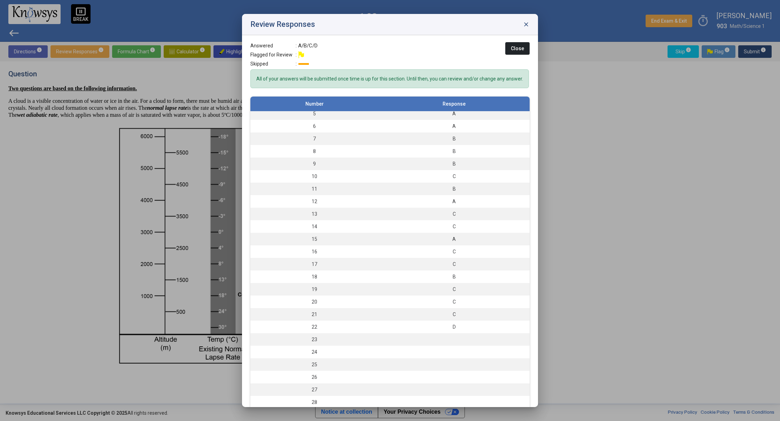
scroll to position [65, 0]
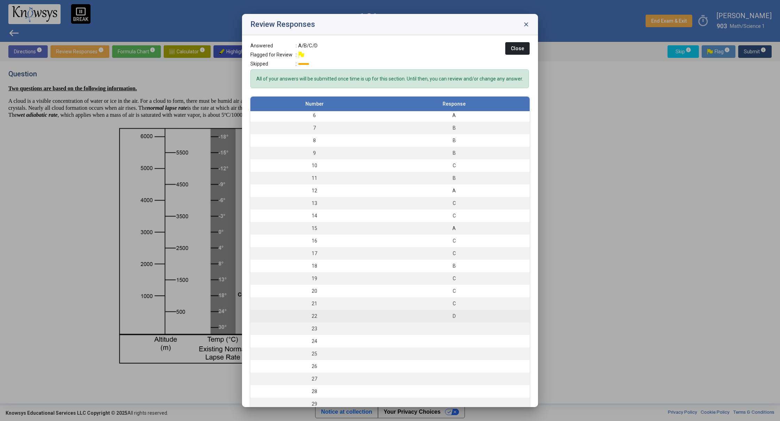
click at [405, 329] on td at bounding box center [453, 328] width 151 height 13
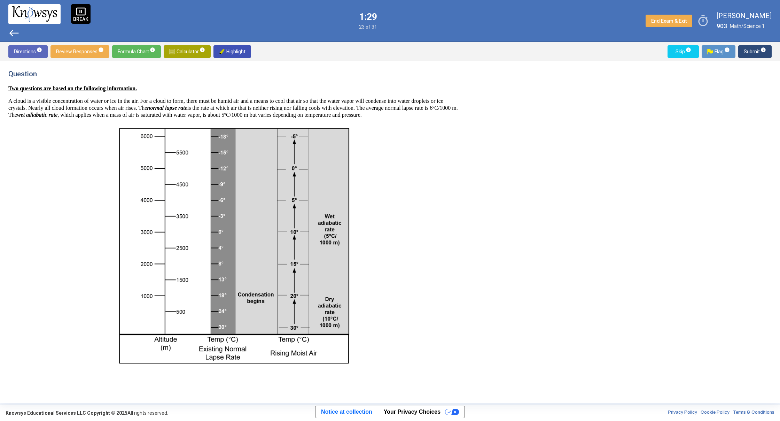
click at [312, 128] on div "Two questions are based on the following information. A cloud is a visible conc…" at bounding box center [233, 245] width 450 height 320
drag, startPoint x: 409, startPoint y: 216, endPoint x: 370, endPoint y: 165, distance: 64.1
click at [378, 161] on p at bounding box center [233, 246] width 450 height 244
drag, startPoint x: 288, startPoint y: 228, endPoint x: 287, endPoint y: 237, distance: 9.8
drag, startPoint x: 272, startPoint y: 316, endPoint x: 271, endPoint y: 307, distance: 8.7
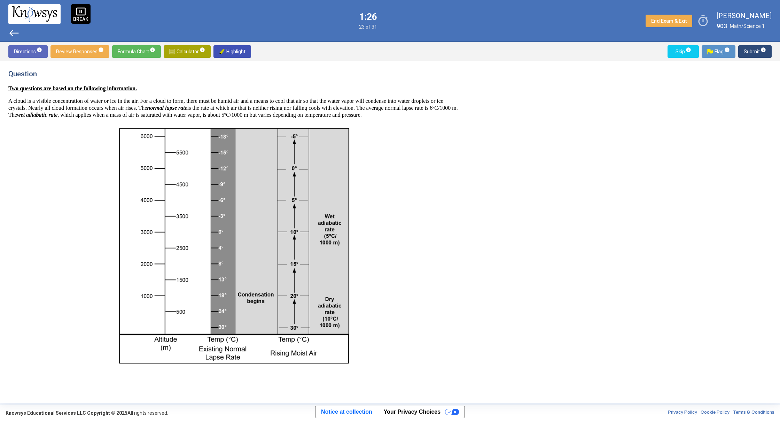
click at [759, 162] on div "Question Two questions are based on the following information. A cloud is a vis…" at bounding box center [389, 232] width 763 height 325
click at [761, 155] on div "Question Two questions are based on the following information. A cloud is a vis…" at bounding box center [390, 232] width 780 height 342
click at [754, 147] on div "Question Two questions are based on the following information. A cloud is a vis…" at bounding box center [389, 232] width 763 height 325
drag, startPoint x: 745, startPoint y: 139, endPoint x: 747, endPoint y: 133, distance: 6.8
click at [745, 136] on div "Question Two questions are based on the following information. A cloud is a vis…" at bounding box center [389, 232] width 763 height 325
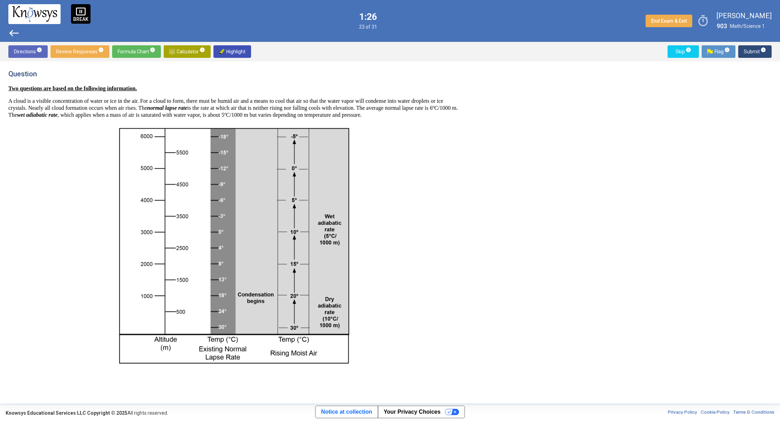
click at [746, 130] on div "Question Two questions are based on the following information. A cloud is a vis…" at bounding box center [389, 232] width 763 height 325
click at [742, 120] on div "Question Two questions are based on the following information. A cloud is a vis…" at bounding box center [389, 232] width 763 height 325
click at [741, 120] on div "Question Two questions are based on the following information. A cloud is a vis…" at bounding box center [389, 232] width 763 height 325
click at [741, 116] on div "Question Two questions are based on the following information. A cloud is a vis…" at bounding box center [389, 232] width 763 height 325
click at [738, 120] on div "Question Two questions are based on the following information. A cloud is a vis…" at bounding box center [389, 232] width 763 height 325
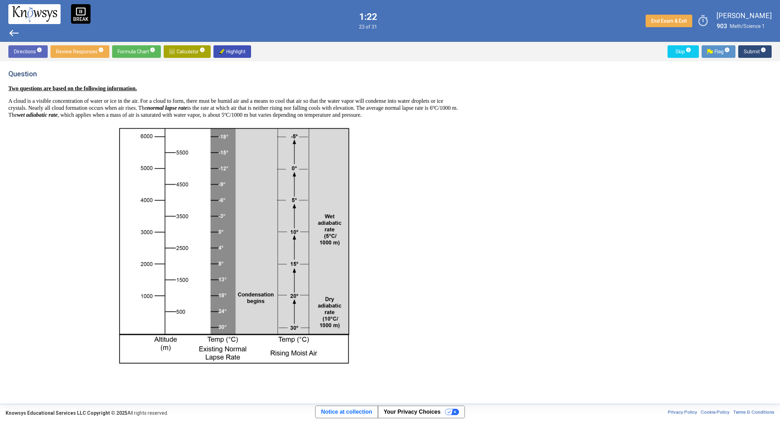
click at [618, 134] on div "Question Two questions are based on the following information. A cloud is a vis…" at bounding box center [389, 232] width 763 height 325
drag, startPoint x: 618, startPoint y: 134, endPoint x: 617, endPoint y: 138, distance: 3.8
click at [617, 135] on div "Question Two questions are based on the following information. A cloud is a vis…" at bounding box center [389, 232] width 763 height 325
drag, startPoint x: 413, startPoint y: 128, endPoint x: 414, endPoint y: 124, distance: 4.2
click at [413, 126] on div "Two questions are based on the following information. A cloud is a visible conc…" at bounding box center [233, 245] width 450 height 320
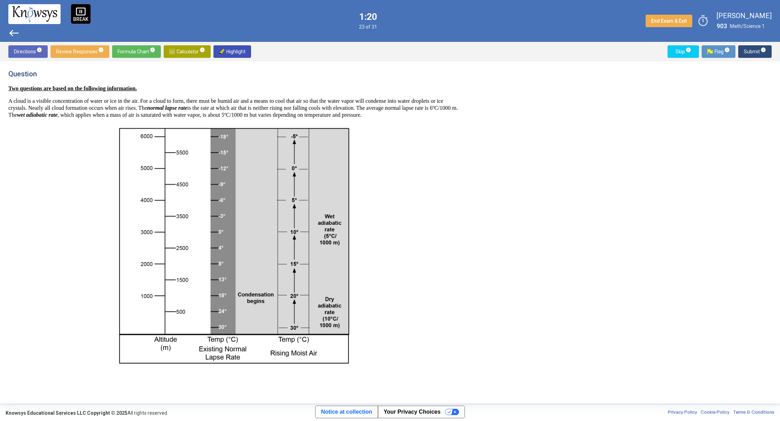
drag, startPoint x: 414, startPoint y: 124, endPoint x: 429, endPoint y: 88, distance: 38.9
click at [416, 110] on p "A cloud is a visible concentration of water or ice in the air. For a cloud to f…" at bounding box center [233, 107] width 450 height 21
drag, startPoint x: 428, startPoint y: 84, endPoint x: 422, endPoint y: 69, distance: 16.7
click at [425, 73] on div "Question Two questions are based on the following information. A cloud is a vis…" at bounding box center [233, 238] width 450 height 336
click at [374, 163] on p at bounding box center [233, 246] width 450 height 244
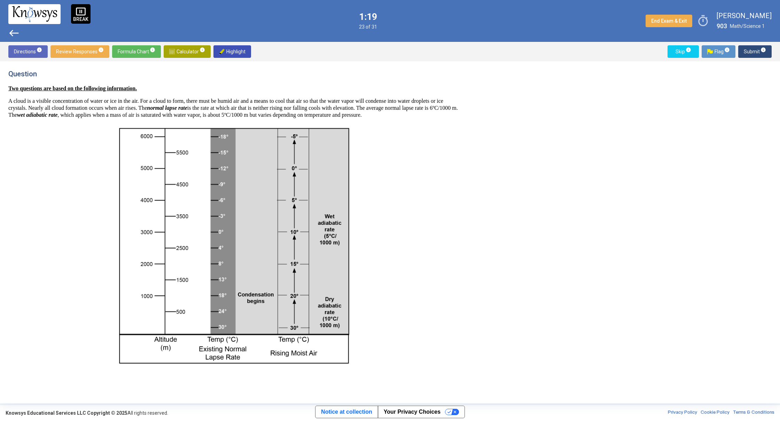
click at [291, 187] on img at bounding box center [233, 246] width 238 height 244
drag, startPoint x: 219, startPoint y: 174, endPoint x: 206, endPoint y: 164, distance: 16.6
click at [169, 155] on img at bounding box center [233, 246] width 238 height 244
click at [743, 48] on button "Submit info" at bounding box center [754, 51] width 33 height 13
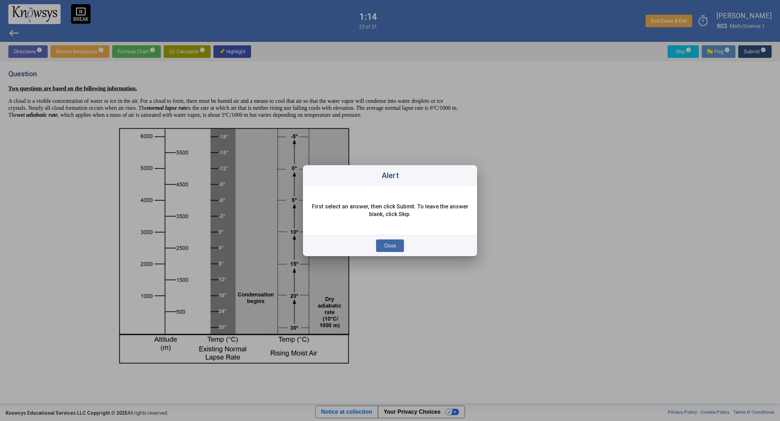
click at [390, 244] on span "Close" at bounding box center [390, 246] width 12 height 6
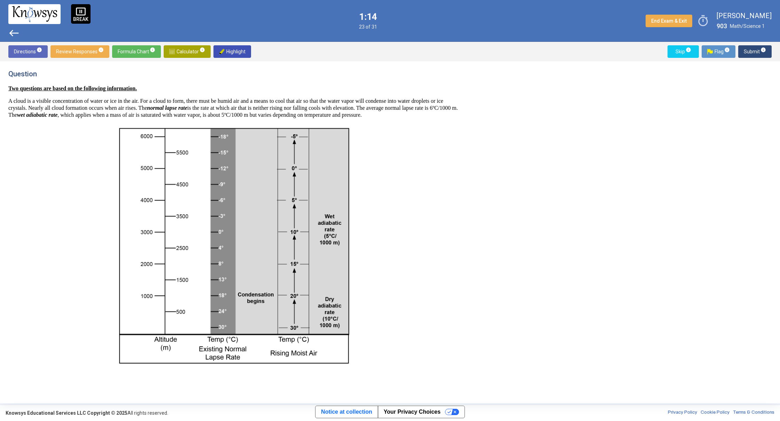
drag, startPoint x: 653, startPoint y: 118, endPoint x: 644, endPoint y: 123, distance: 9.7
click at [649, 120] on div "Question Two questions are based on the following information. A cloud is a vis…" at bounding box center [389, 232] width 763 height 325
click at [639, 127] on div "Question Two questions are based on the following information. A cloud is a vis…" at bounding box center [389, 232] width 763 height 325
drag, startPoint x: 640, startPoint y: 127, endPoint x: 643, endPoint y: 122, distance: 5.6
click at [642, 124] on div "Question Two questions are based on the following information. A cloud is a vis…" at bounding box center [389, 232] width 763 height 325
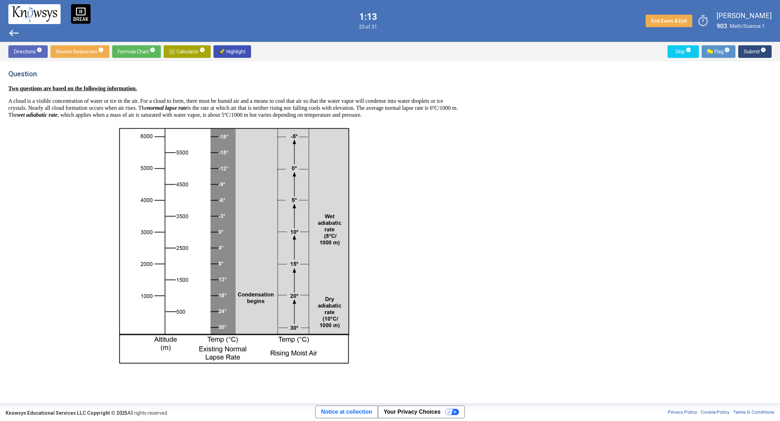
drag, startPoint x: 567, startPoint y: 215, endPoint x: 571, endPoint y: 212, distance: 4.5
click at [571, 212] on div "Question Two questions are based on the following information. A cloud is a vis…" at bounding box center [389, 232] width 763 height 325
drag, startPoint x: 300, startPoint y: 214, endPoint x: 299, endPoint y: 245, distance: 31.0
click at [325, 279] on img at bounding box center [233, 246] width 238 height 244
click at [325, 278] on img at bounding box center [233, 246] width 238 height 244
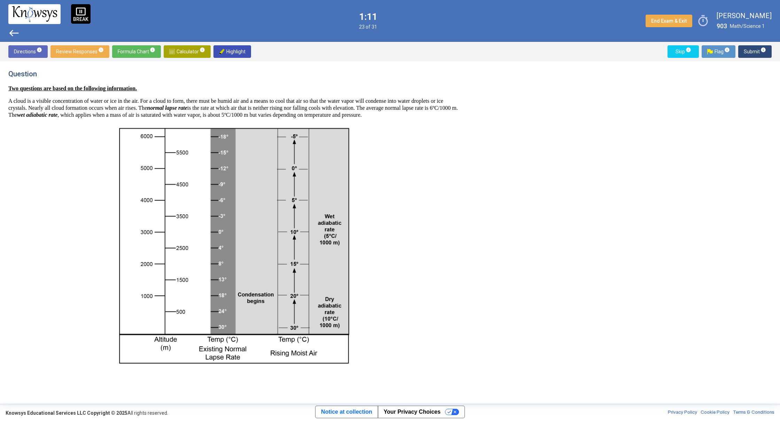
drag, startPoint x: 322, startPoint y: 283, endPoint x: 326, endPoint y: 276, distance: 8.3
drag, startPoint x: 325, startPoint y: 272, endPoint x: 313, endPoint y: 226, distance: 47.9
drag, startPoint x: 248, startPoint y: 123, endPoint x: 250, endPoint y: 119, distance: 3.6
click at [249, 118] on p "A cloud is a visible concentration of water or ice in the air. For a cloud to f…" at bounding box center [233, 107] width 450 height 21
drag, startPoint x: 241, startPoint y: 118, endPoint x: 237, endPoint y: 112, distance: 6.4
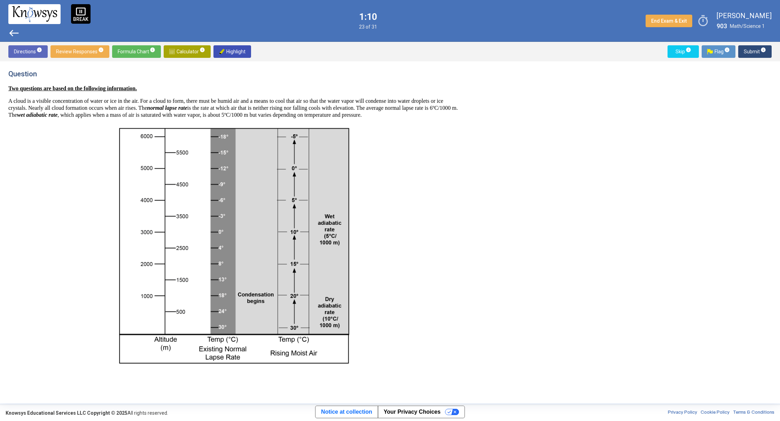
click at [239, 114] on p "A cloud is a visible concentration of water or ice in the air. For a cloud to f…" at bounding box center [233, 107] width 450 height 21
drag, startPoint x: 184, startPoint y: 103, endPoint x: 174, endPoint y: 85, distance: 20.7
click at [176, 91] on div "Two questions are based on the following information. A cloud is a visible conc…" at bounding box center [233, 245] width 450 height 320
drag, startPoint x: 397, startPoint y: 180, endPoint x: 397, endPoint y: 184, distance: 4.2
click at [397, 180] on p at bounding box center [233, 246] width 450 height 244
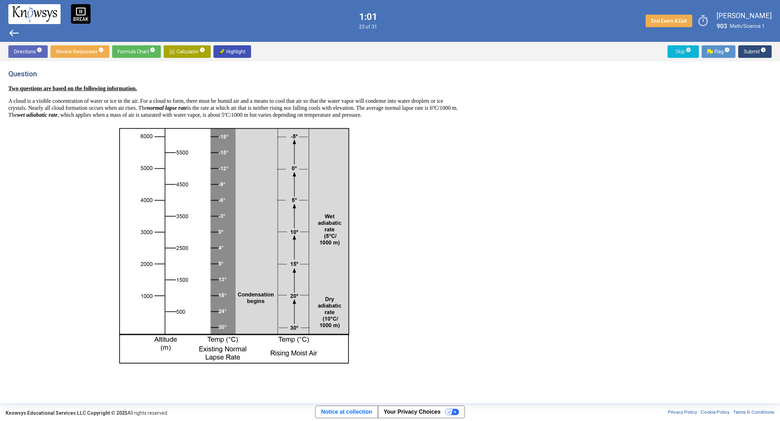
click at [692, 48] on span "Skip info" at bounding box center [683, 51] width 20 height 13
click at [756, 52] on span "Submit info" at bounding box center [755, 51] width 22 height 13
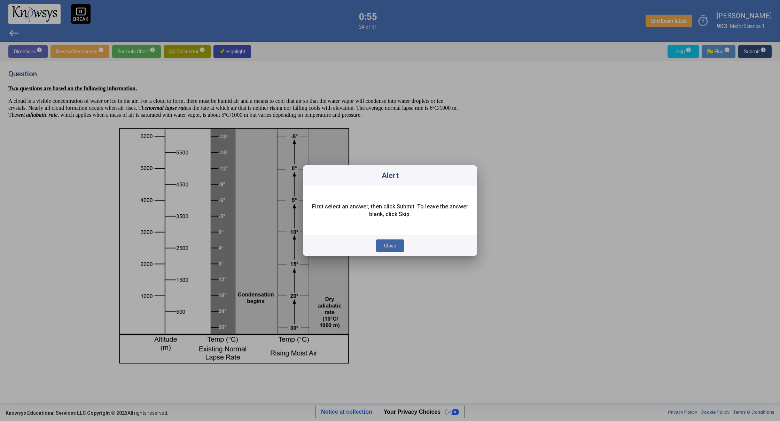
click at [395, 247] on span "Close" at bounding box center [390, 246] width 12 height 6
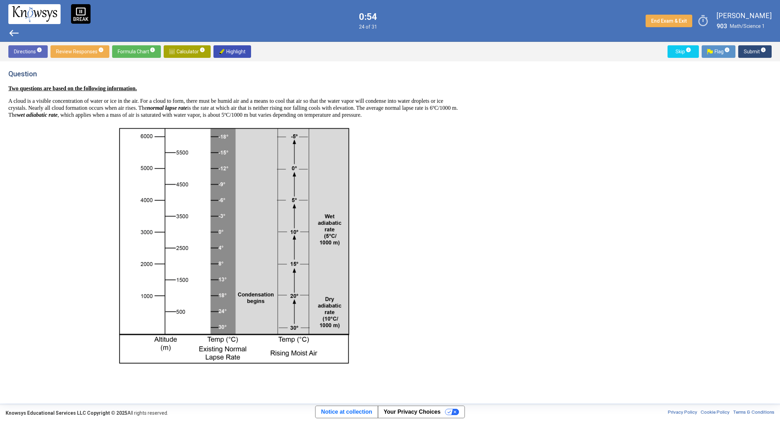
scroll to position [120, 0]
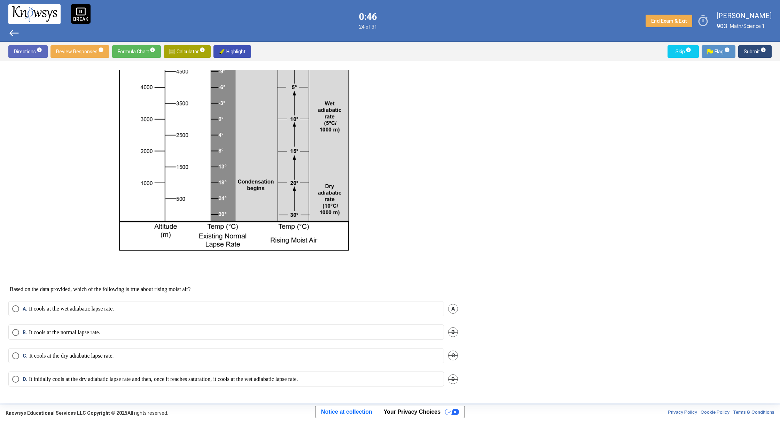
click at [364, 345] on div "B. It cools at the normal lapse rate. B" at bounding box center [233, 335] width 450 height 23
click at [360, 360] on mat-radio-button "C. It cools at the dry adiabatic lapse rate." at bounding box center [226, 355] width 436 height 15
click at [356, 371] on mat-radio-button "D. It initially cools at the dry adiabatic lapse rate and then, once it reaches…" at bounding box center [226, 378] width 436 height 15
click at [355, 356] on label "C. It cools at the dry adiabatic lapse rate." at bounding box center [226, 355] width 428 height 7
click at [757, 53] on span "Submit info" at bounding box center [755, 51] width 22 height 13
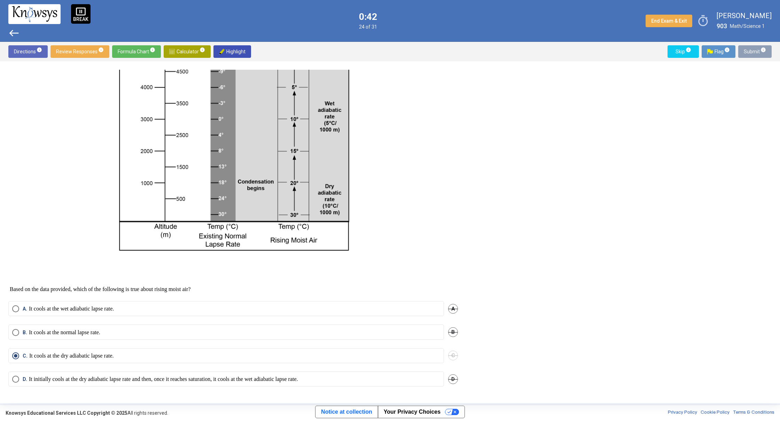
scroll to position [0, 0]
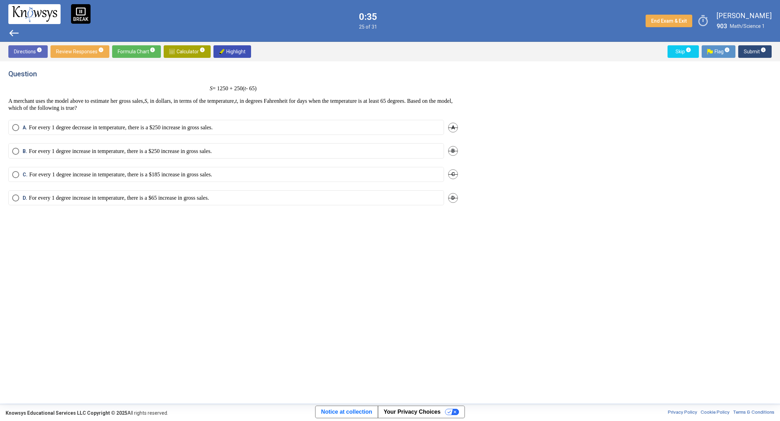
click at [297, 123] on mat-radio-button "A. For every 1 degree decrease in temperature, there is a $250 increase in gros…" at bounding box center [226, 127] width 436 height 15
click at [297, 128] on label "A. For every 1 degree decrease in temperature, there is a $250 increase in gros…" at bounding box center [226, 127] width 428 height 7
click at [289, 151] on label "B. For every 1 degree increase in temperature, there is a $250 increase in gros…" at bounding box center [226, 151] width 428 height 7
click at [284, 182] on div "C. For every 1 degree increase in temperature, there is a $185 increase in gros…" at bounding box center [233, 178] width 450 height 23
click at [285, 198] on label "D. For every 1 degree increase in temperature, there is a $65 increase in gross…" at bounding box center [226, 197] width 428 height 7
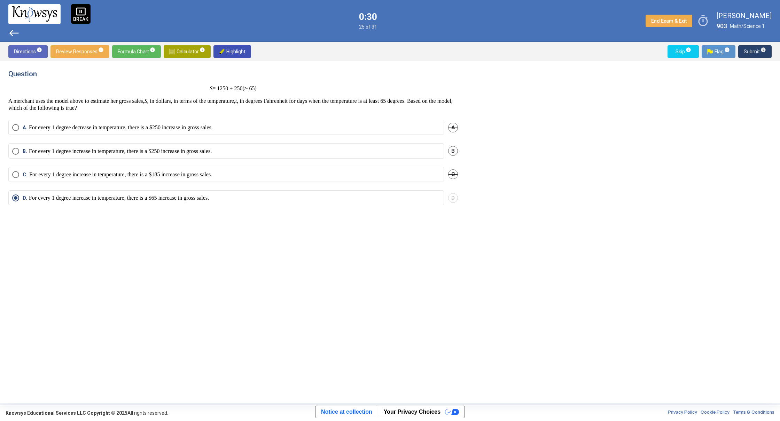
click at [742, 54] on button "Submit info" at bounding box center [754, 51] width 33 height 13
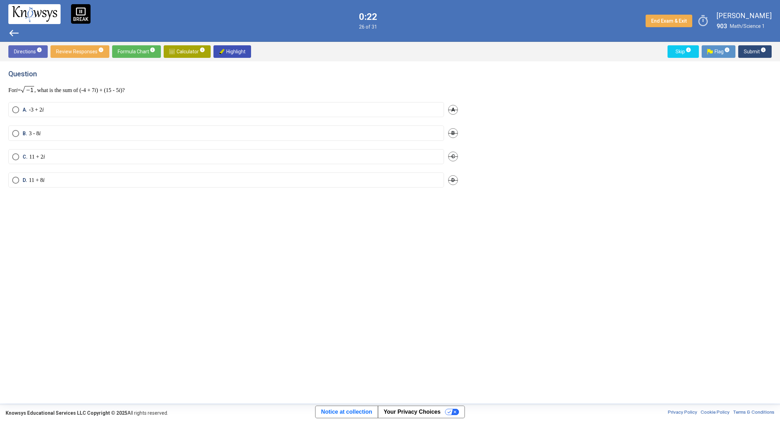
click at [245, 162] on mat-radio-button "C. 11 + 2 i" at bounding box center [226, 156] width 436 height 15
click at [219, 156] on label "C. 11 + 2 i" at bounding box center [226, 156] width 428 height 7
click at [754, 51] on span "Submit info" at bounding box center [755, 51] width 22 height 13
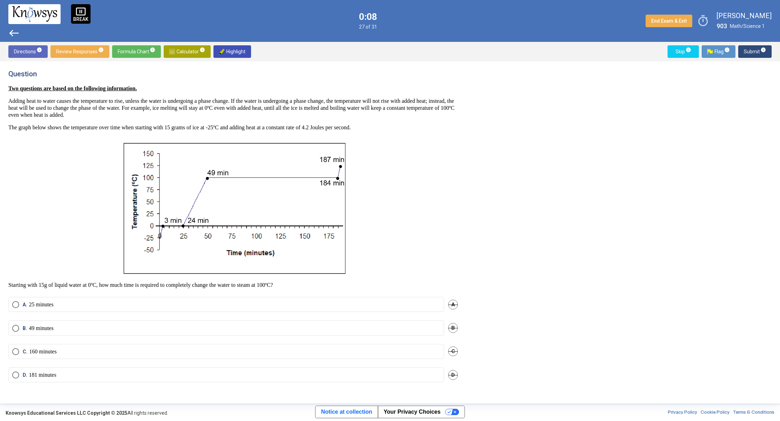
drag, startPoint x: 302, startPoint y: 346, endPoint x: 305, endPoint y: 350, distance: 4.9
click at [303, 349] on mat-radio-button "C. 160 minutes" at bounding box center [226, 351] width 436 height 15
click at [377, 349] on label "C. 160 minutes" at bounding box center [226, 351] width 428 height 7
click at [752, 54] on span "Submit info" at bounding box center [755, 51] width 22 height 13
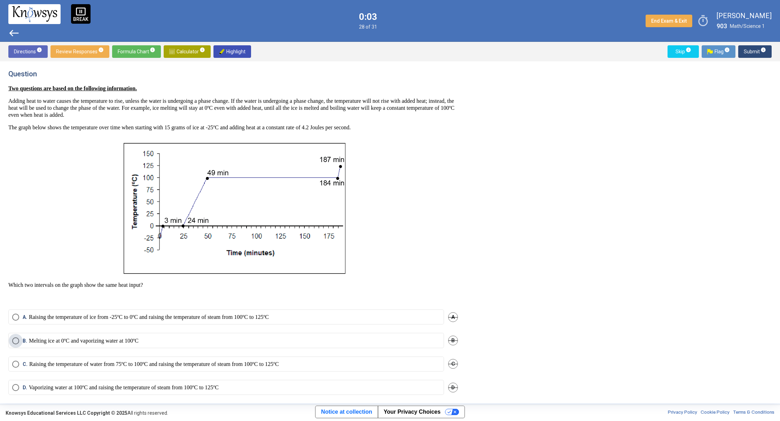
click at [387, 339] on label "B. Melting ice at 0ºC and vaporizing water at 100ºC" at bounding box center [226, 340] width 428 height 7
click at [749, 47] on span "Submit info" at bounding box center [755, 51] width 22 height 13
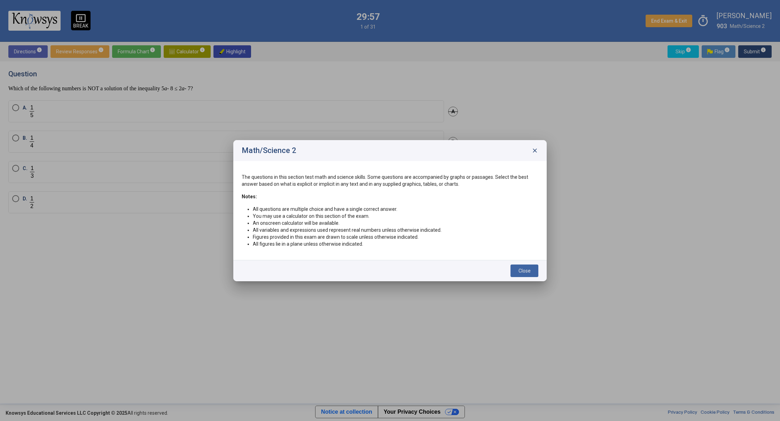
click at [528, 272] on span "Close" at bounding box center [524, 271] width 12 height 6
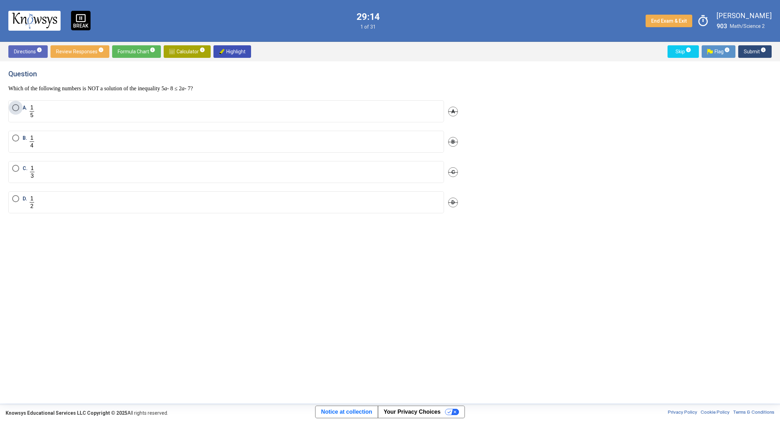
drag, startPoint x: 176, startPoint y: 113, endPoint x: 177, endPoint y: 141, distance: 27.9
drag, startPoint x: 179, startPoint y: 113, endPoint x: 189, endPoint y: 99, distance: 16.9
click at [189, 99] on div "Question Which of the following numbers is NOT a solution of the inequality 5 a…" at bounding box center [237, 232] width 458 height 325
click at [361, 237] on div "Question Which of the following numbers is NOT a solution of the inequality 5 a…" at bounding box center [237, 232] width 458 height 325
click at [36, 203] on label "D." at bounding box center [226, 202] width 428 height 14
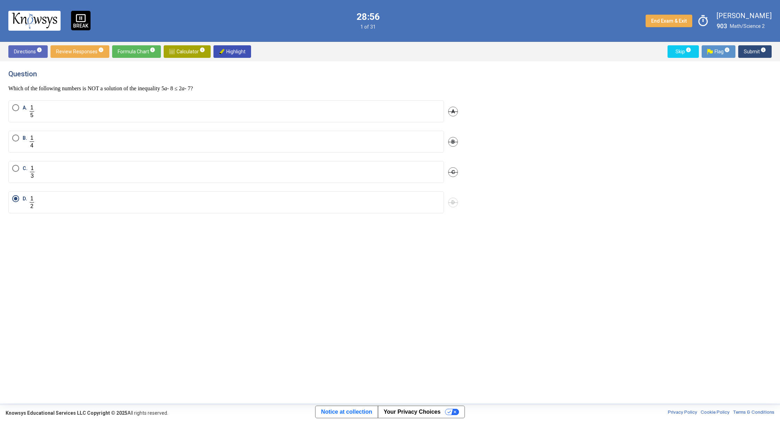
click at [746, 48] on span "Submit info" at bounding box center [755, 51] width 22 height 13
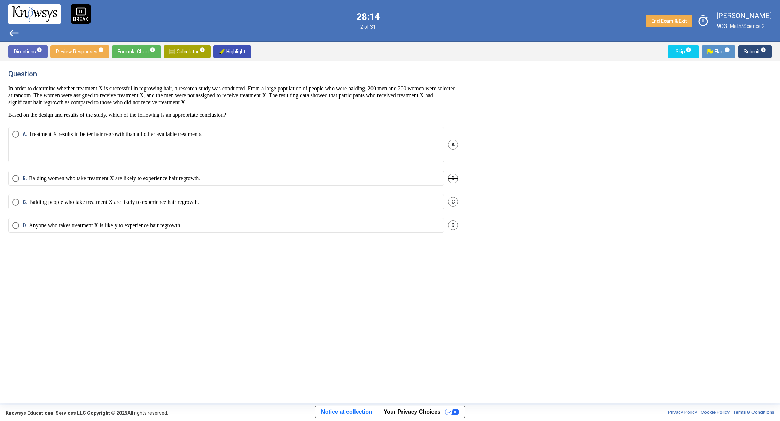
drag, startPoint x: 94, startPoint y: 204, endPoint x: 95, endPoint y: 200, distance: 4.1
click at [94, 204] on p "Balding people who take treatment X are likely to experience hair regrowth." at bounding box center [114, 201] width 170 height 7
click at [748, 52] on span "Submit info" at bounding box center [755, 51] width 22 height 13
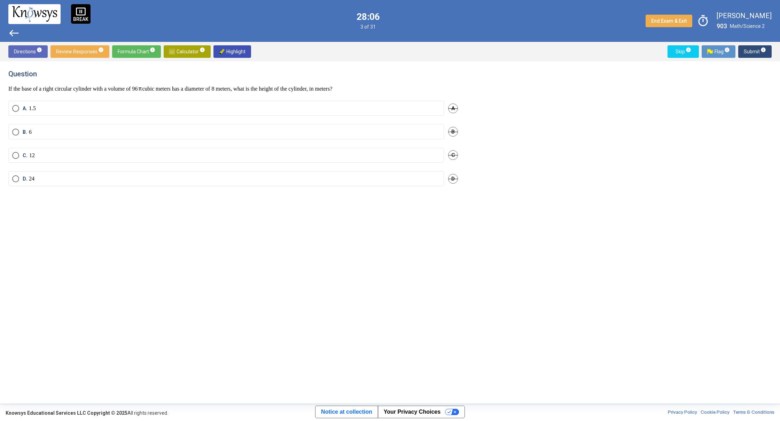
click at [262, 263] on div "Question If the base of a right circular cylinder with a volume of 96 cubic met…" at bounding box center [237, 232] width 458 height 325
drag, startPoint x: 260, startPoint y: 263, endPoint x: 260, endPoint y: 259, distance: 3.6
click at [260, 259] on div "Question If the base of a right circular cylinder with a volume of 96 cubic met…" at bounding box center [237, 232] width 458 height 325
click at [261, 256] on div "Question If the base of a right circular cylinder with a volume of 96 cubic met…" at bounding box center [237, 232] width 458 height 325
click at [142, 88] on img at bounding box center [140, 88] width 5 height 7
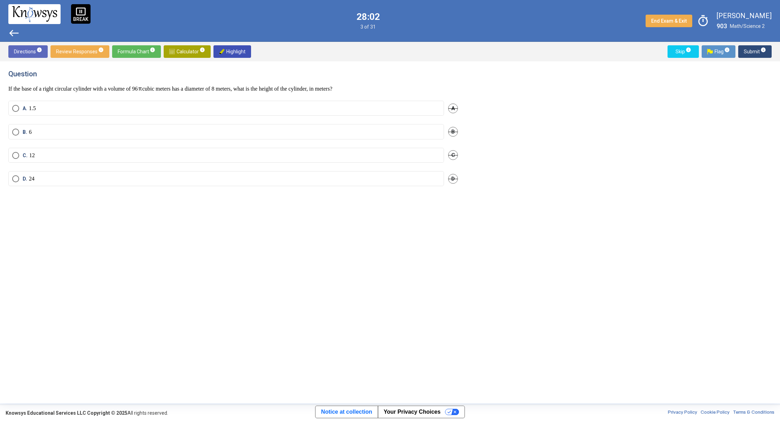
click at [146, 80] on div "Question If the base of a right circular cylinder with a volume of 96 cubic met…" at bounding box center [233, 81] width 450 height 23
drag, startPoint x: 144, startPoint y: 87, endPoint x: 111, endPoint y: 87, distance: 32.7
click at [114, 87] on p "If the base of a right circular cylinder with a volume of 96 cubic meters has a…" at bounding box center [233, 88] width 450 height 7
drag, startPoint x: 168, startPoint y: 197, endPoint x: 158, endPoint y: 200, distance: 10.4
click at [163, 200] on div "Question If the base of a right circular cylinder with a volume of 96 cubic met…" at bounding box center [237, 232] width 458 height 325
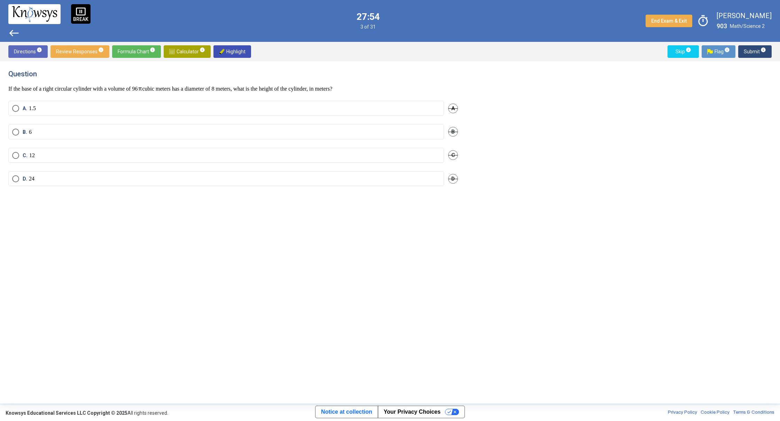
click at [313, 154] on label "C. 12" at bounding box center [226, 155] width 428 height 7
click at [746, 48] on span "Submit info" at bounding box center [755, 51] width 22 height 13
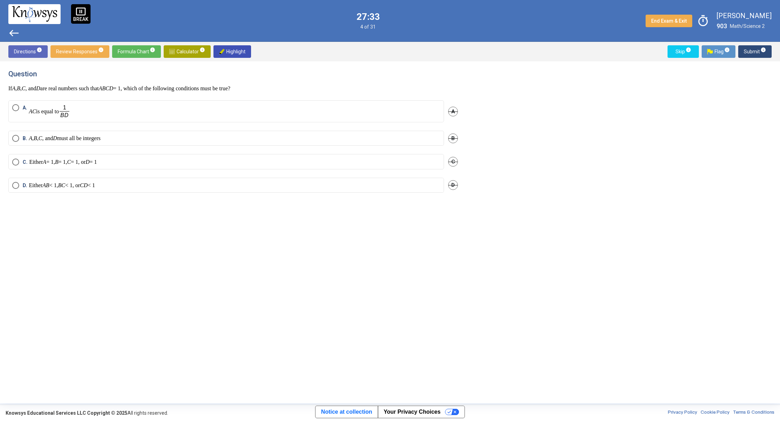
click at [166, 186] on label "D. Either AB < 1, BC < 1, or CD < 1" at bounding box center [226, 185] width 428 height 7
click at [746, 50] on span "Submit info" at bounding box center [755, 51] width 22 height 13
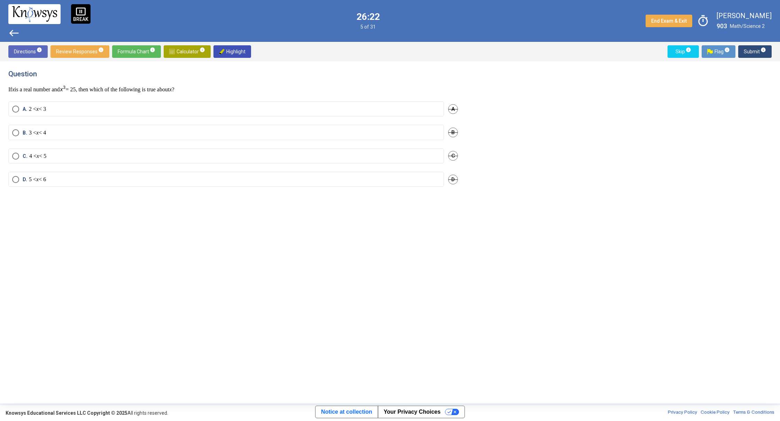
click at [95, 113] on mat-radio-button "A. 2 < x < 3" at bounding box center [226, 108] width 436 height 15
click at [99, 107] on label "A. 2 < x < 3" at bounding box center [226, 109] width 428 height 7
click at [743, 49] on button "Submit info" at bounding box center [754, 51] width 33 height 13
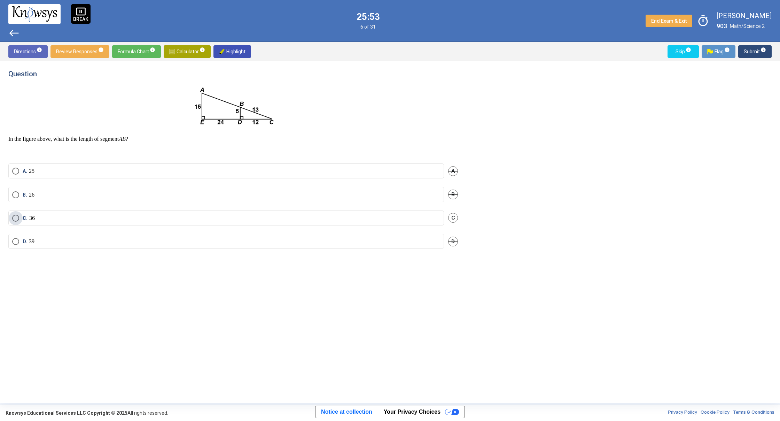
click at [18, 218] on span "Select an option" at bounding box center [15, 217] width 7 height 7
click at [756, 52] on span "Submit info" at bounding box center [755, 51] width 22 height 13
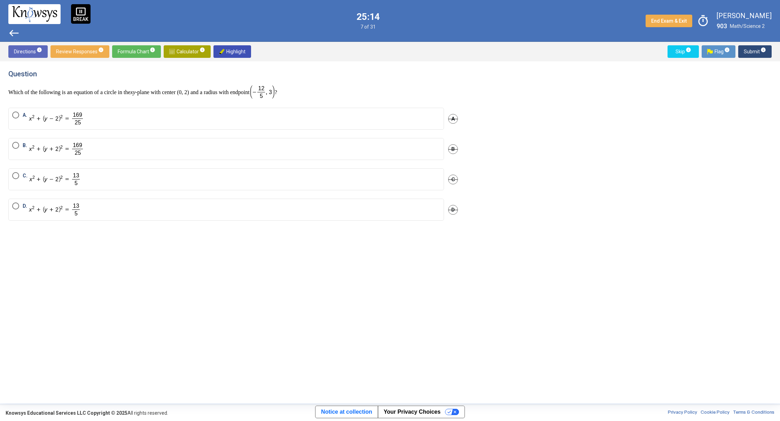
click at [75, 141] on mat-radio-button "B." at bounding box center [226, 149] width 436 height 22
click at [75, 146] on img "Select an option" at bounding box center [56, 149] width 55 height 14
click at [747, 50] on span "Submit info" at bounding box center [755, 51] width 22 height 13
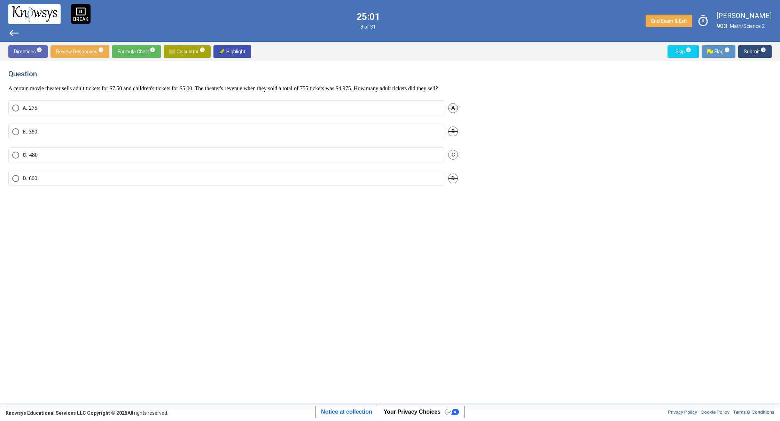
drag, startPoint x: 175, startPoint y: 47, endPoint x: 194, endPoint y: 49, distance: 18.3
click at [179, 44] on div "Directions info Review Responses info Formula Chart info Calculator info Highli…" at bounding box center [390, 51] width 780 height 19
click at [189, 50] on span "Calculator info" at bounding box center [187, 51] width 36 height 13
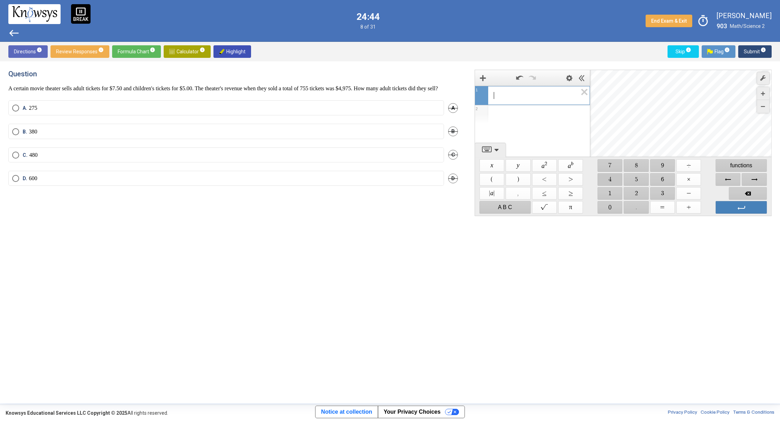
click at [607, 176] on span "$$ 4" at bounding box center [610, 179] width 25 height 13
click at [657, 167] on span "$$ 9" at bounding box center [662, 165] width 25 height 13
click at [605, 163] on span "$$ 7" at bounding box center [610, 165] width 25 height 13
click at [635, 178] on span "$$ 5" at bounding box center [636, 179] width 25 height 13
click at [680, 164] on span "$$ ÷" at bounding box center [688, 165] width 25 height 13
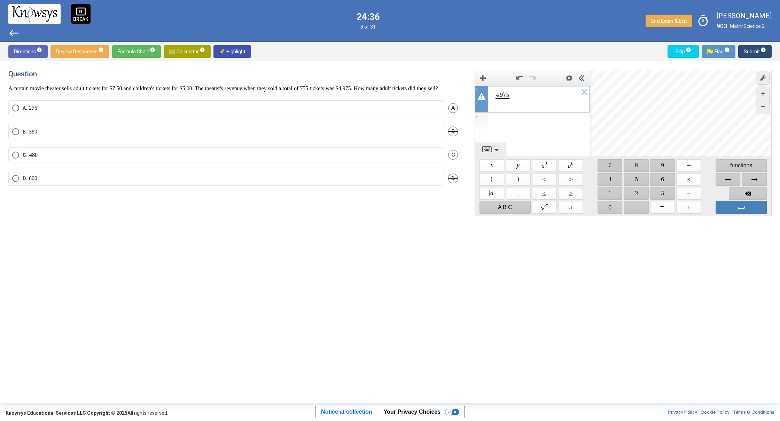
click at [604, 164] on span "$$ 7" at bounding box center [610, 165] width 25 height 13
click at [640, 180] on span "$$ 5" at bounding box center [636, 179] width 25 height 13
click at [681, 168] on span "$$ ÷" at bounding box center [688, 165] width 25 height 13
click at [680, 168] on span "$$ ÷" at bounding box center [688, 165] width 25 height 13
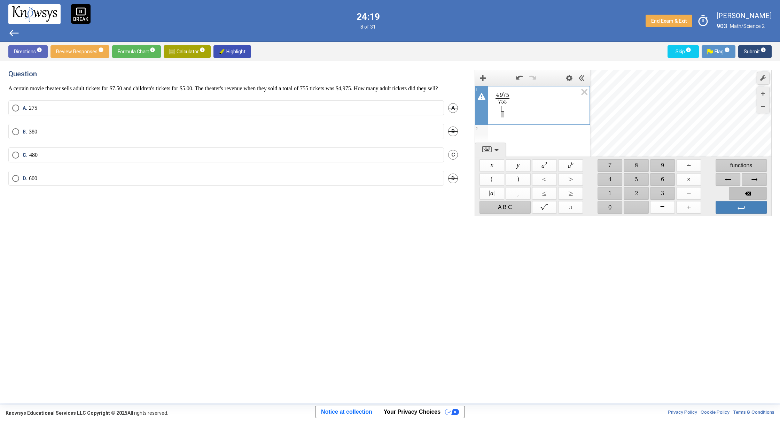
click at [744, 189] on span "Backspace" at bounding box center [748, 193] width 38 height 13
drag, startPoint x: 751, startPoint y: 190, endPoint x: 749, endPoint y: 186, distance: 4.1
click at [750, 187] on div "Keypad" at bounding box center [747, 193] width 39 height 14
click at [749, 187] on div "Keypad" at bounding box center [747, 193] width 39 height 14
click at [751, 189] on span "Backspace" at bounding box center [748, 193] width 38 height 13
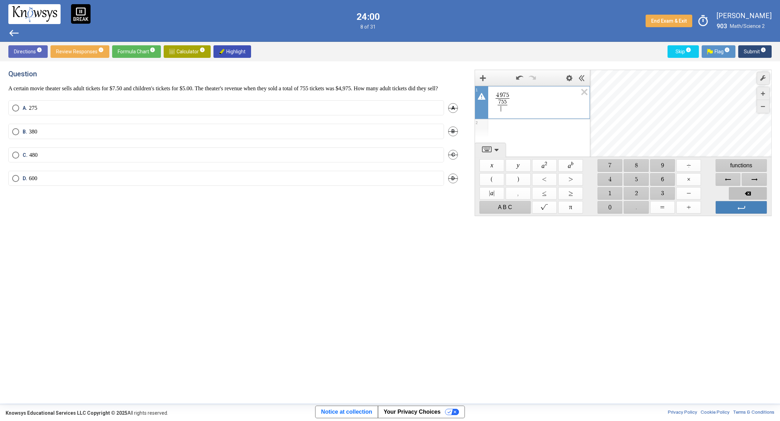
click at [751, 189] on span "Backspace" at bounding box center [748, 193] width 38 height 13
click at [751, 188] on span "Backspace" at bounding box center [748, 193] width 38 height 13
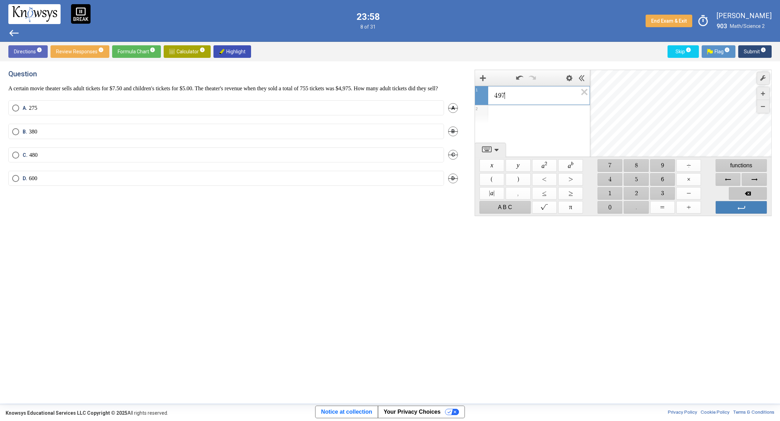
click at [751, 187] on span "Backspace" at bounding box center [748, 193] width 38 height 13
click at [751, 187] on div "Keypad" at bounding box center [747, 193] width 39 height 14
drag, startPoint x: 751, startPoint y: 186, endPoint x: 757, endPoint y: 186, distance: 5.6
click at [753, 186] on div "Keypad" at bounding box center [747, 193] width 39 height 14
drag, startPoint x: 754, startPoint y: 190, endPoint x: 752, endPoint y: 186, distance: 4.4
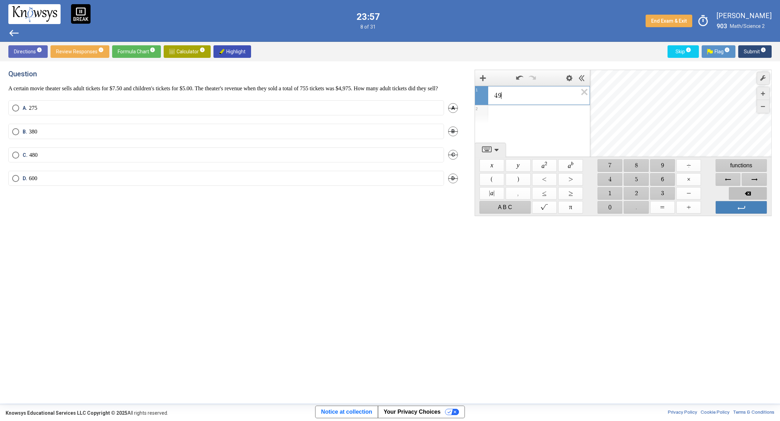
click at [752, 186] on div "Keypad" at bounding box center [747, 193] width 39 height 14
drag, startPoint x: 753, startPoint y: 189, endPoint x: 758, endPoint y: 190, distance: 4.9
click at [753, 189] on span "Backspace" at bounding box center [748, 193] width 38 height 13
drag, startPoint x: 758, startPoint y: 190, endPoint x: 756, endPoint y: 181, distance: 9.2
click at [756, 181] on div "$$ x $$ y $$ a 2 $$ a b $$ 7 $$ 8 $$ 9 $$ ÷ functions $$ ( $$ ) $$ < $$ > $$ 4 …" at bounding box center [623, 186] width 291 height 58
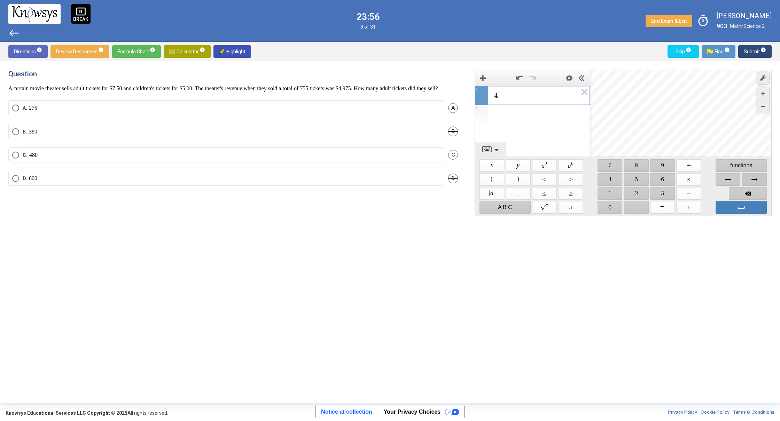
click at [756, 173] on span "Right Arrow" at bounding box center [754, 179] width 25 height 13
click at [743, 194] on span "Backspace" at bounding box center [748, 193] width 38 height 13
drag, startPoint x: 602, startPoint y: 166, endPoint x: 600, endPoint y: 163, distance: 4.1
click at [600, 163] on div "$$ x $$ y $$ a 2 $$ a b $$ 7 $$ 8 $$ 9 $$ ÷ functions $$ ( $$ ) $$ < $$ > $$ 4 …" at bounding box center [623, 186] width 291 height 58
click at [610, 174] on span "$$ 4" at bounding box center [610, 179] width 25 height 13
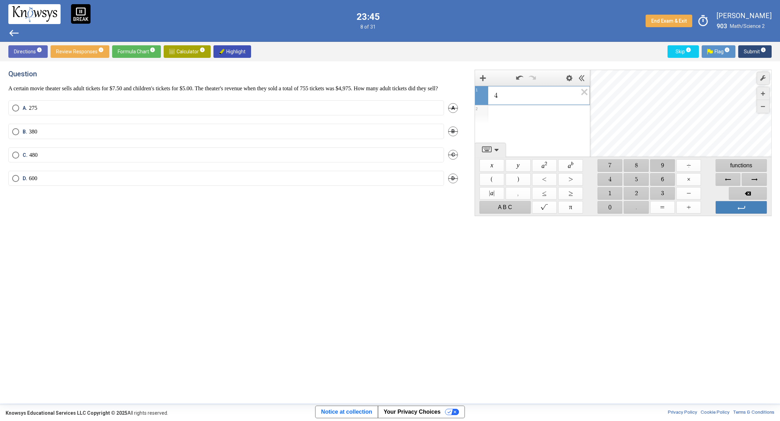
click at [656, 163] on span "$$ 9" at bounding box center [662, 165] width 25 height 13
click at [635, 175] on span "$$ 5" at bounding box center [636, 179] width 25 height 13
click at [745, 191] on span "Backspace" at bounding box center [748, 193] width 38 height 13
click at [610, 161] on span "$$ 7" at bounding box center [610, 165] width 25 height 13
click at [641, 182] on span "$$ 5" at bounding box center [636, 179] width 25 height 13
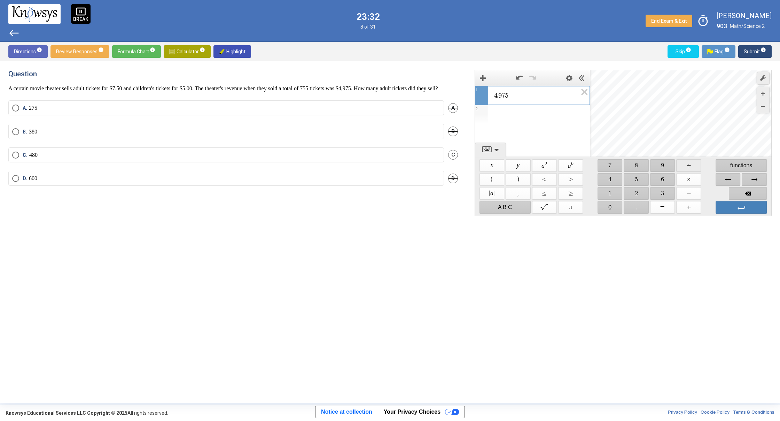
drag, startPoint x: 686, startPoint y: 165, endPoint x: 682, endPoint y: 162, distance: 4.7
click at [682, 162] on span "$$ ÷" at bounding box center [688, 165] width 25 height 13
click at [611, 167] on span "$$ 7" at bounding box center [610, 165] width 25 height 13
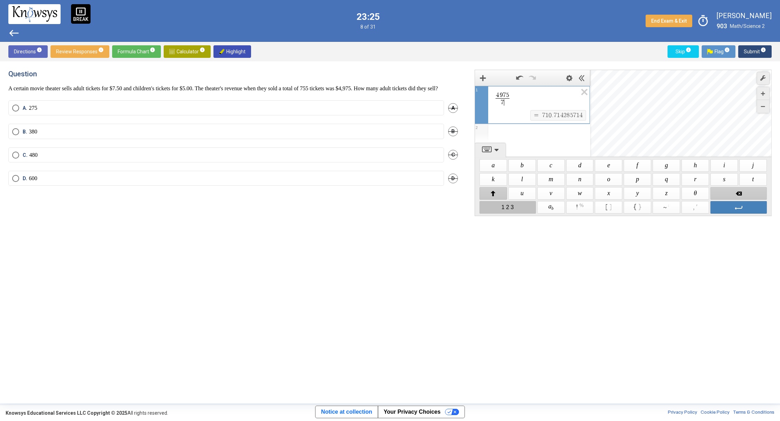
drag, startPoint x: 512, startPoint y: 206, endPoint x: 514, endPoint y: 203, distance: 4.0
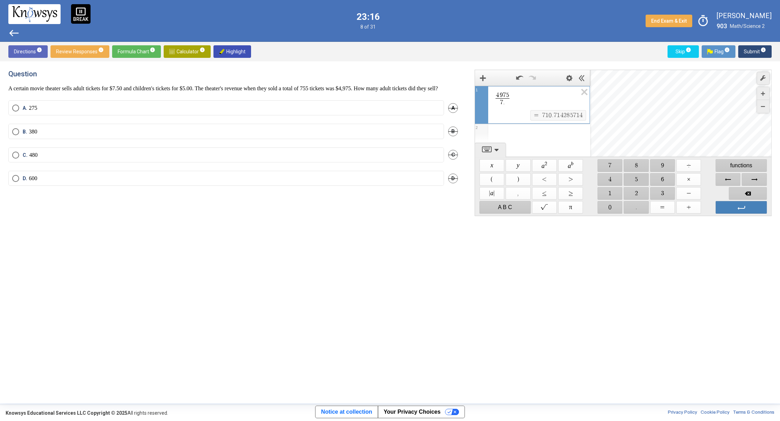
click at [636, 174] on span "$$ 5" at bounding box center [636, 179] width 25 height 13
click at [604, 205] on span "$$ 0" at bounding box center [610, 207] width 25 height 13
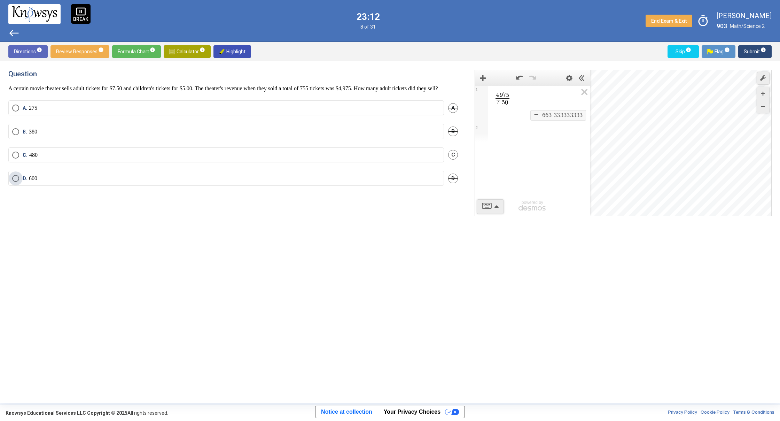
click at [66, 182] on label "D. 600" at bounding box center [226, 178] width 428 height 7
click at [747, 52] on span "Submit info" at bounding box center [755, 51] width 22 height 13
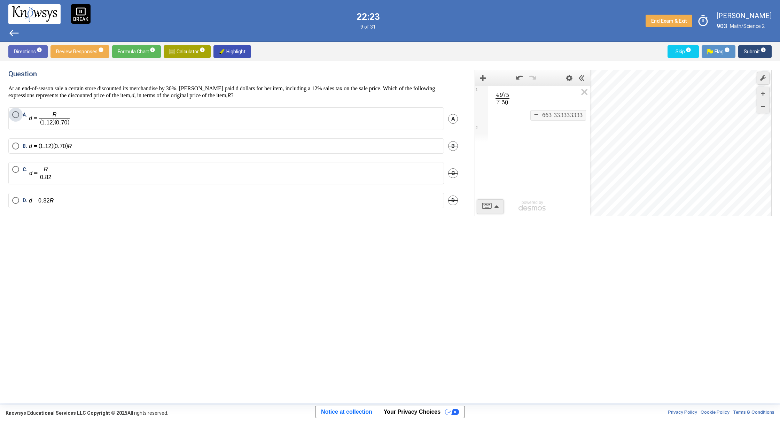
click at [60, 120] on img "Select an option" at bounding box center [50, 118] width 42 height 15
click at [752, 53] on span "Submit info" at bounding box center [755, 51] width 22 height 13
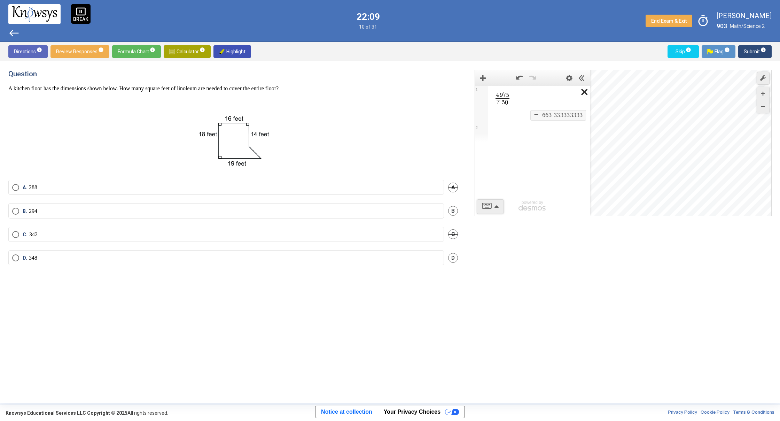
click at [582, 91] on icon "Expression List" at bounding box center [582, 94] width 16 height 16
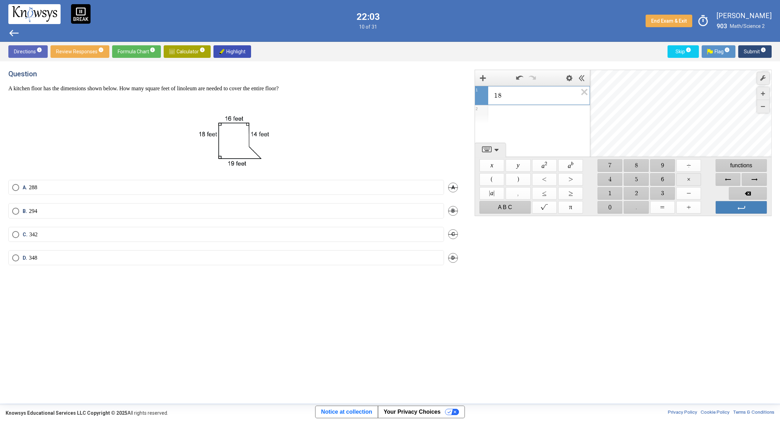
click at [689, 176] on span "$$ ×" at bounding box center [688, 179] width 25 height 13
click at [121, 226] on div "B. 294 B" at bounding box center [233, 214] width 450 height 23
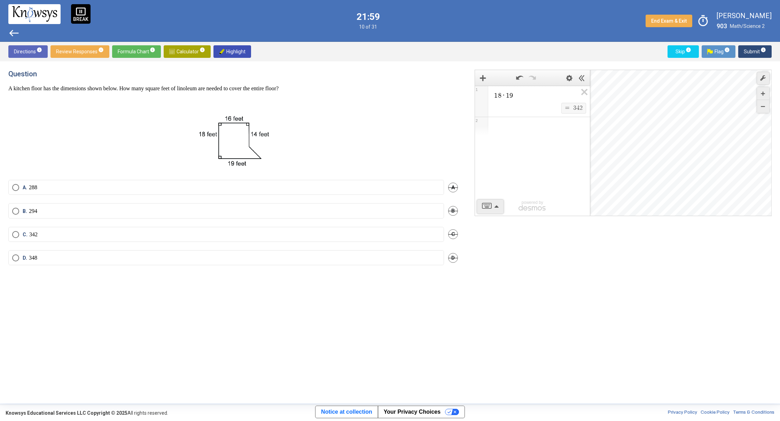
click at [116, 233] on label "C. 342" at bounding box center [226, 234] width 428 height 7
click at [746, 50] on span "Submit info" at bounding box center [755, 51] width 22 height 13
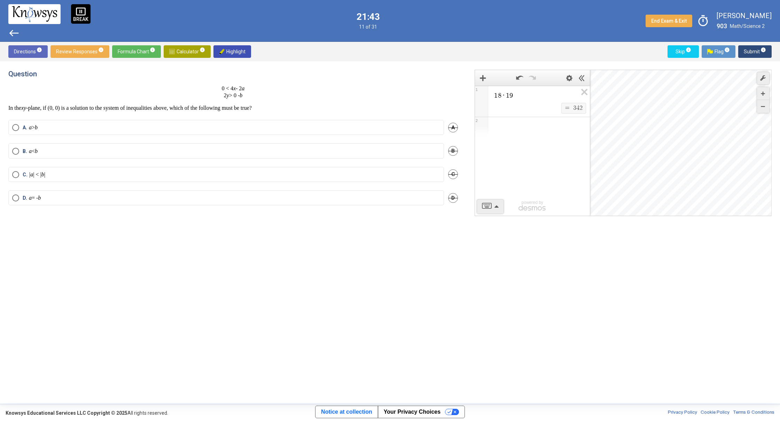
click at [59, 178] on mat-radio-button "C. | a | < | b |" at bounding box center [226, 174] width 436 height 15
click at [63, 169] on mat-radio-button "C. | a | < | b |" at bounding box center [226, 174] width 436 height 15
click at [62, 172] on label "C. | a | < | b |" at bounding box center [226, 174] width 428 height 7
click at [755, 56] on span "Submit info" at bounding box center [755, 51] width 22 height 13
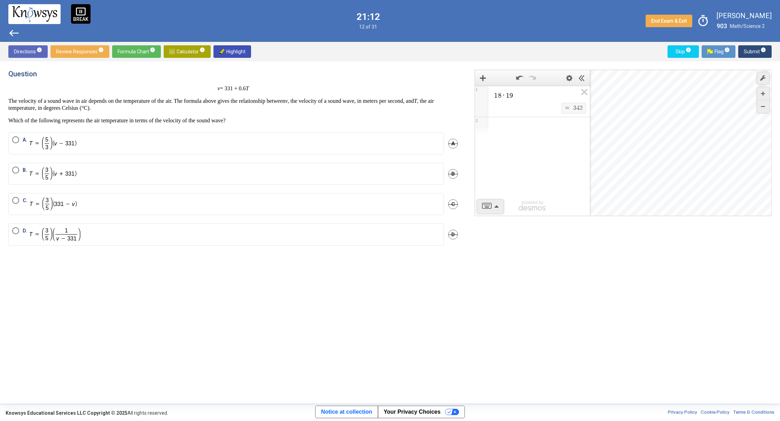
drag, startPoint x: 37, startPoint y: 189, endPoint x: 39, endPoint y: 170, distance: 19.3
click at [39, 172] on div "B. B" at bounding box center [233, 178] width 450 height 30
click at [107, 308] on div "Question v = 331 + 0.6 T The velocity of a sound wave in air depends on the tem…" at bounding box center [237, 232] width 458 height 325
click at [23, 176] on span "B." at bounding box center [26, 173] width 6 height 14
click at [751, 50] on span "Submit info" at bounding box center [755, 51] width 22 height 13
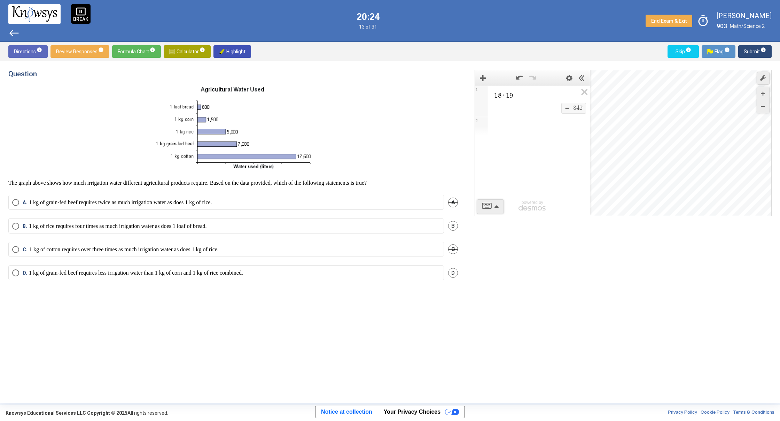
click at [450, 202] on span "A" at bounding box center [453, 202] width 10 height 10
click at [453, 225] on span "B" at bounding box center [453, 226] width 10 height 10
click at [291, 259] on div "C. 1 kg of cotton requires over three times as much irrigation water as does 1 …" at bounding box center [233, 253] width 450 height 23
click at [279, 246] on label "C. 1 kg of cotton requires over three times as much irrigation water as does 1 …" at bounding box center [226, 249] width 428 height 7
click at [747, 47] on span "Submit info" at bounding box center [755, 51] width 22 height 13
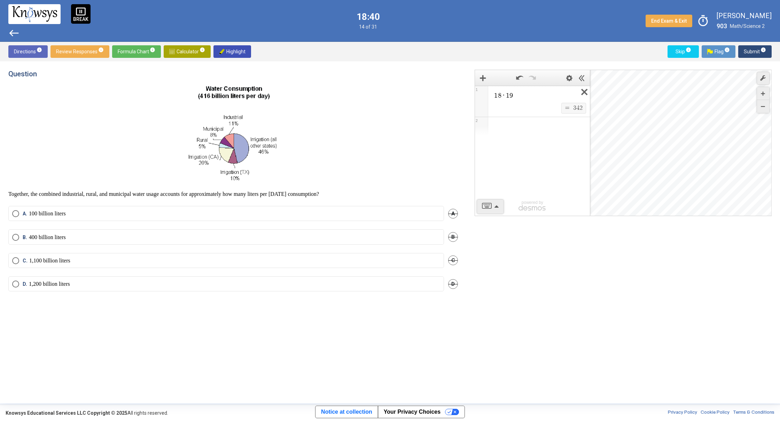
click at [581, 92] on icon "Expression List" at bounding box center [582, 94] width 16 height 16
click at [556, 98] on span "Math Input:" at bounding box center [535, 95] width 84 height 8
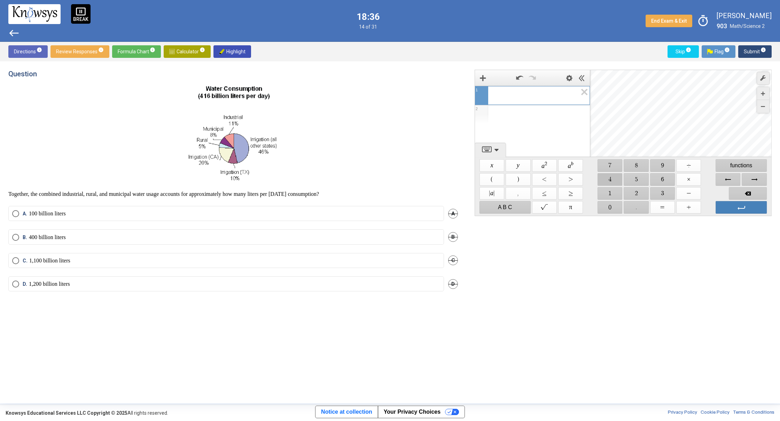
click at [602, 182] on span "$$ 4" at bounding box center [610, 179] width 25 height 13
click at [602, 190] on span "$$ 1" at bounding box center [610, 193] width 25 height 13
click at [653, 179] on span "$$ 6" at bounding box center [662, 179] width 25 height 13
click at [684, 177] on span "$$ ×" at bounding box center [688, 179] width 25 height 13
click at [640, 189] on span "$$ 2" at bounding box center [636, 193] width 25 height 13
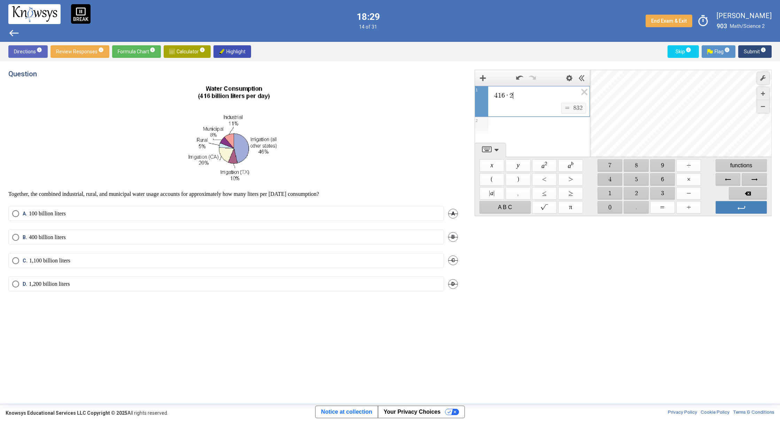
click at [609, 179] on span "$$ 4" at bounding box center [610, 179] width 25 height 13
click at [688, 167] on span "$$ ÷" at bounding box center [688, 165] width 25 height 13
click at [608, 194] on span "$$ 1" at bounding box center [610, 193] width 25 height 13
click at [605, 208] on span "$$ 0" at bounding box center [610, 207] width 25 height 13
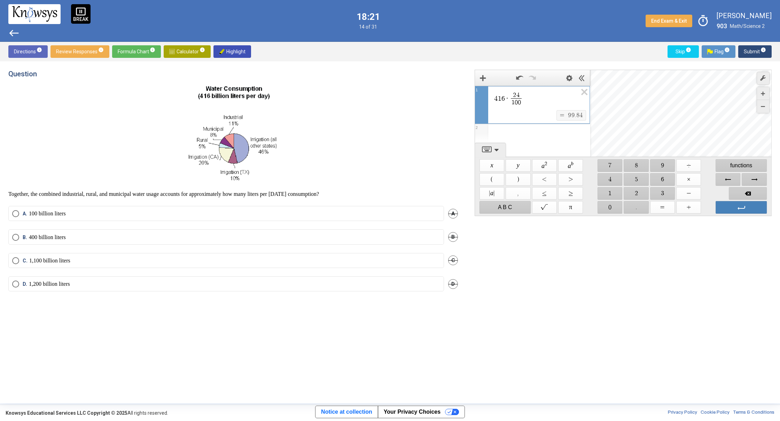
click at [47, 238] on p "400 billion liters" at bounding box center [47, 237] width 37 height 7
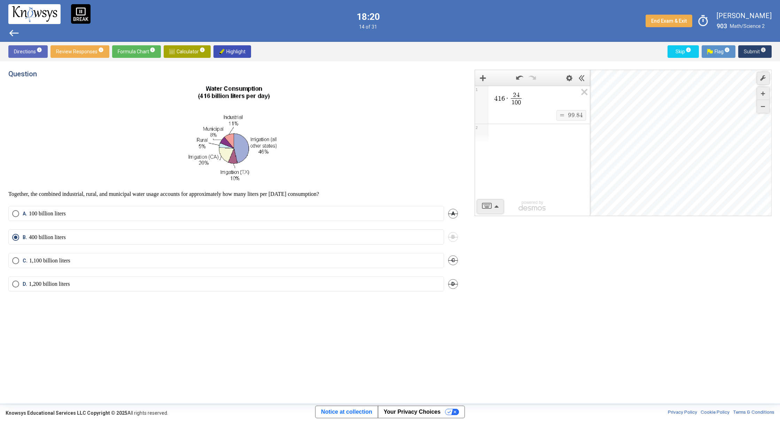
click at [746, 57] on span "Submit info" at bounding box center [755, 51] width 22 height 13
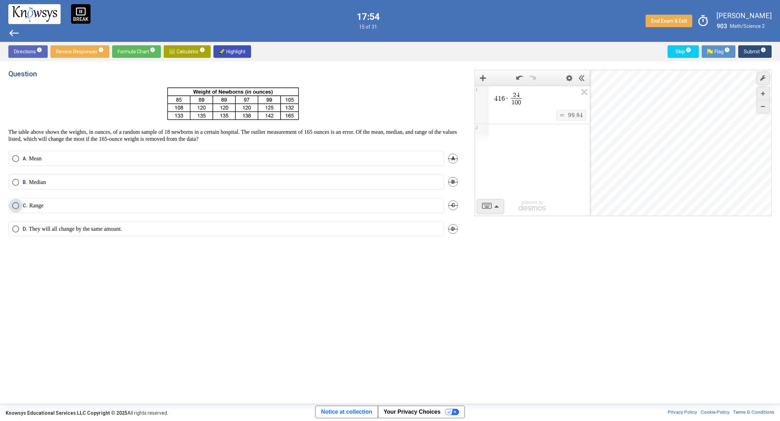
click at [35, 204] on p "Range" at bounding box center [36, 205] width 14 height 7
click at [755, 53] on span "Submit info" at bounding box center [755, 51] width 22 height 13
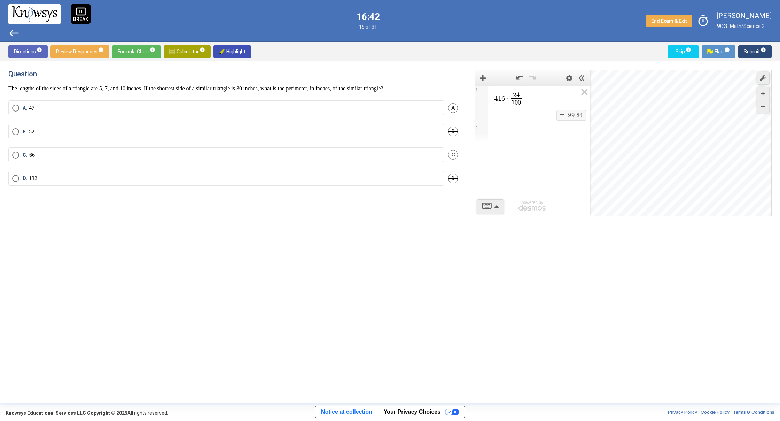
click at [39, 179] on label "D. 132" at bounding box center [226, 178] width 428 height 7
click at [745, 50] on span "Submit info" at bounding box center [755, 51] width 22 height 13
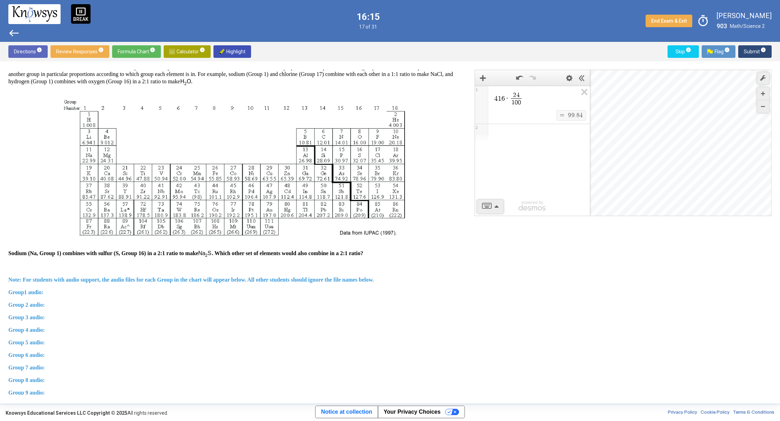
scroll to position [62, 0]
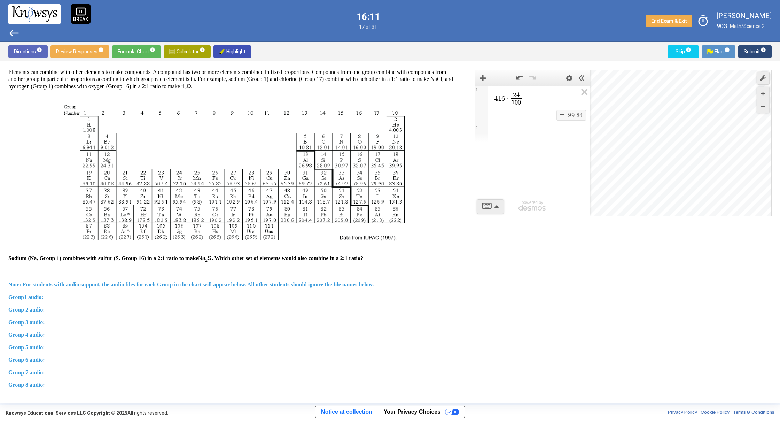
drag, startPoint x: 467, startPoint y: 235, endPoint x: 467, endPoint y: 216, distance: 18.8
click at [467, 216] on div "4 1 6 · 2 4 1 0 0 ​ $$ = $$ 9 9 . 8 4 1 2 powered by powered by $$ x $$ y $$ a …" at bounding box center [618, 232] width 305 height 325
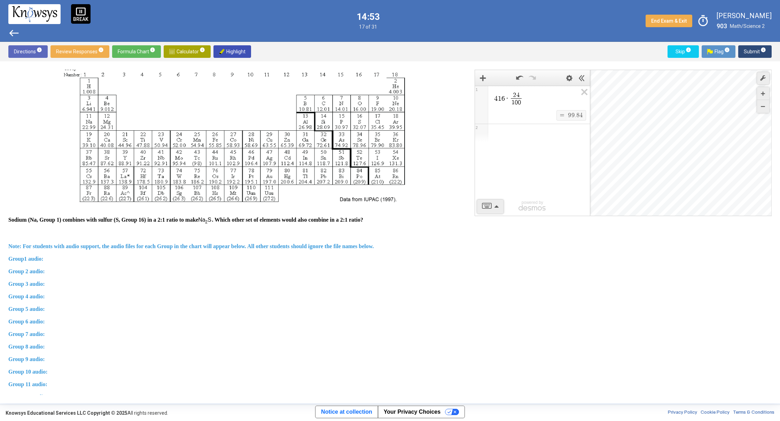
scroll to position [95, 0]
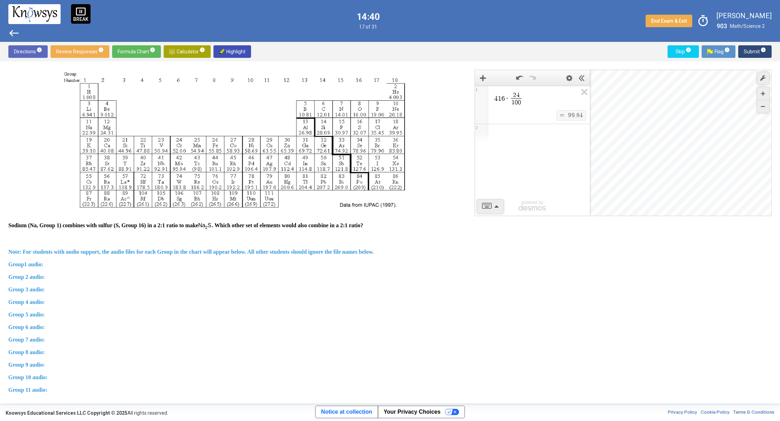
click at [543, 101] on span "4 1 6 · 2 4 1 0 0 ​" at bounding box center [535, 99] width 84 height 16
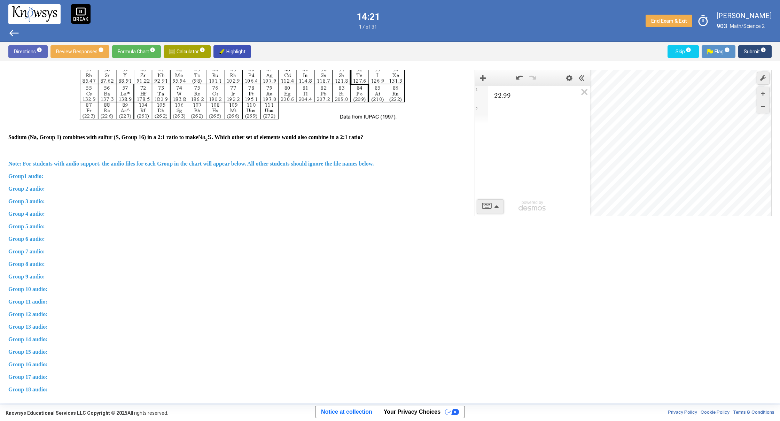
scroll to position [309, 0]
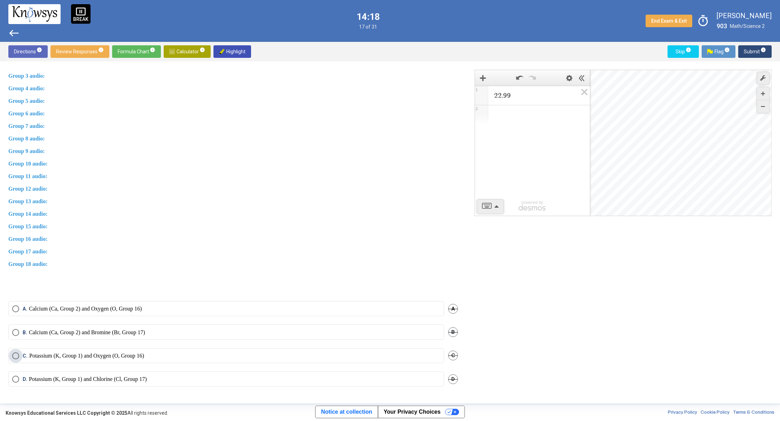
click at [83, 357] on p "Potassium (K, Group 1) and Oxygen (O, Group 16)" at bounding box center [86, 355] width 115 height 7
click at [745, 47] on button "Submit info" at bounding box center [754, 51] width 33 height 13
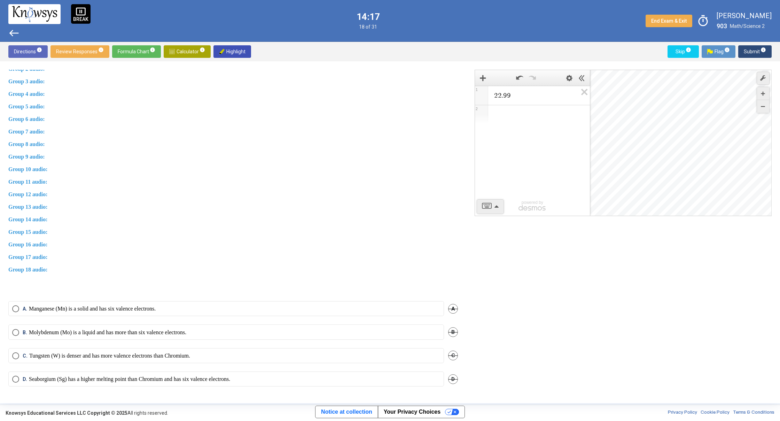
scroll to position [300, 0]
drag, startPoint x: 220, startPoint y: 266, endPoint x: 226, endPoint y: 215, distance: 51.2
click at [227, 214] on div "Two questions are based on the following information. The modern periodic table…" at bounding box center [233, 39] width 450 height 509
click at [529, 317] on div "2 2 . 9 9 1 2 powered by powered by $$ x $$ y $$ a 2 $$ a b $$ 7 $$ 8 $$ 9 $$ ÷…" at bounding box center [618, 232] width 305 height 325
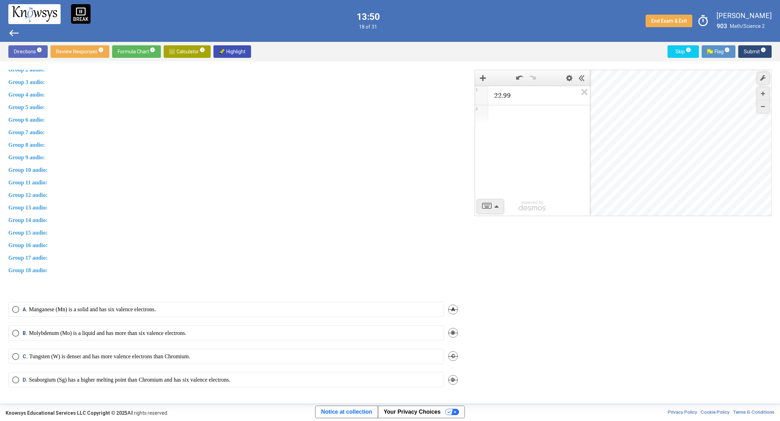
click at [129, 335] on p "Molybdenum (Mo) is a liquid and has more than six valence electrons." at bounding box center [107, 332] width 157 height 7
click at [743, 53] on button "Submit info" at bounding box center [754, 51] width 33 height 13
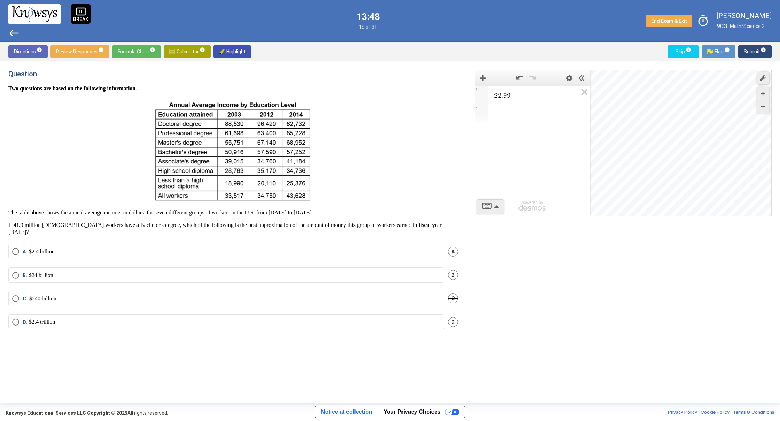
scroll to position [0, 0]
click at [53, 281] on div "B. $24 billion B" at bounding box center [233, 278] width 450 height 23
click at [48, 267] on mat-radio-button "B. $24 billion" at bounding box center [226, 274] width 436 height 15
click at [50, 272] on p "$24 billion" at bounding box center [41, 275] width 24 height 7
click at [50, 248] on p "$2.4 billion" at bounding box center [42, 251] width 26 height 7
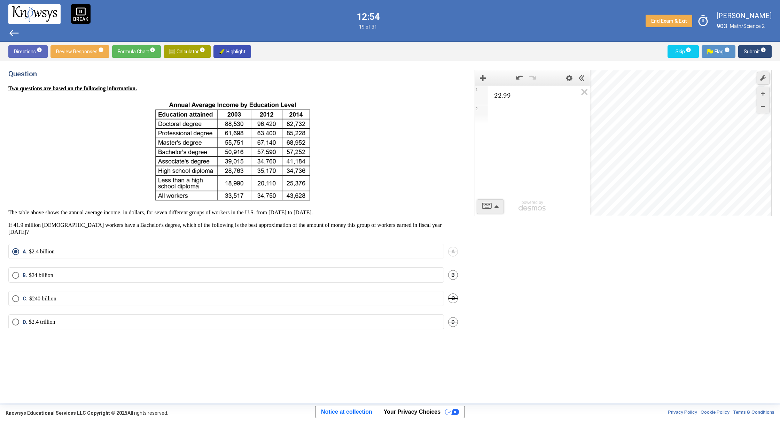
click at [751, 50] on span "Submit info" at bounding box center [755, 51] width 22 height 13
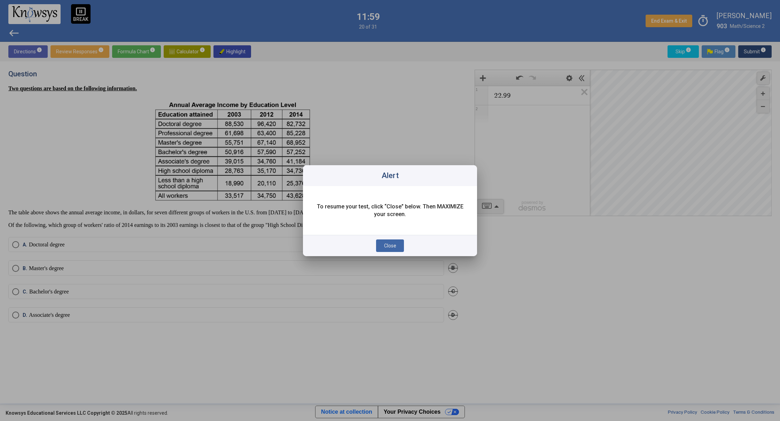
click at [387, 243] on span "Close" at bounding box center [390, 246] width 12 height 6
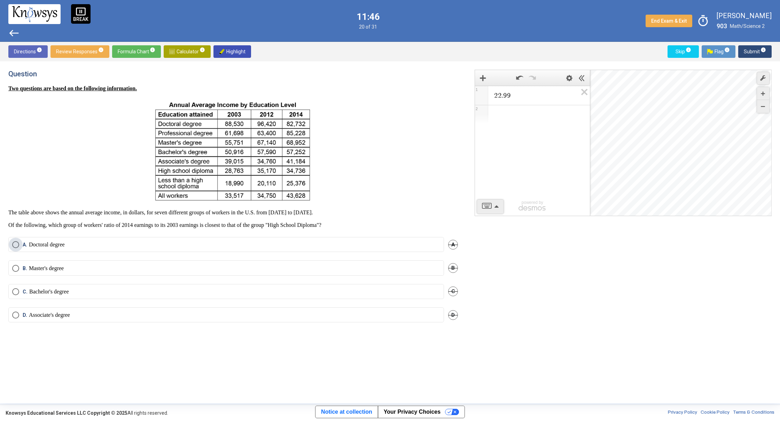
click at [314, 243] on label "A. Doctoral degree" at bounding box center [226, 244] width 428 height 7
click at [306, 278] on div "B. Master's degree B" at bounding box center [233, 271] width 450 height 23
click at [305, 275] on mat-radio-button "B. Master's degree" at bounding box center [226, 267] width 436 height 15
click at [236, 260] on mat-radio-button "B. Master's degree" at bounding box center [226, 267] width 436 height 15
click at [236, 269] on label "B. Master's degree" at bounding box center [226, 268] width 428 height 7
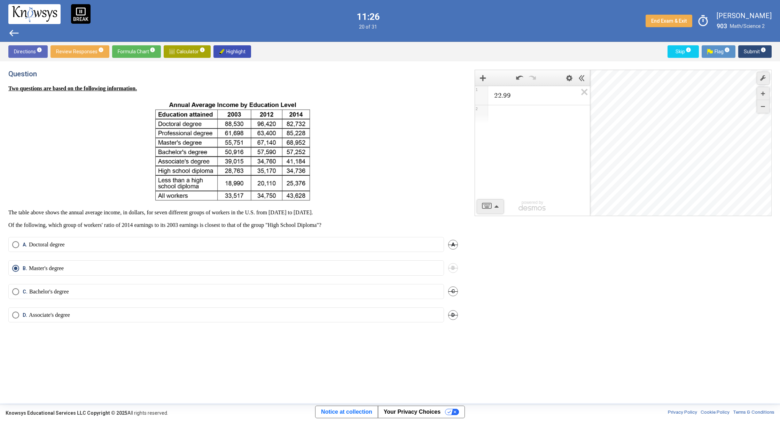
click at [365, 312] on label "D. Associate's degree" at bounding box center [226, 314] width 428 height 7
click at [747, 47] on span "Submit info" at bounding box center [755, 51] width 22 height 13
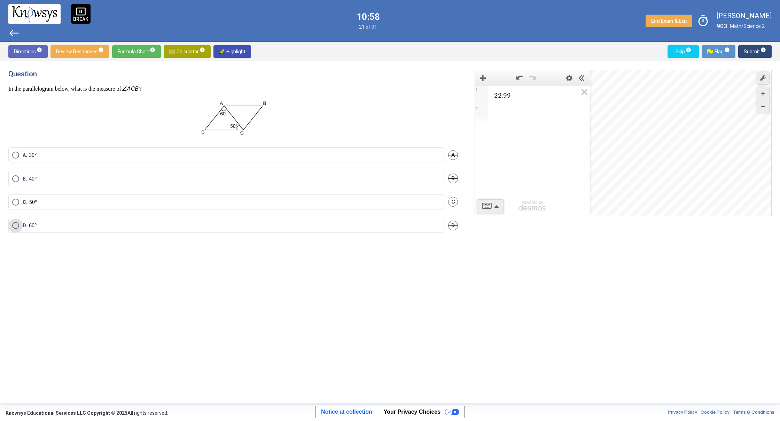
drag, startPoint x: 120, startPoint y: 229, endPoint x: 120, endPoint y: 233, distance: 3.9
click at [120, 233] on div "D. 60° D" at bounding box center [233, 229] width 450 height 23
click at [120, 244] on div "Question In the parallelogram below, what is the measure of ? A. 30° A B. 40° B…" at bounding box center [237, 232] width 458 height 325
click at [114, 222] on label "D. 60°" at bounding box center [226, 225] width 428 height 7
click at [750, 49] on span "Submit info" at bounding box center [755, 51] width 22 height 13
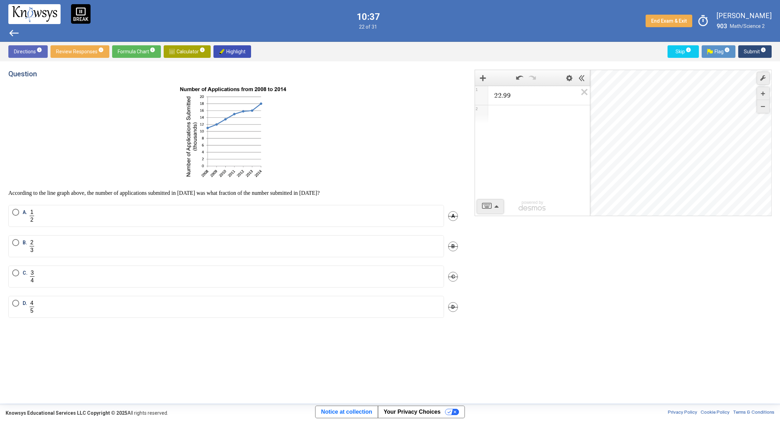
click at [320, 271] on label "C." at bounding box center [226, 276] width 428 height 14
click at [750, 57] on span "Submit info" at bounding box center [755, 51] width 22 height 13
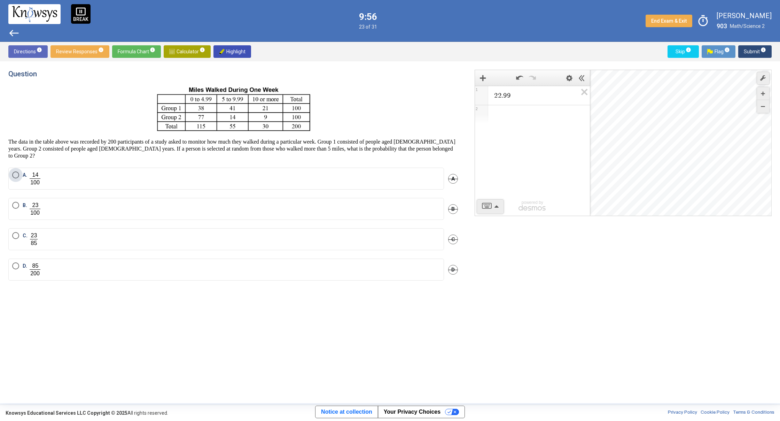
click at [99, 182] on label "A." at bounding box center [226, 178] width 428 height 14
click at [755, 50] on span "Submit info" at bounding box center [755, 51] width 22 height 13
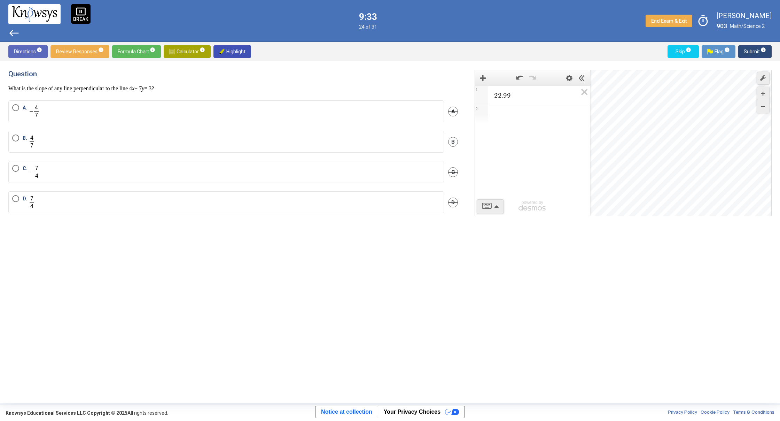
click at [276, 164] on mat-radio-button "C." at bounding box center [226, 172] width 436 height 22
click at [293, 175] on label "C." at bounding box center [226, 172] width 428 height 14
click at [745, 55] on span "Submit info" at bounding box center [755, 51] width 22 height 13
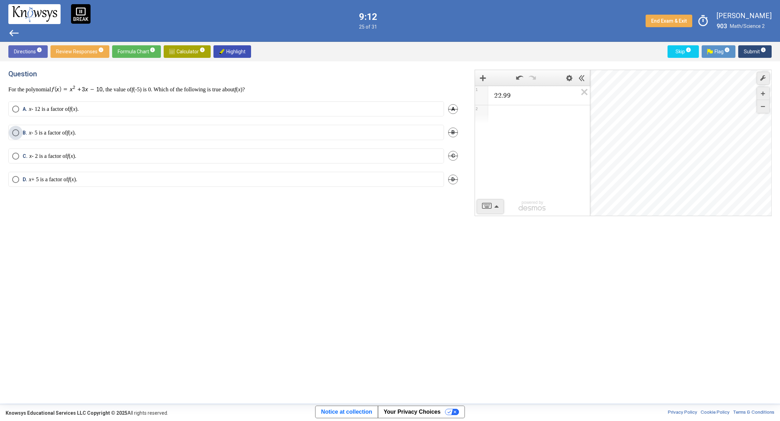
click at [409, 130] on label "B. x - 5 is a factor of f ( x )." at bounding box center [226, 132] width 428 height 7
click at [747, 55] on span "Submit info" at bounding box center [755, 51] width 22 height 13
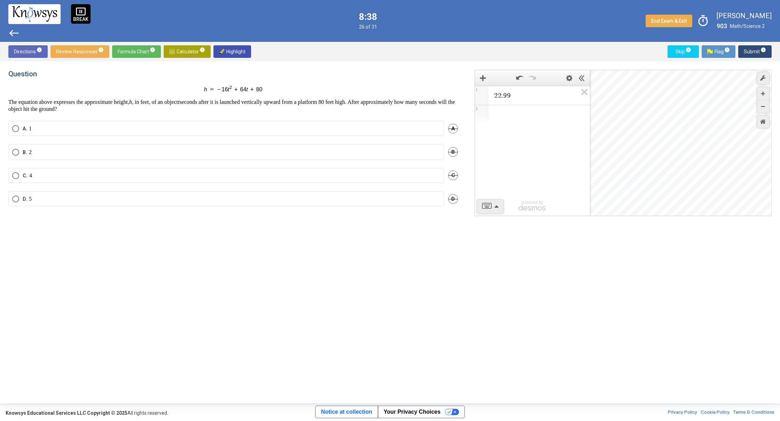
click at [553, 94] on span "2 2 . 9 9" at bounding box center [535, 95] width 84 height 8
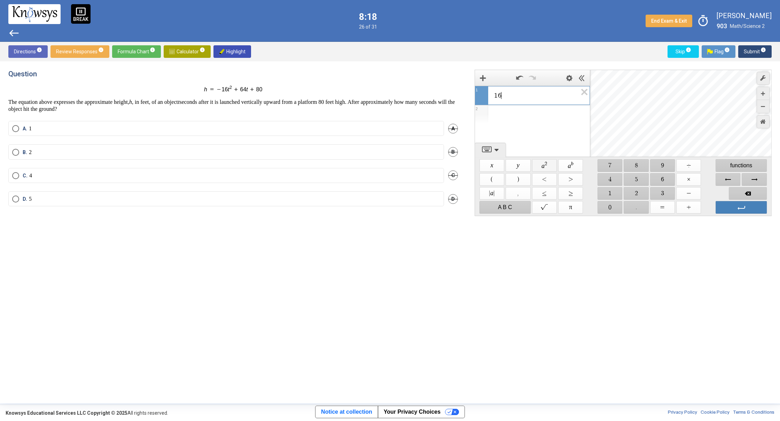
click at [545, 162] on span "$$ a 2" at bounding box center [544, 165] width 25 height 13
click at [377, 177] on label "C. 4" at bounding box center [226, 175] width 428 height 7
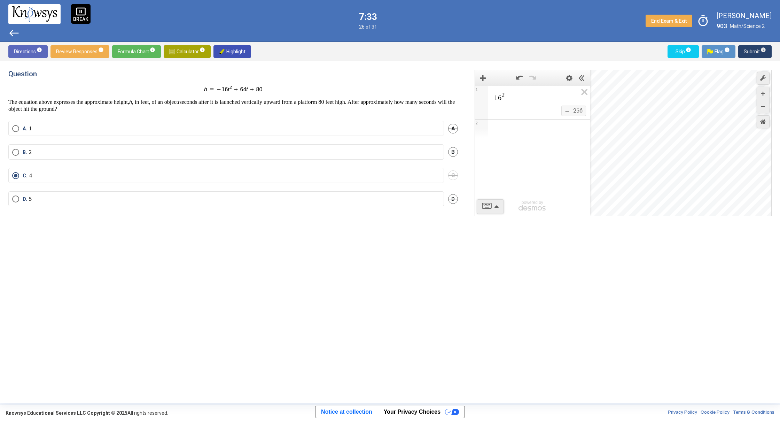
click at [748, 57] on span "Submit info" at bounding box center [755, 51] width 22 height 13
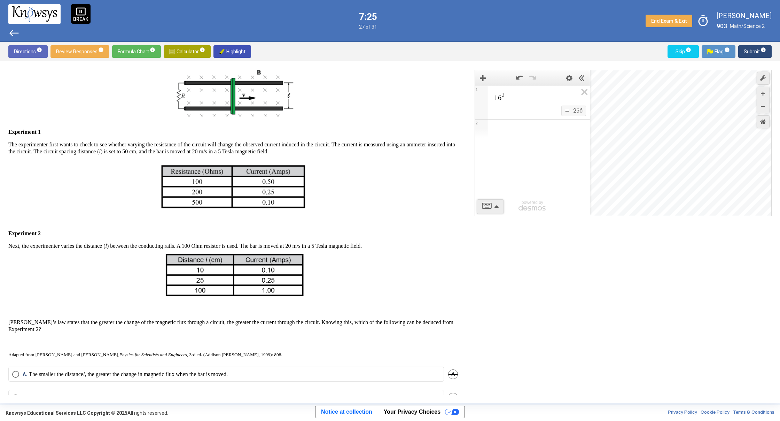
scroll to position [150, 0]
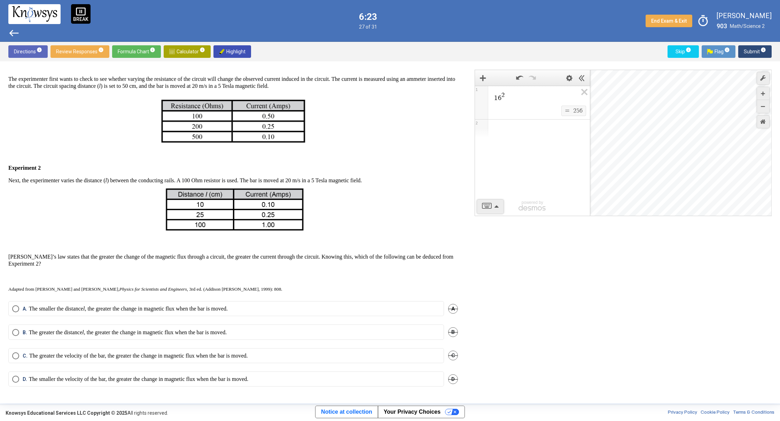
click at [288, 307] on label "A. The smaller the distance l , the greater the change in magnetic flux when th…" at bounding box center [226, 308] width 428 height 7
click at [227, 334] on p "The greater the distance l , the greater the change in magnetic flux when the b…" at bounding box center [128, 332] width 198 height 7
click at [228, 308] on p "The smaller the distance l , the greater the change in magnetic flux when the b…" at bounding box center [128, 308] width 199 height 7
drag, startPoint x: 744, startPoint y: 51, endPoint x: 741, endPoint y: 54, distance: 4.2
click at [744, 52] on span "Submit info" at bounding box center [755, 51] width 22 height 13
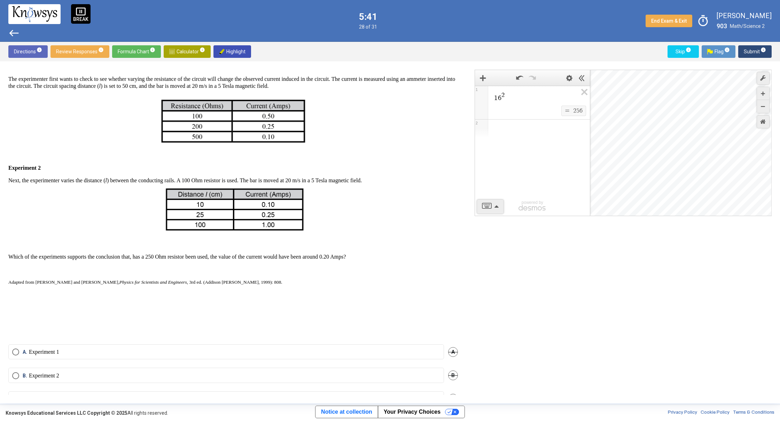
drag, startPoint x: 463, startPoint y: 243, endPoint x: 454, endPoint y: 258, distance: 17.2
click at [454, 258] on div "Question Two questions are based on the following information. [PERSON_NAME]’s …" at bounding box center [237, 232] width 458 height 325
click at [486, 261] on div "1 6 2 $$ = $$ 2 5 6 1 2 powered by powered by $$ x $$ y $$ a 2 $$ a b $$ 7 $$ 8…" at bounding box center [618, 232] width 305 height 325
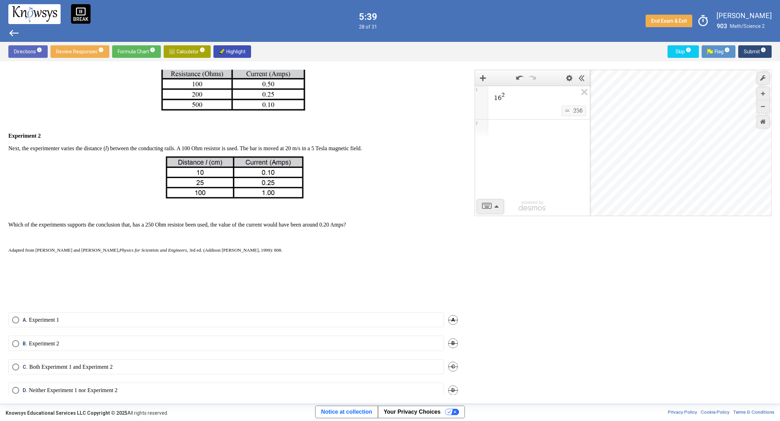
scroll to position [193, 0]
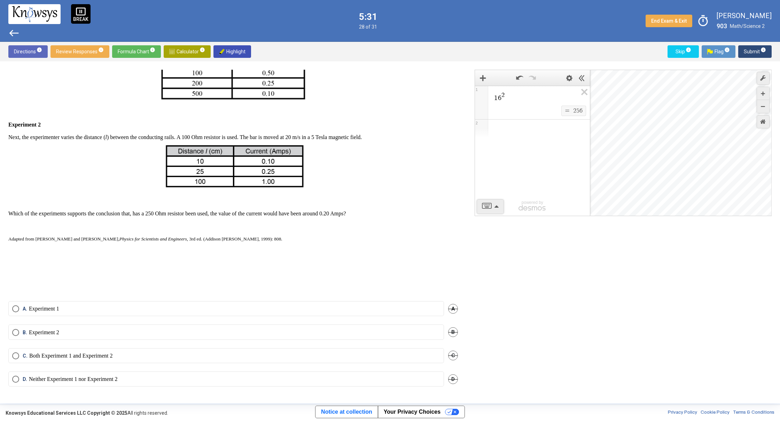
click at [297, 373] on mat-radio-button "D. Neither Experiment 1 nor Experiment 2" at bounding box center [226, 378] width 436 height 15
click at [298, 376] on label "D. Neither Experiment 1 nor Experiment 2" at bounding box center [226, 378] width 428 height 7
click at [756, 53] on mat-tooltip-component "Click to enter an answer with no flag and continue to the next question." at bounding box center [726, 65] width 97 height 25
click at [749, 54] on span "Submit info" at bounding box center [755, 51] width 22 height 13
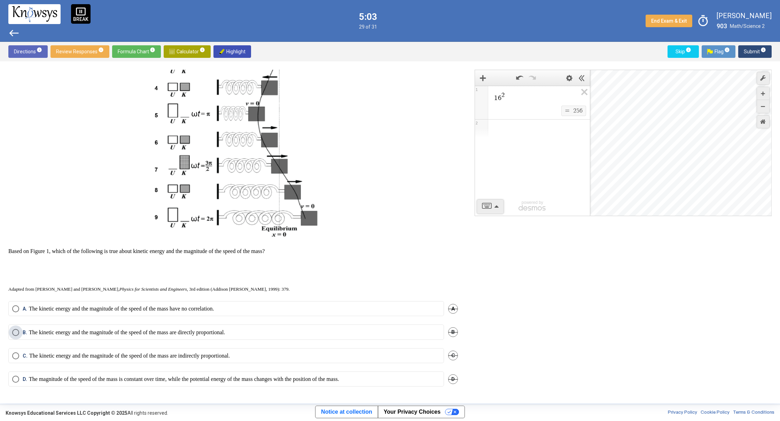
click at [396, 331] on label "B. The kinetic energy and the magnitude of the speed of the mass are directly p…" at bounding box center [226, 332] width 428 height 7
click at [745, 47] on span "Submit info" at bounding box center [755, 51] width 22 height 13
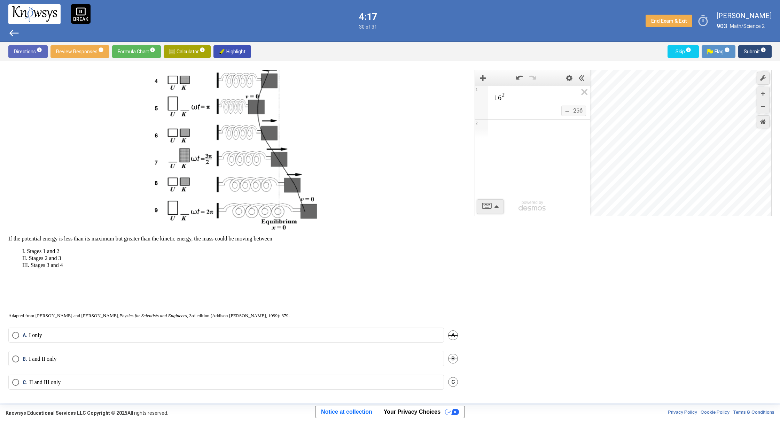
click at [462, 189] on div "Question Two questions are based on the following information. One of the most …" at bounding box center [237, 232] width 458 height 325
drag, startPoint x: 464, startPoint y: 190, endPoint x: 468, endPoint y: 170, distance: 20.4
click at [469, 171] on div "Question Two questions are based on the following information. One of the most …" at bounding box center [389, 232] width 763 height 325
click at [538, 333] on div "1 6 2 $$ = $$ 2 5 6 1 2 powered by powered by $$ x $$ y $$ a 2 $$ a b $$ 7 $$ 8…" at bounding box center [618, 232] width 305 height 325
drag, startPoint x: 464, startPoint y: 202, endPoint x: 473, endPoint y: 169, distance: 34.7
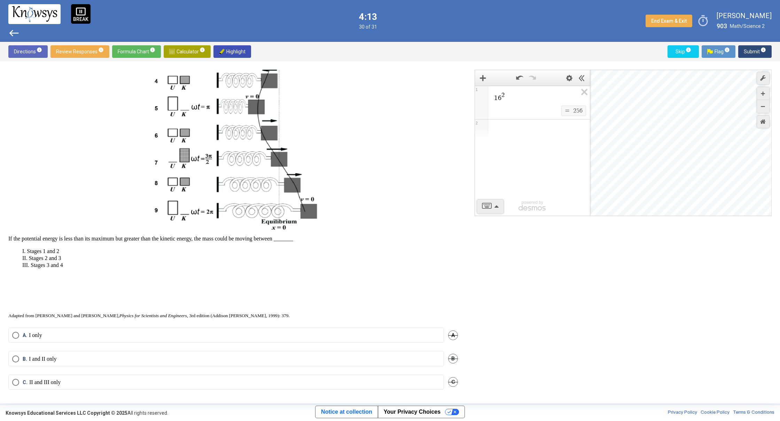
click at [473, 169] on div "Question Two questions are based on the following information. One of the most …" at bounding box center [389, 232] width 763 height 325
drag, startPoint x: 461, startPoint y: 261, endPoint x: 469, endPoint y: 229, distance: 33.7
click at [461, 261] on div "Question Two questions are based on the following information. One of the most …" at bounding box center [237, 232] width 458 height 325
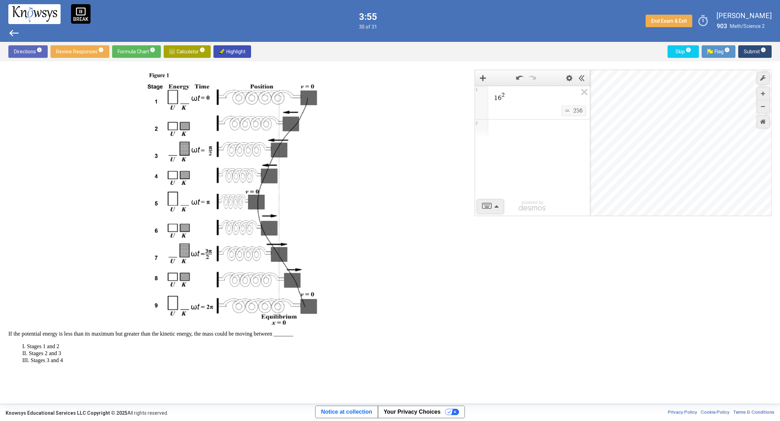
scroll to position [79, 0]
drag, startPoint x: 464, startPoint y: 255, endPoint x: 462, endPoint y: 268, distance: 12.6
click at [462, 268] on div "Question Two questions are based on the following information. One of the most …" at bounding box center [237, 232] width 458 height 325
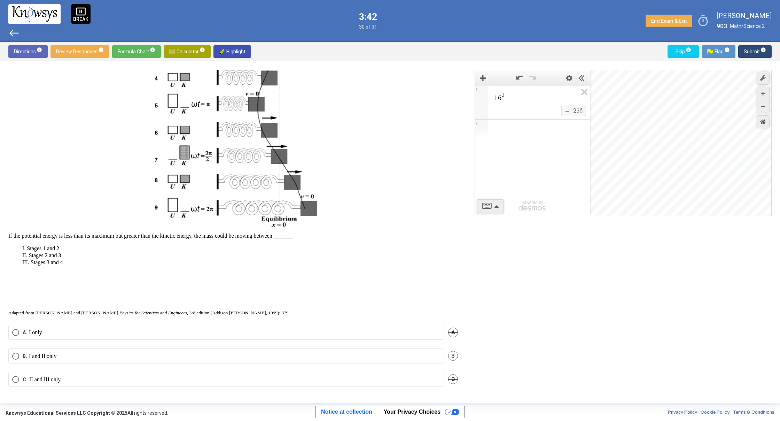
scroll to position [181, 0]
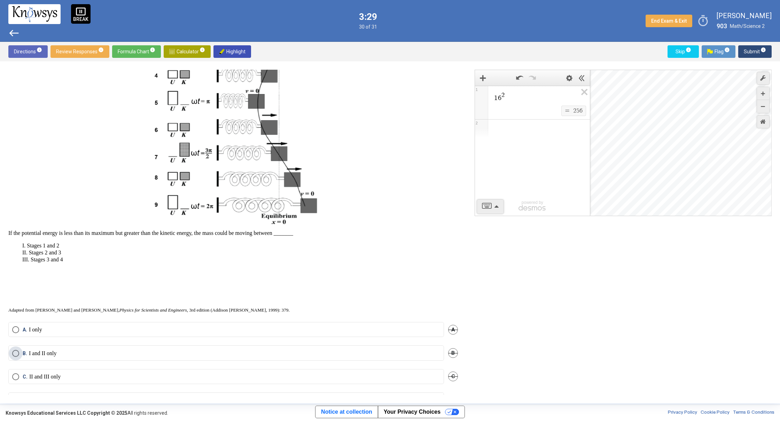
click at [377, 351] on label "B. I and II only" at bounding box center [226, 353] width 428 height 7
click at [743, 53] on button "Submit info" at bounding box center [754, 51] width 33 height 13
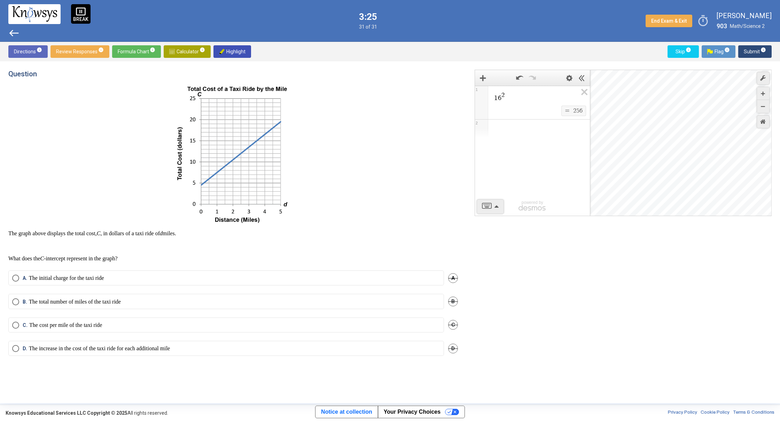
scroll to position [0, 0]
click at [389, 322] on label "C. The cost per mile of the taxi ride" at bounding box center [226, 324] width 428 height 7
click at [739, 54] on button "Submit info" at bounding box center [754, 51] width 33 height 13
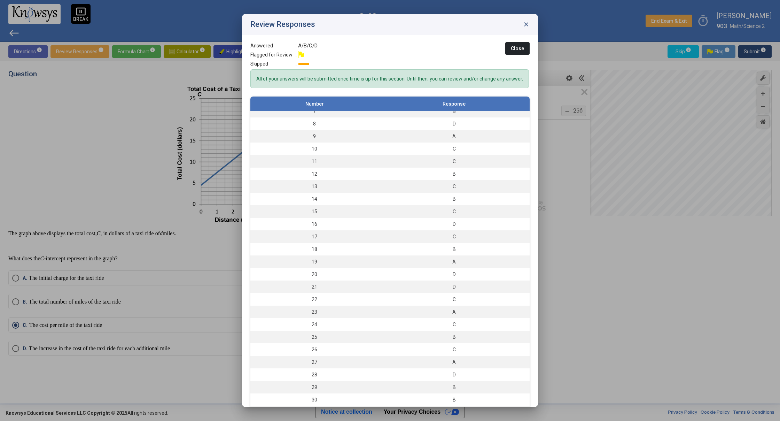
click at [505, 48] on button "Close" at bounding box center [517, 48] width 24 height 13
